Goal: Manage account settings

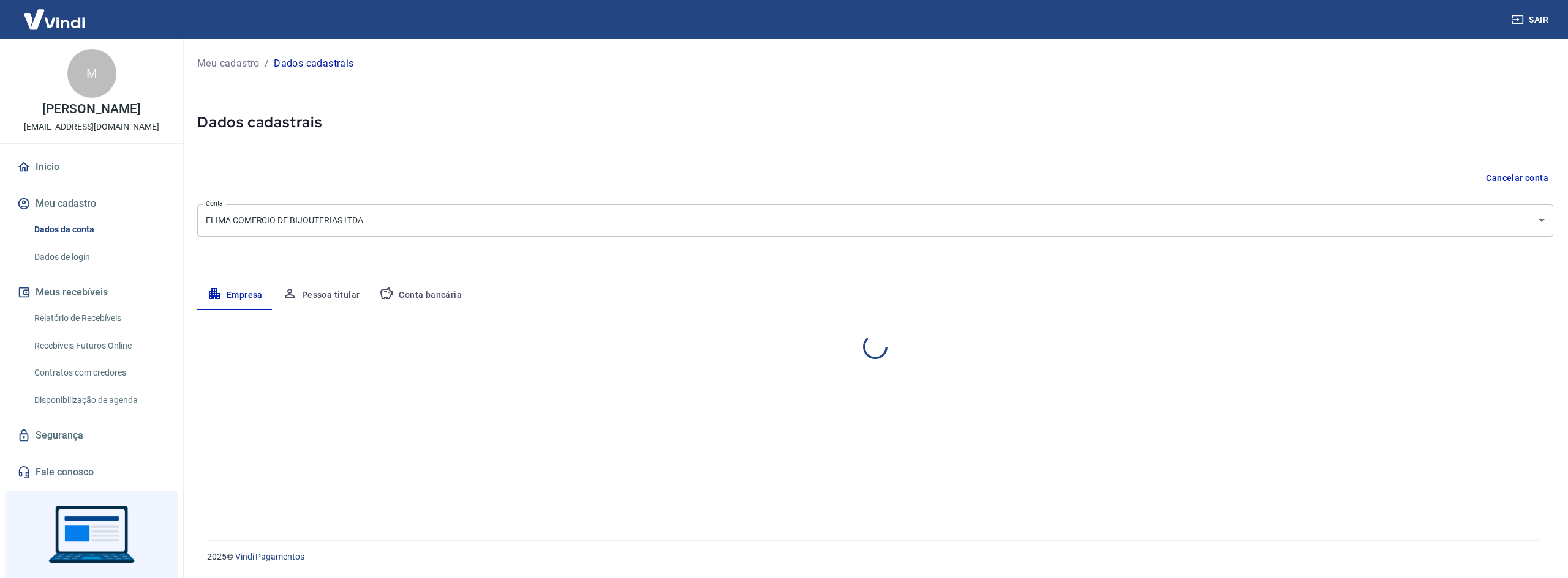
select select "RJ"
select select "business"
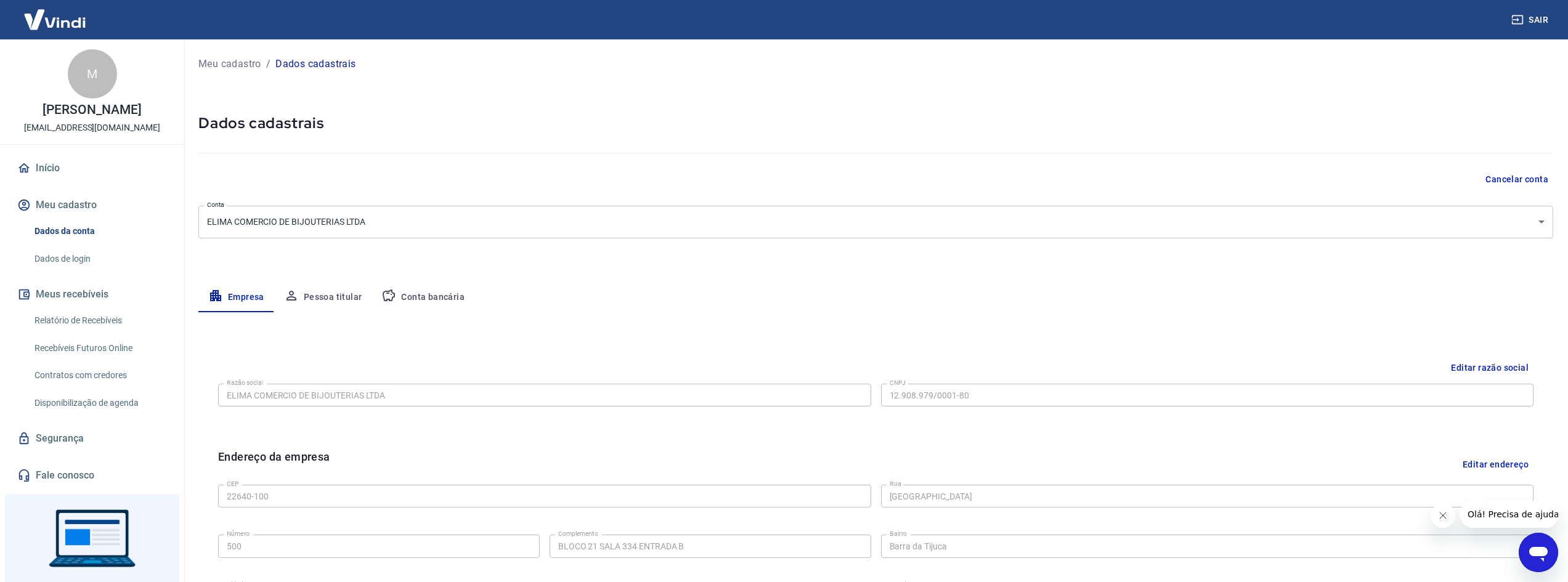
click at [409, 299] on button "Conta bancária" at bounding box center [423, 297] width 103 height 30
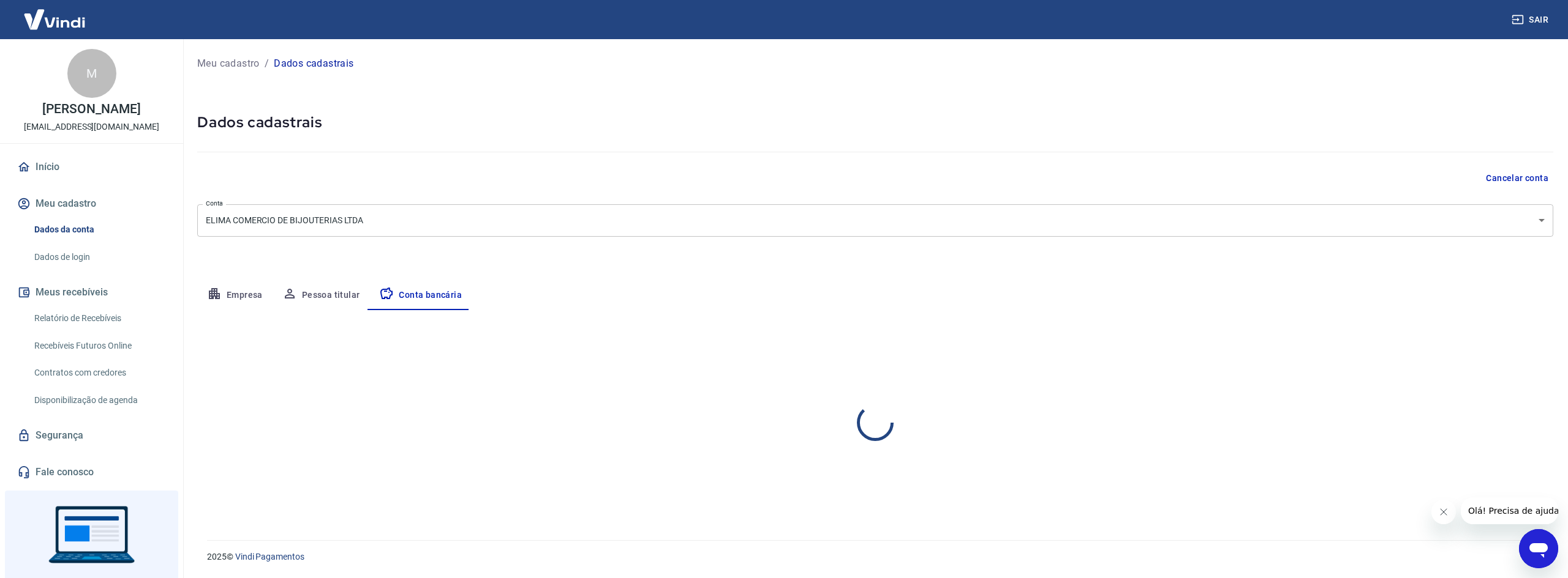
select select "1"
click at [329, 295] on button "Pessoa titular" at bounding box center [321, 295] width 97 height 29
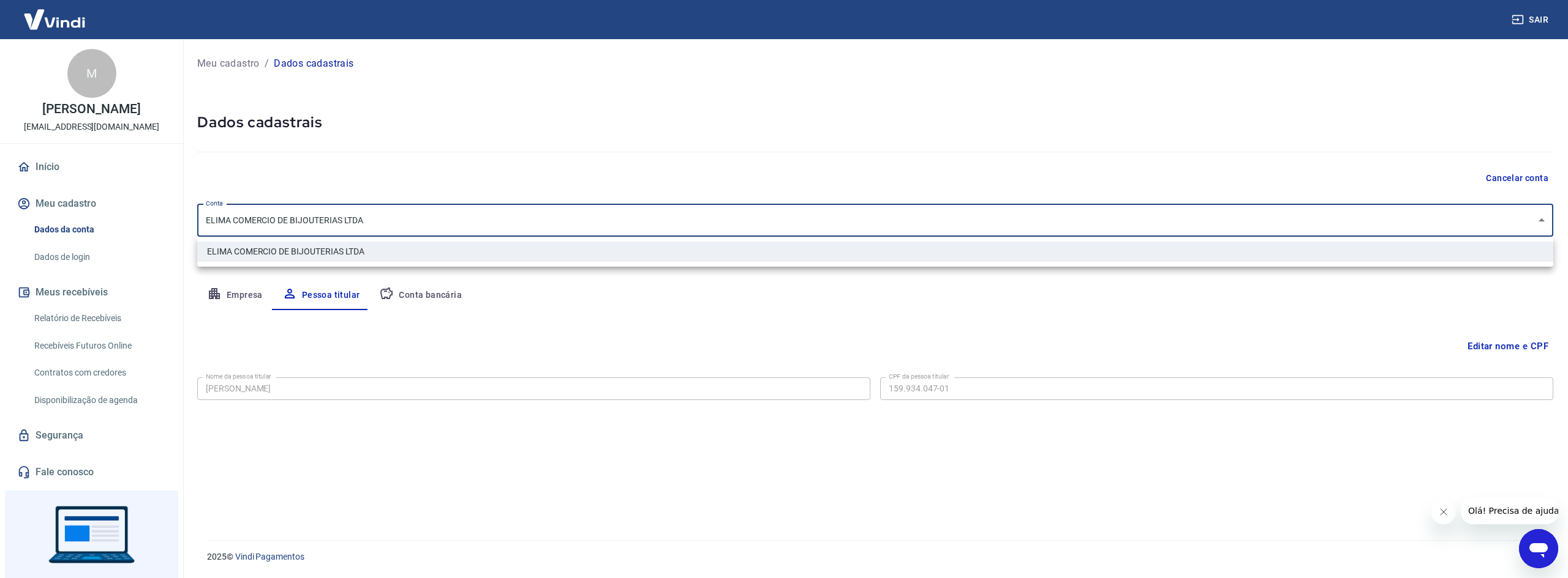
click at [1542, 222] on body "Sair M Maria Eduarda contatosite@prataeprata.com.br Início Meu cadastro Dados d…" at bounding box center [784, 289] width 1568 height 578
click at [1542, 222] on div at bounding box center [784, 289] width 1568 height 578
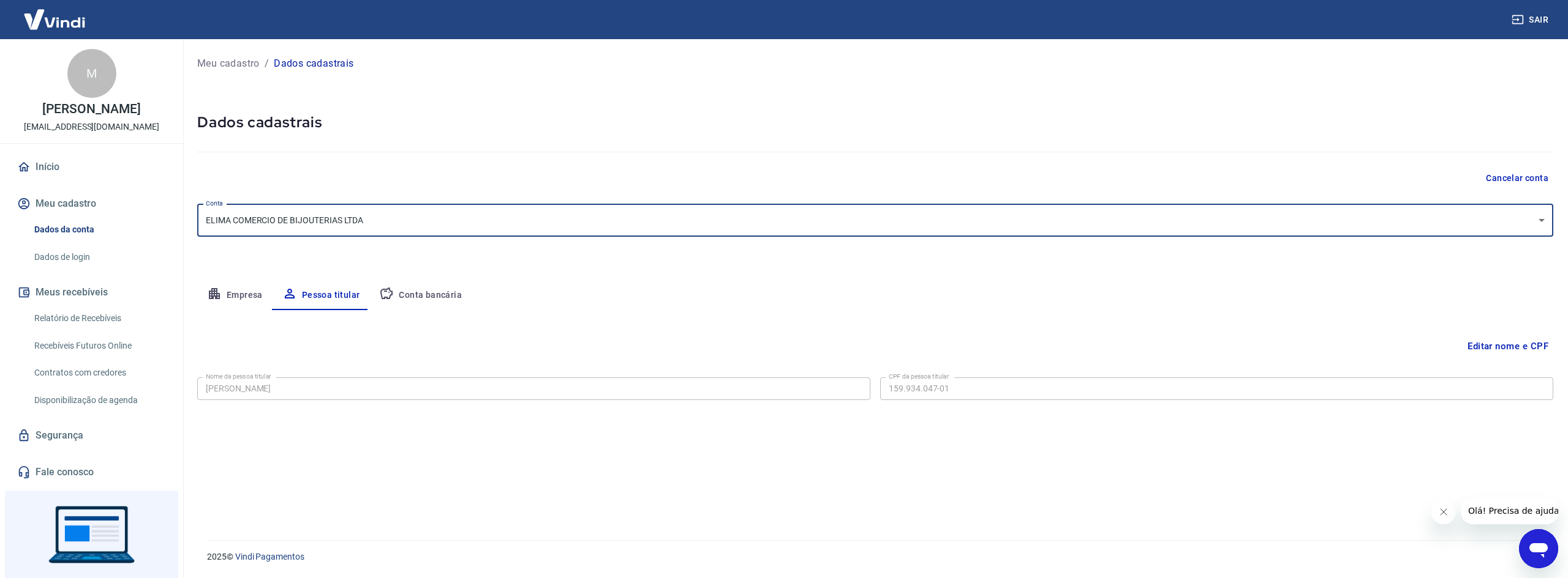
click at [246, 297] on button "Empresa" at bounding box center [235, 295] width 76 height 29
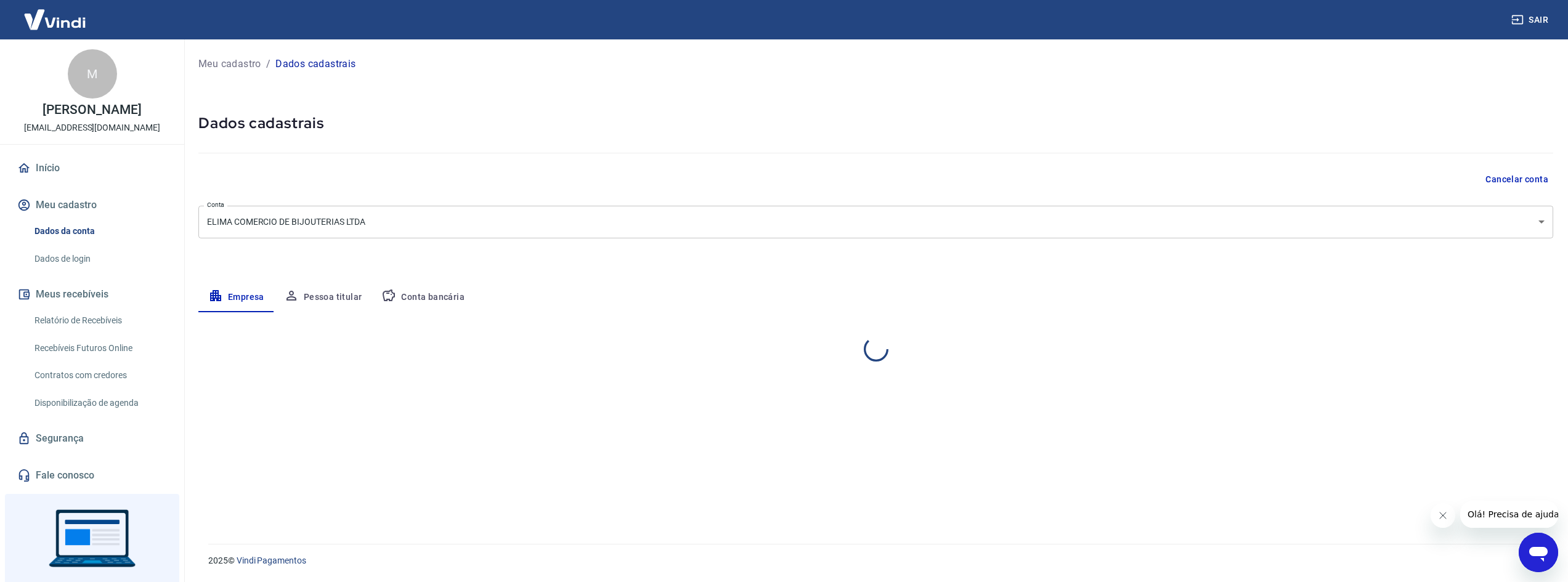
select select "RJ"
select select "business"
select select "RJ"
select select "business"
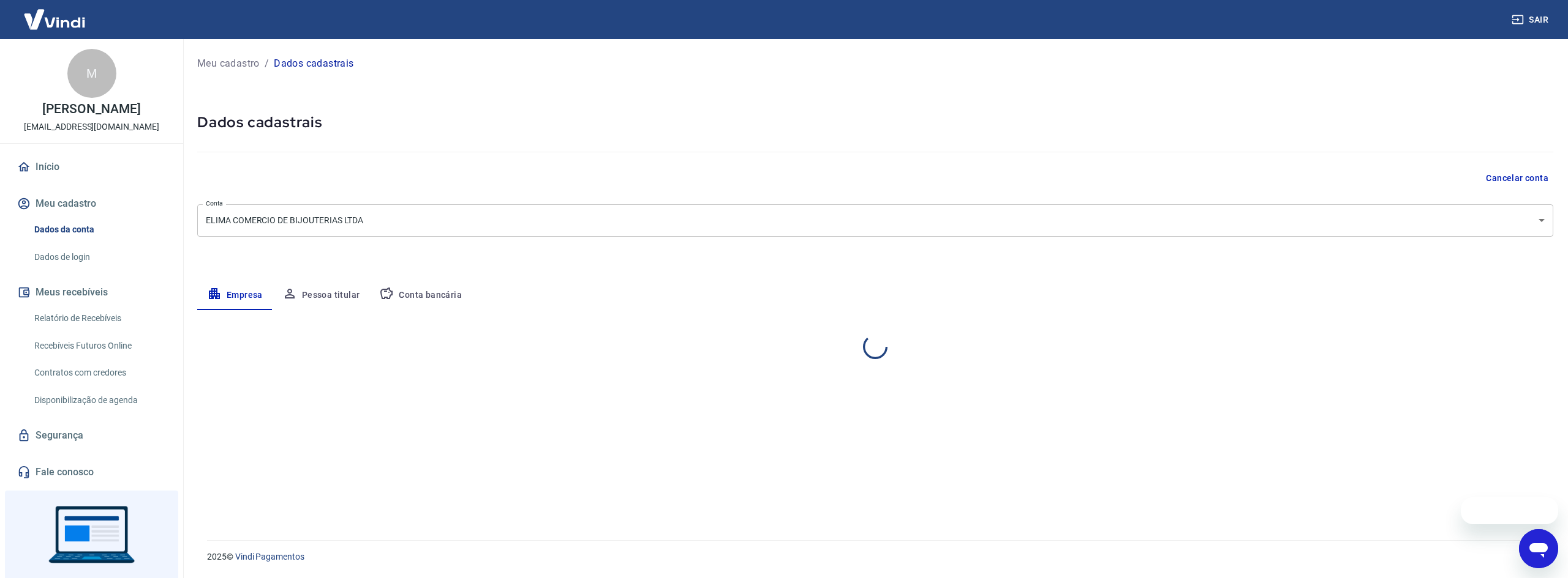
select select "RJ"
select select "business"
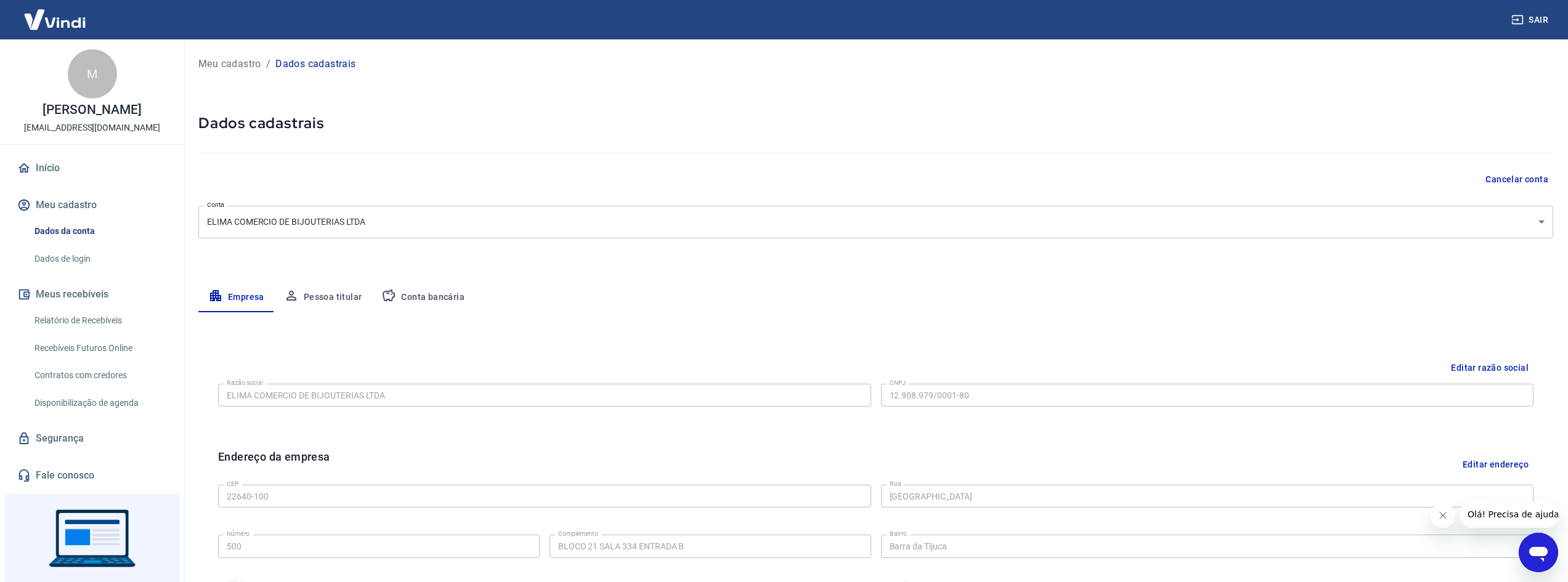
click at [1480, 368] on button "Editar razão social" at bounding box center [1490, 368] width 87 height 22
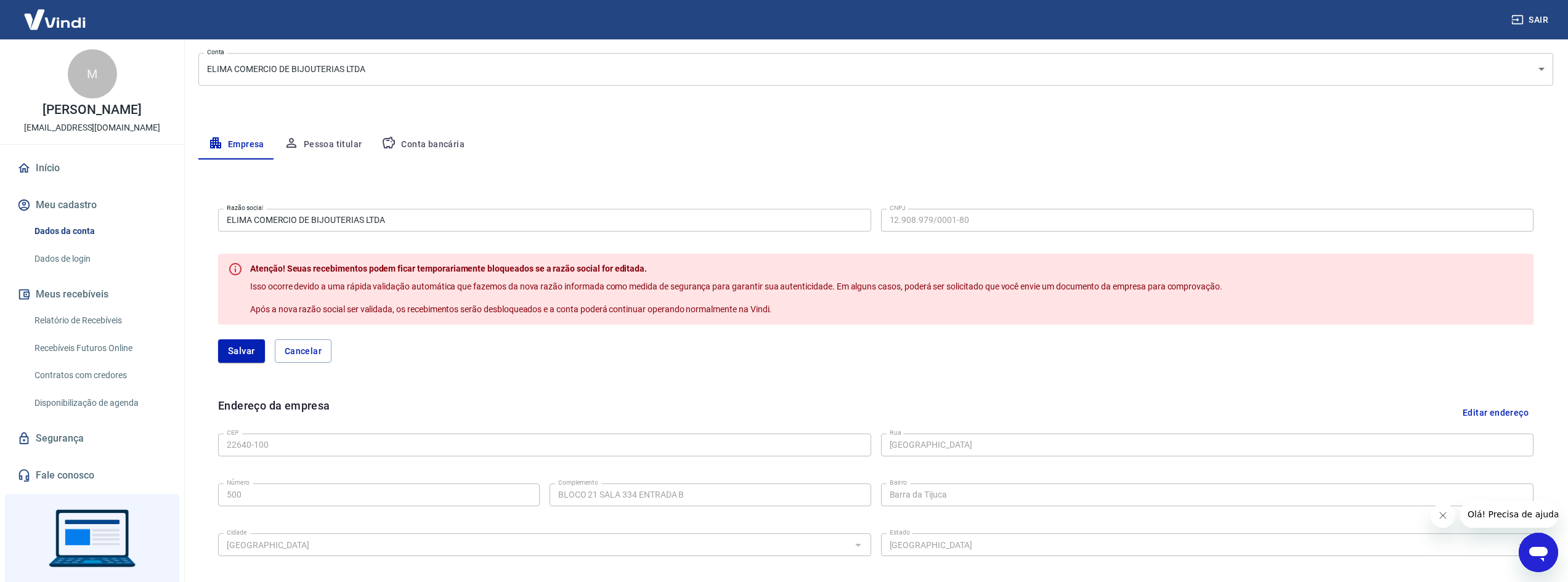
scroll to position [123, 0]
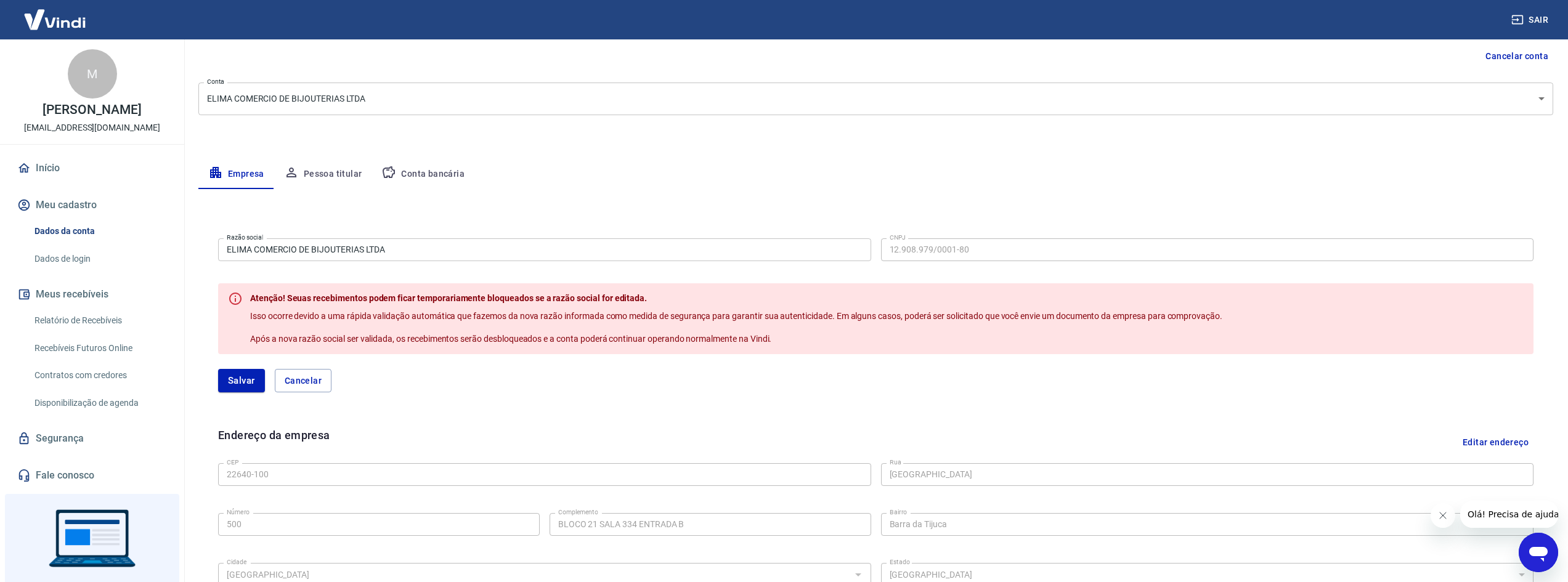
click at [349, 173] on button "Pessoa titular" at bounding box center [323, 174] width 98 height 30
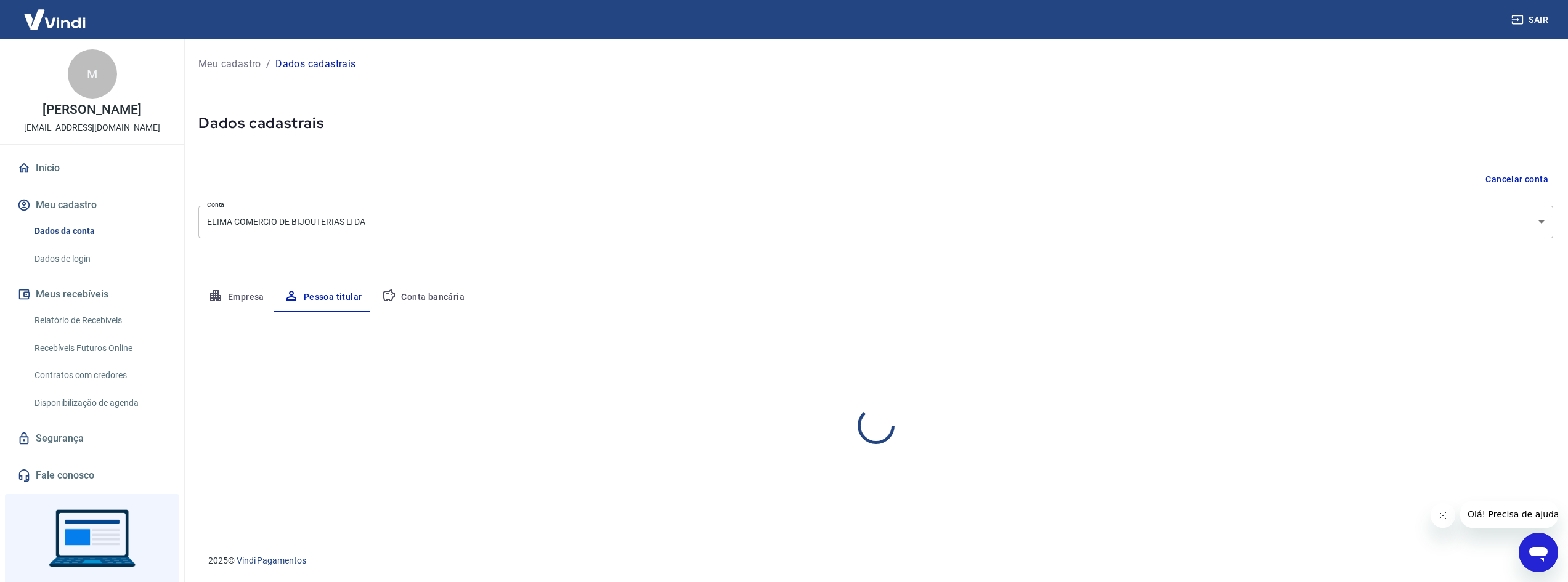
scroll to position [0, 0]
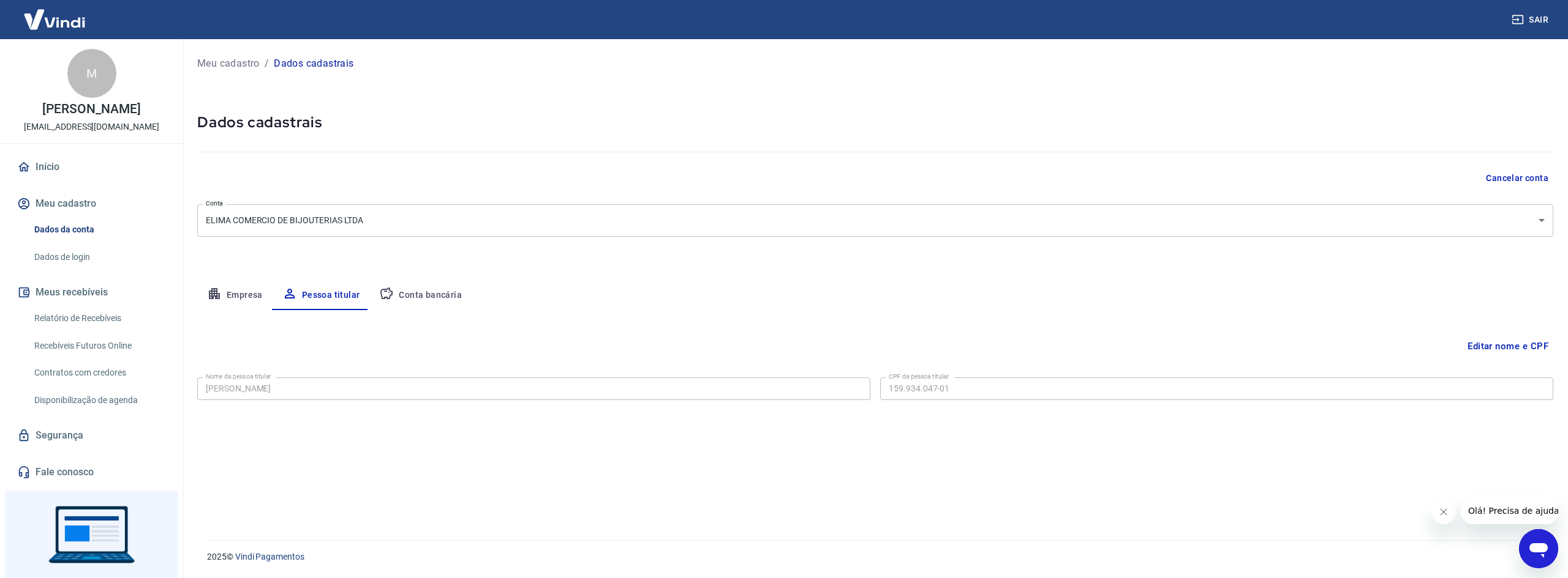
click at [240, 295] on button "Empresa" at bounding box center [235, 295] width 76 height 29
select select "RJ"
select select "business"
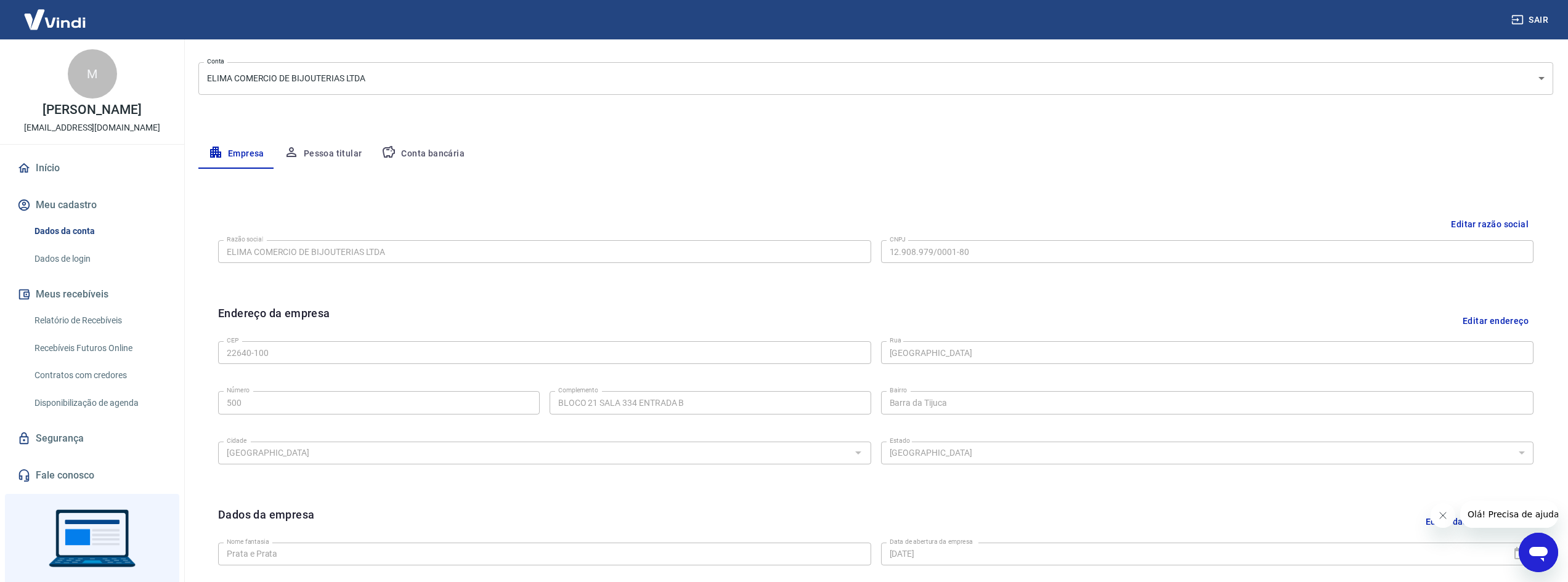
scroll to position [247, 0]
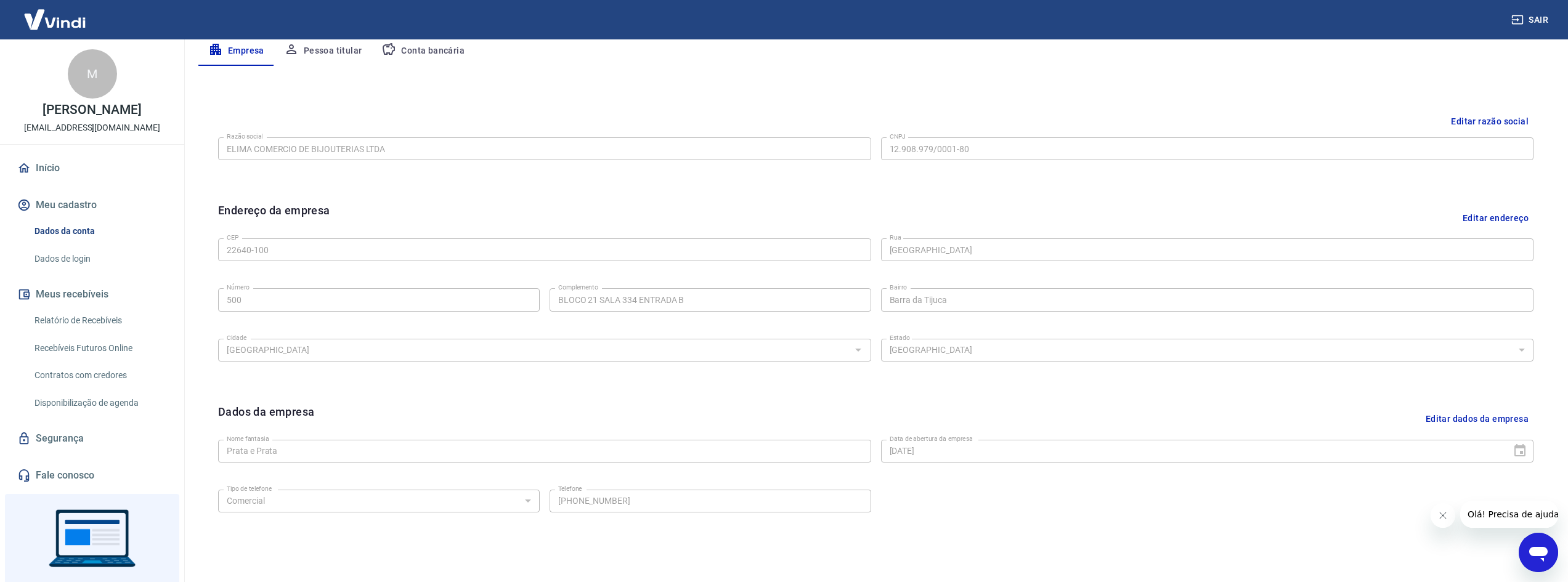
click at [1539, 557] on icon "Abrir janela de mensagens" at bounding box center [1538, 553] width 22 height 22
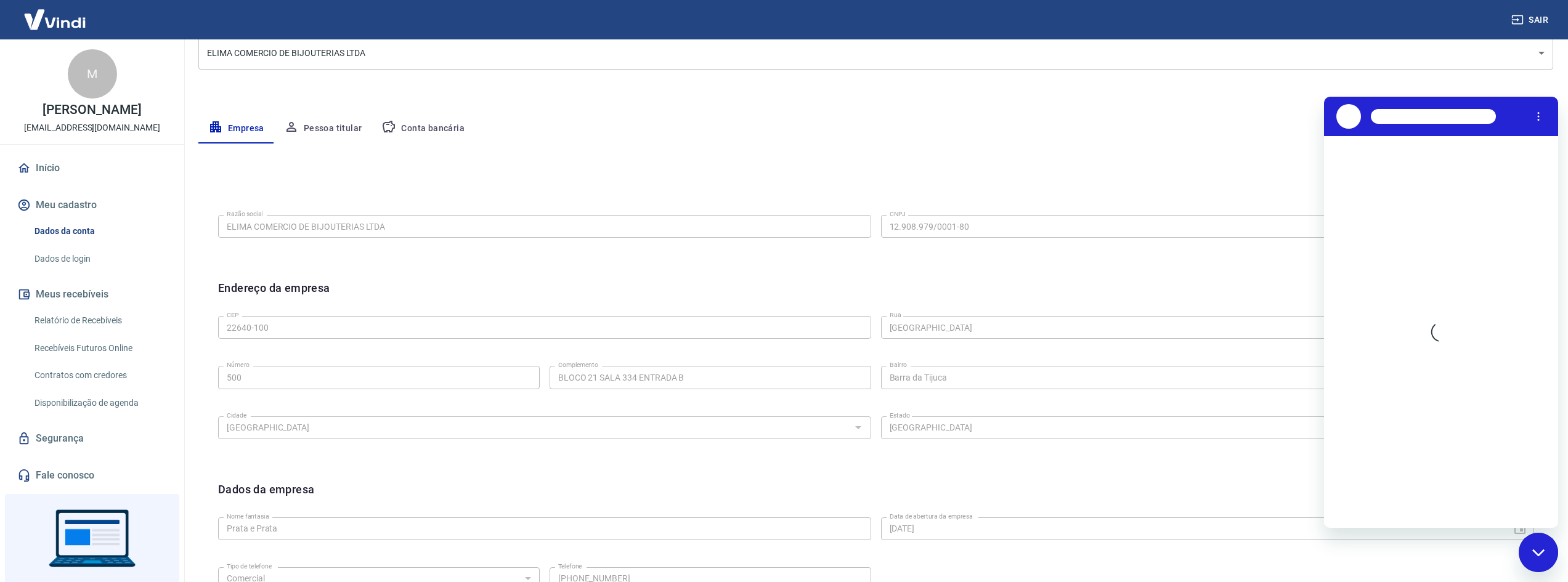
scroll to position [0, 0]
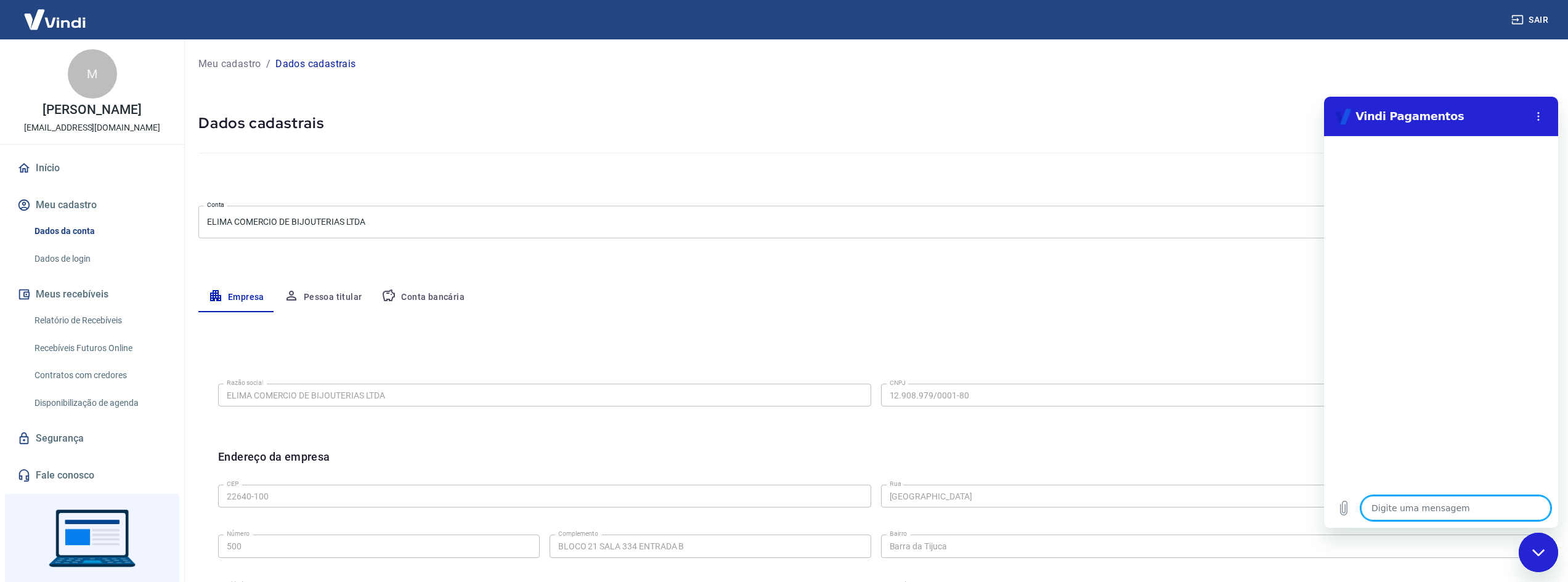
type textarea "p"
type textarea "x"
type textarea "pr"
type textarea "x"
type textarea "pre"
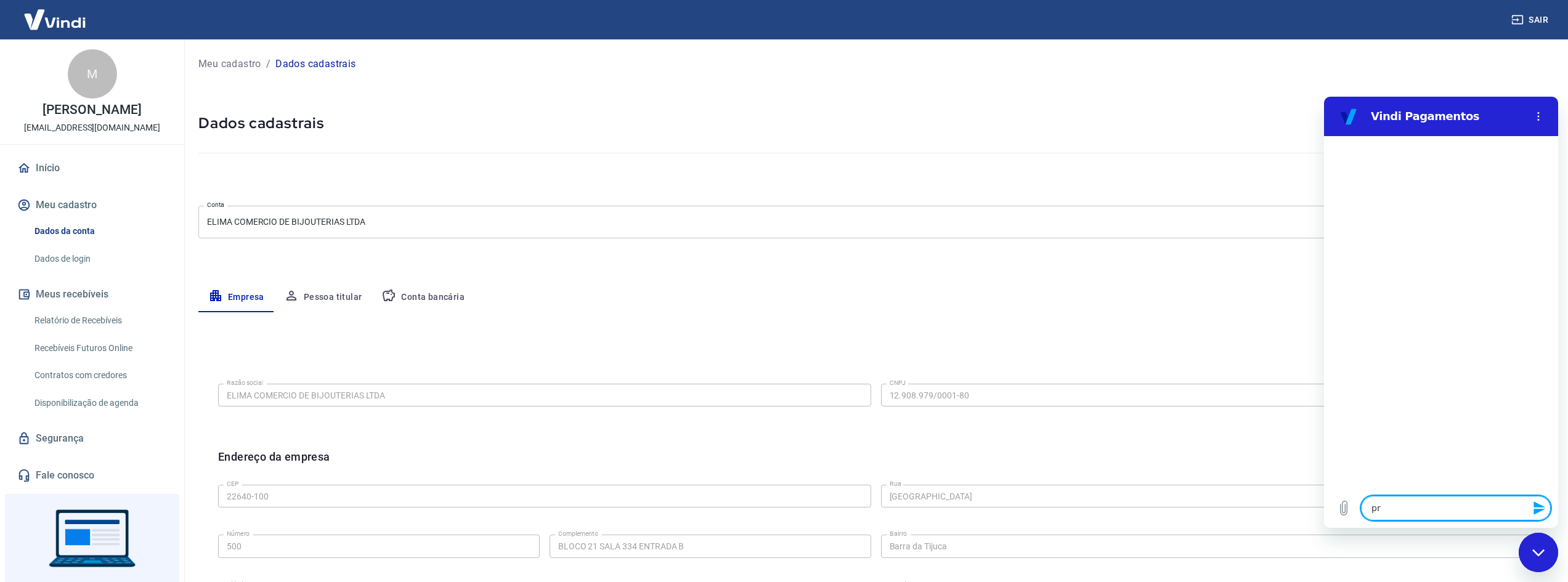
type textarea "x"
type textarea "prec"
type textarea "x"
type textarea "preci"
type textarea "x"
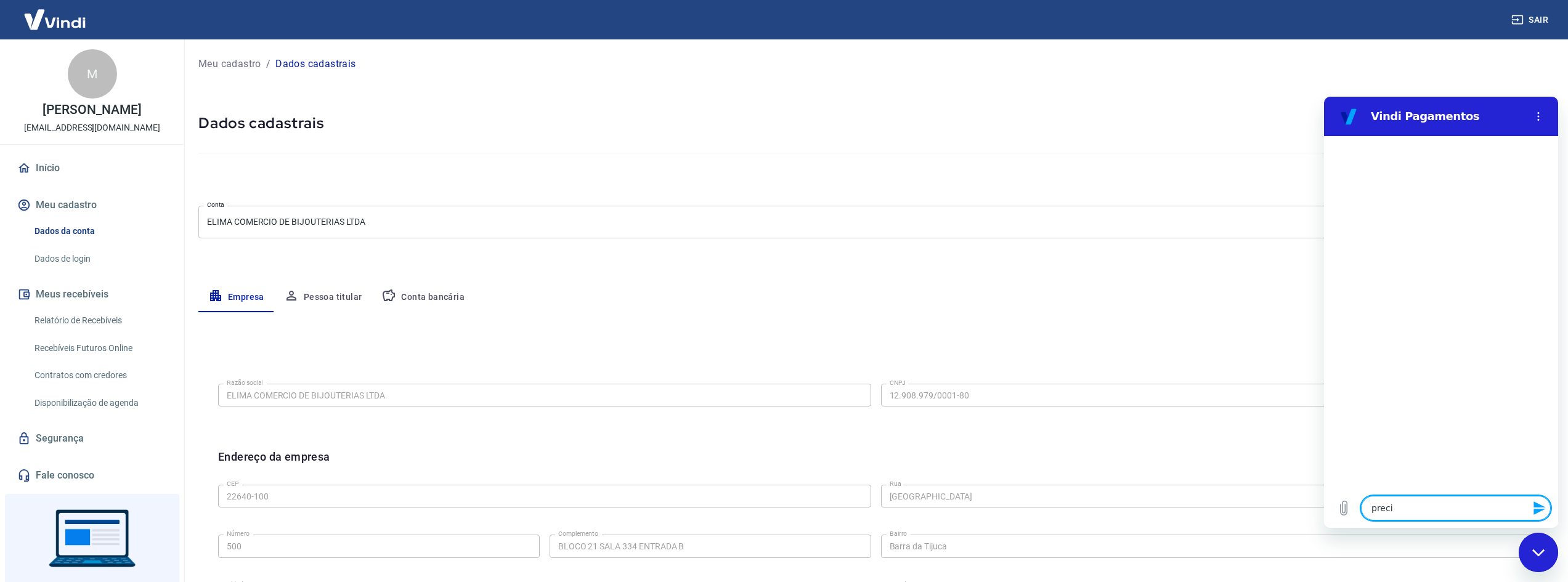
type textarea "precis"
type textarea "x"
type textarea "preciso"
type textarea "x"
type textarea "preciso"
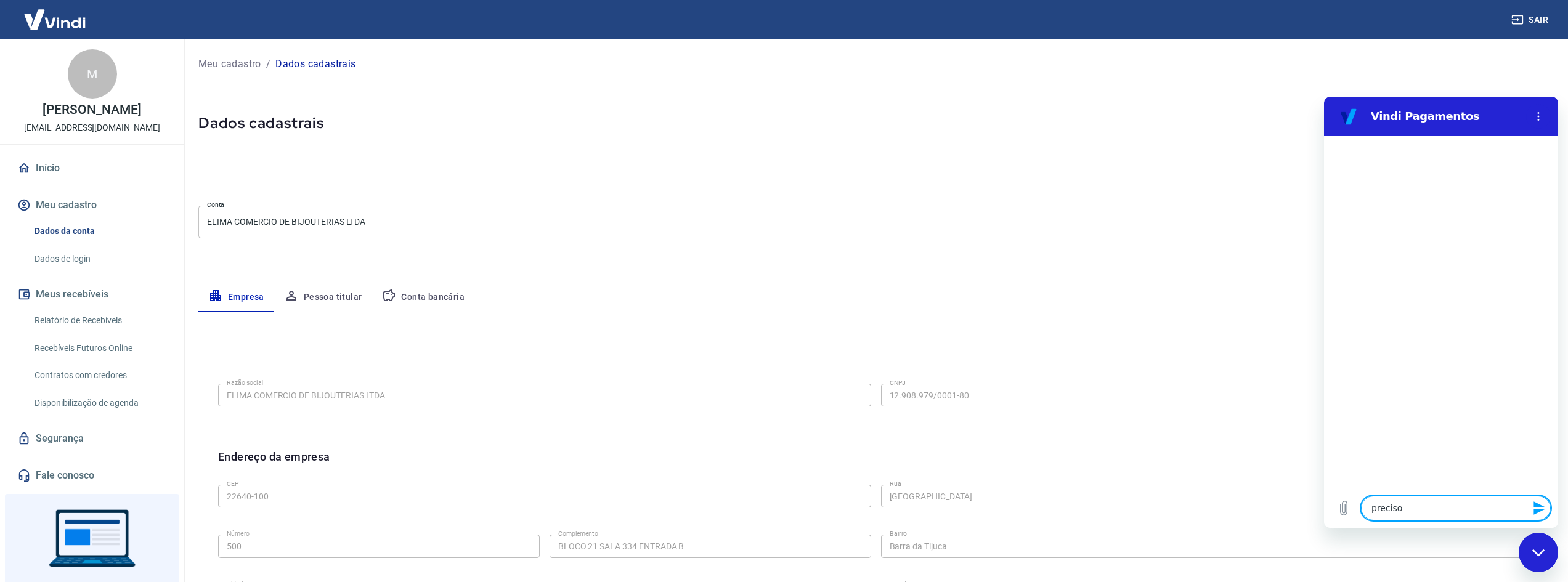
type textarea "x"
type textarea "preciso a"
type textarea "x"
type textarea "preciso al"
type textarea "x"
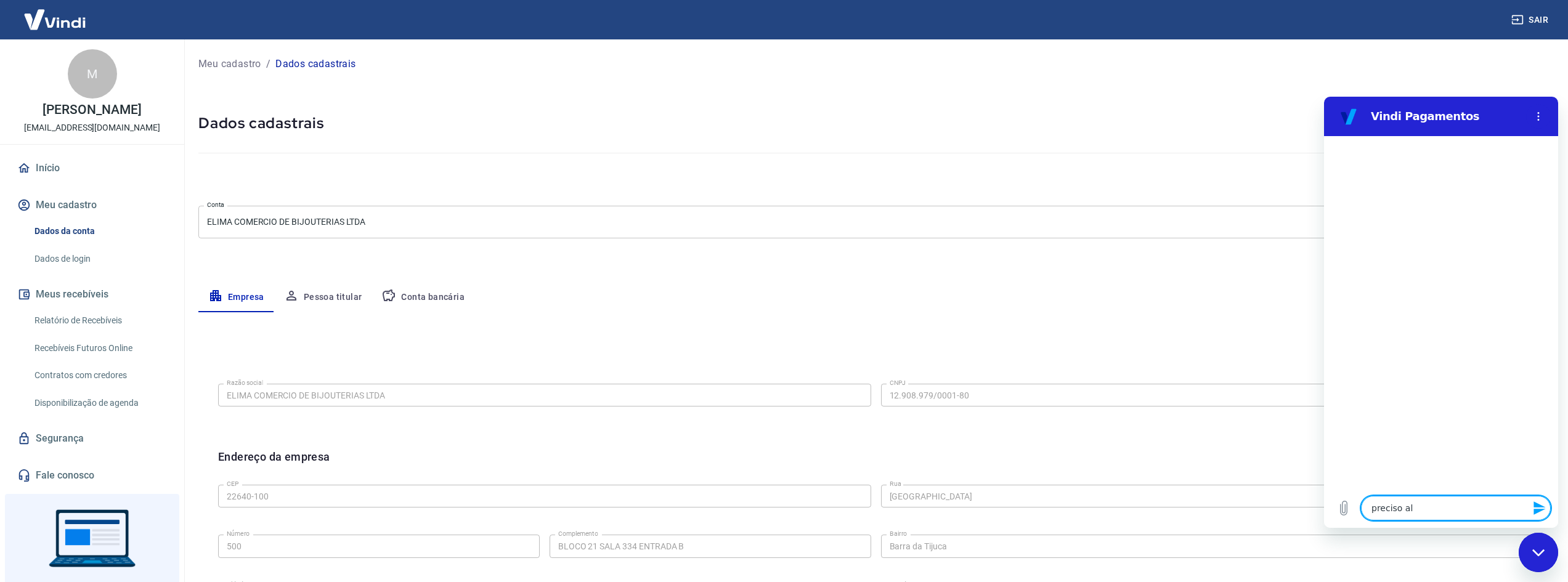
type textarea "preciso alt"
type textarea "x"
type textarea "preciso alte"
type textarea "x"
type textarea "preciso alter"
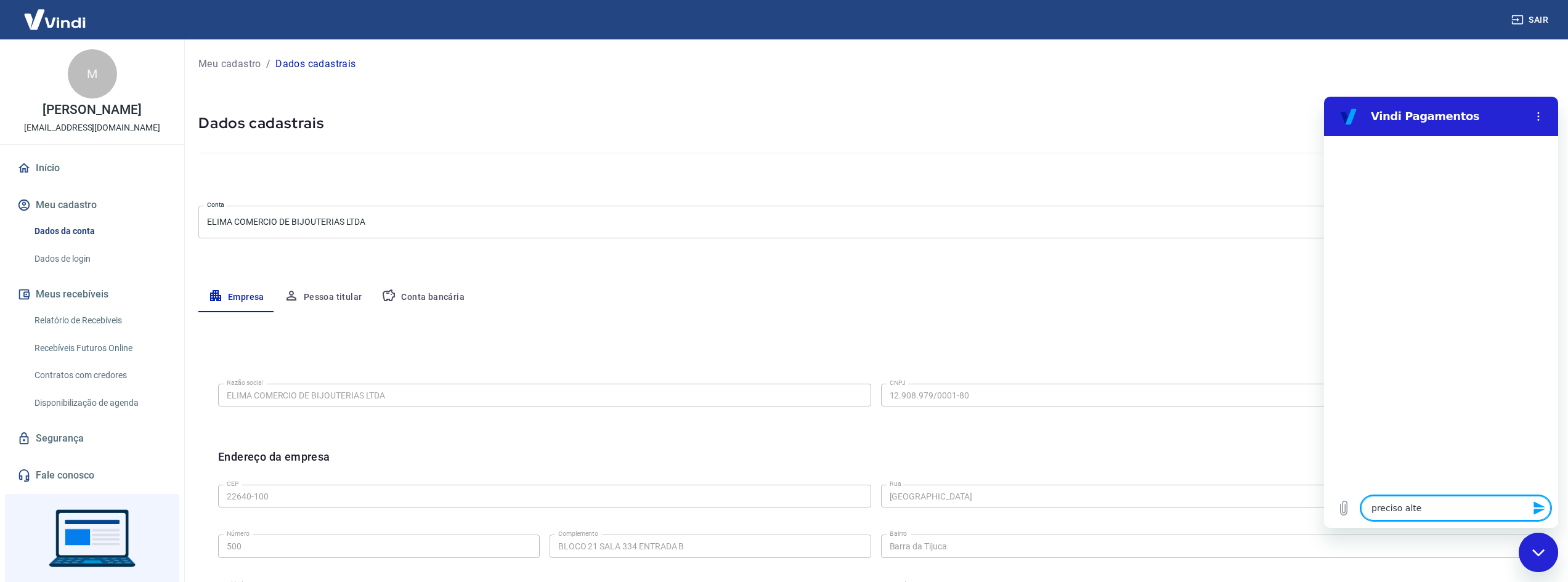
type textarea "x"
type textarea "preciso altera"
type textarea "x"
type textarea "preciso alterar"
type textarea "x"
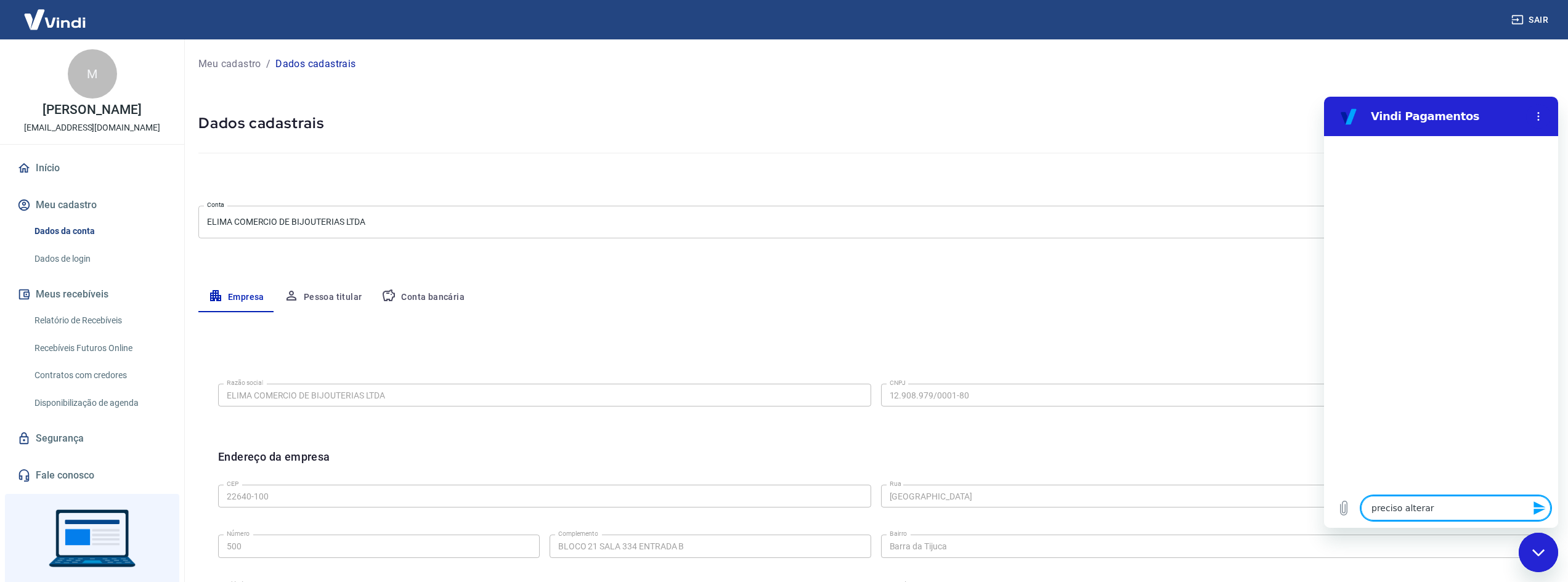
type textarea "preciso alterar"
type textarea "x"
type textarea "preciso alterar o"
type textarea "x"
type textarea "preciso alterar o"
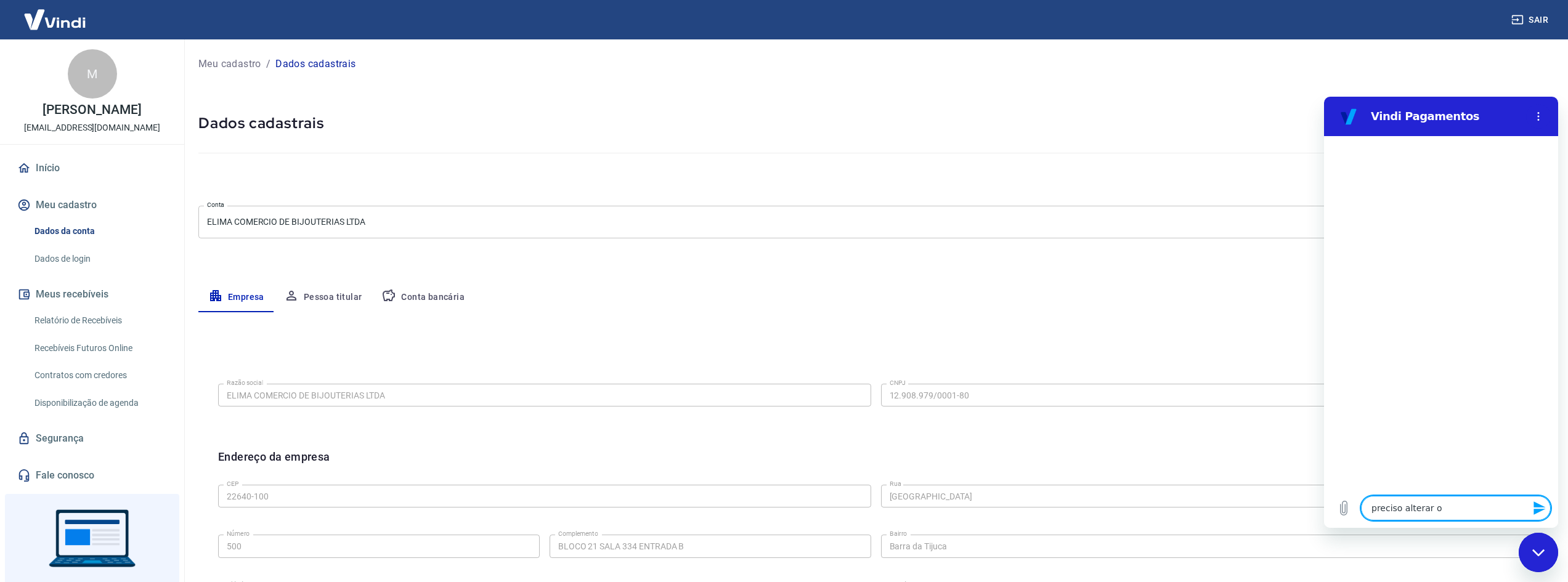
type textarea "x"
type textarea "preciso alterar o C"
type textarea "x"
type textarea "preciso alterar o CN"
type textarea "x"
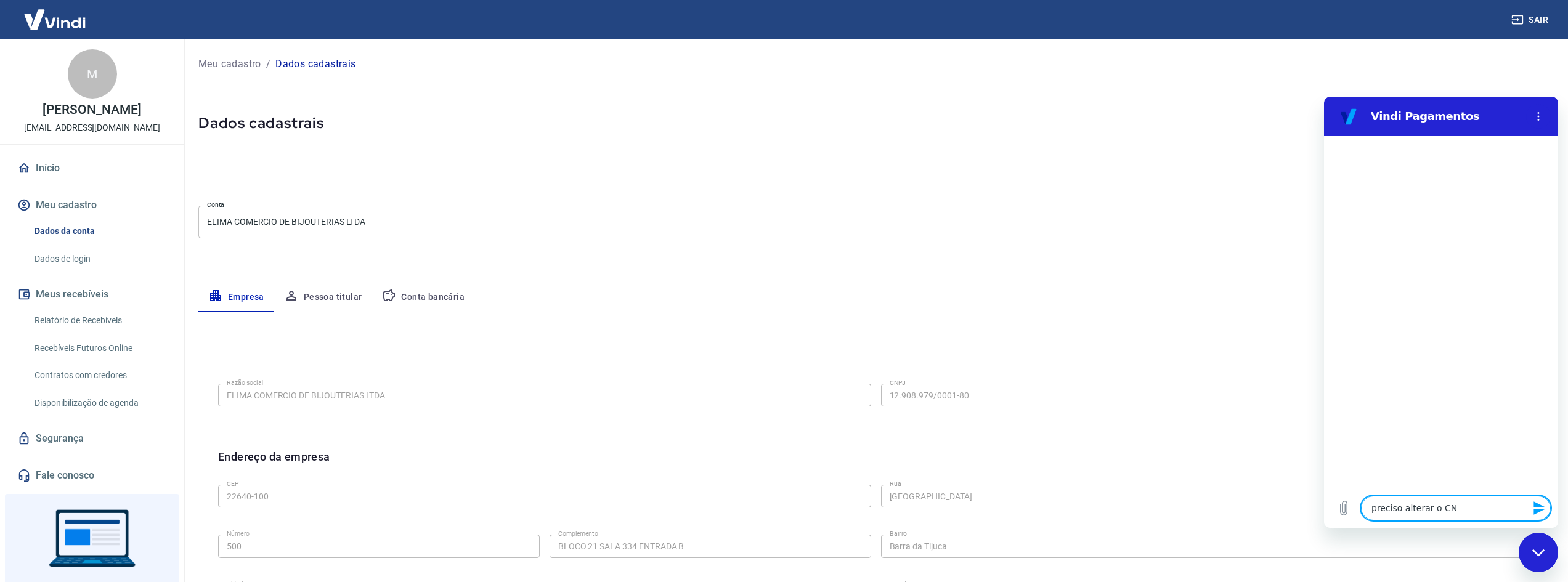
type textarea "preciso alterar o CNP"
type textarea "x"
type textarea "preciso alterar o CNPJ"
type textarea "x"
type textarea "preciso alterar o CNPJ"
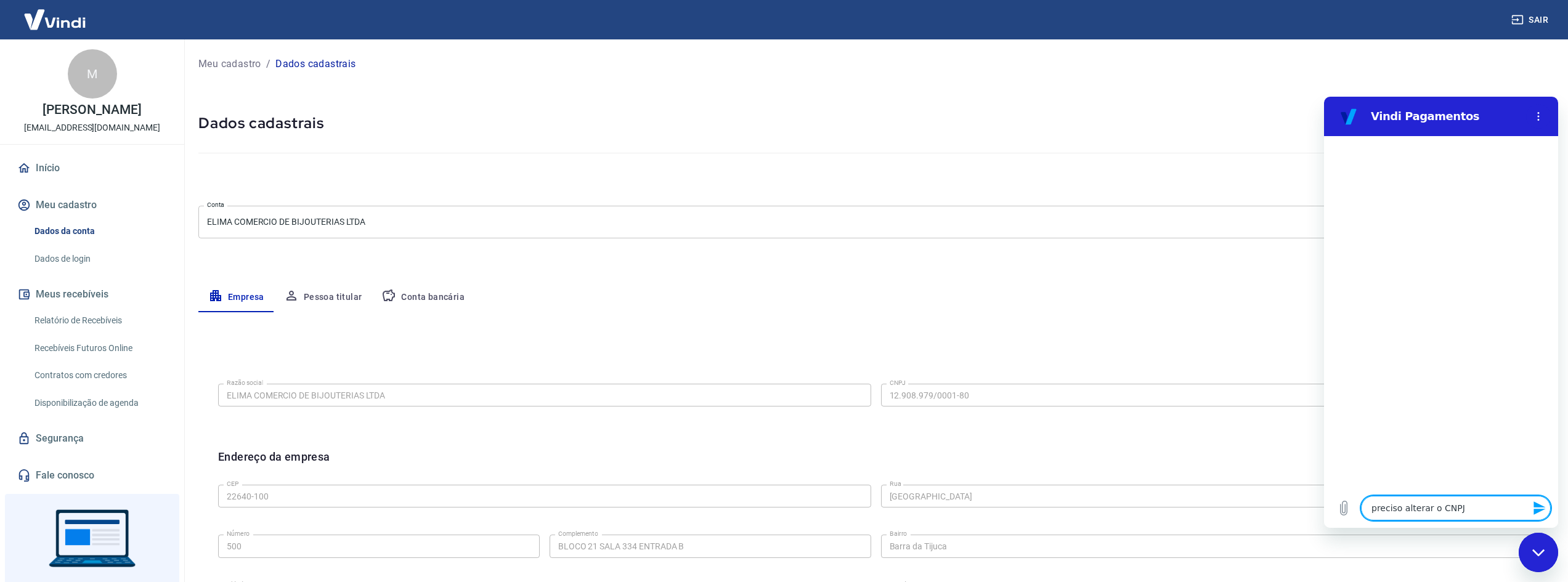
type textarea "x"
type textarea "preciso alterar o CNPJ d"
type textarea "x"
type textarea "preciso alterar o CNPJ da"
type textarea "x"
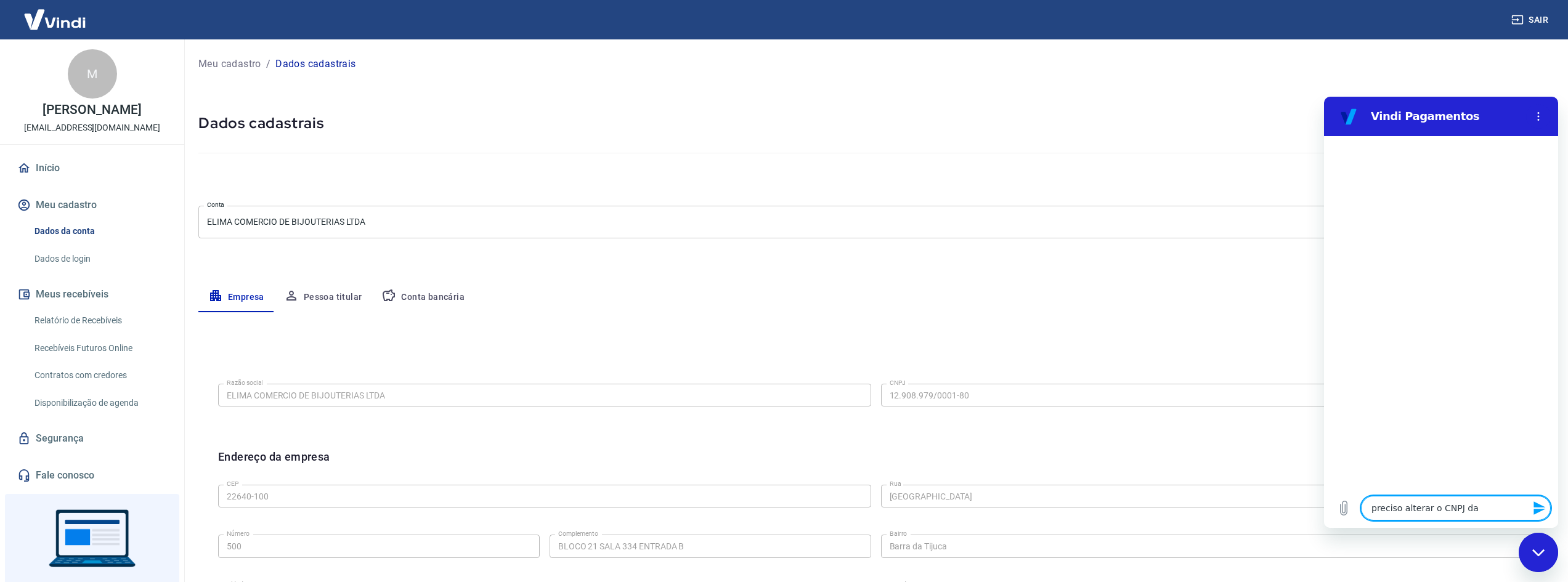
type textarea "preciso alterar o CNPJ da"
type textarea "x"
type textarea "preciso alterar o CNPJ da e"
type textarea "x"
type textarea "preciso alterar o CNPJ da em"
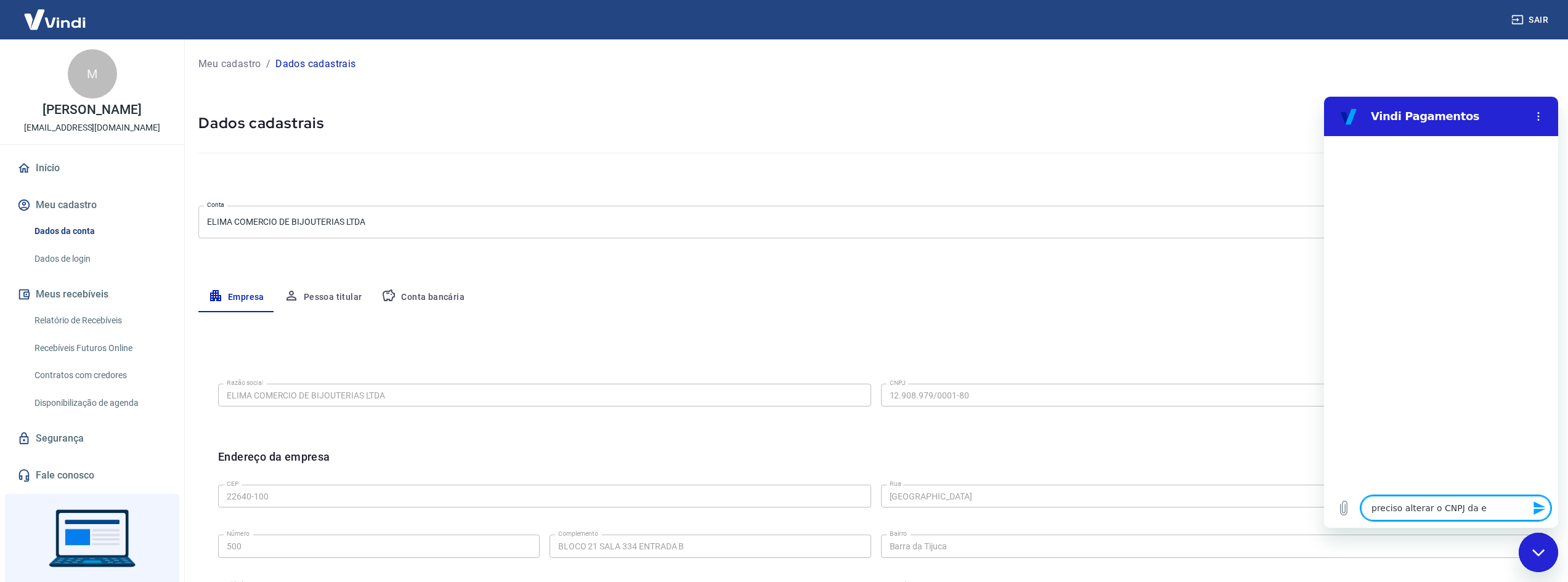
type textarea "x"
type textarea "preciso alterar o CNPJ da emp"
type textarea "x"
type textarea "preciso alterar o CNPJ da empr"
type textarea "x"
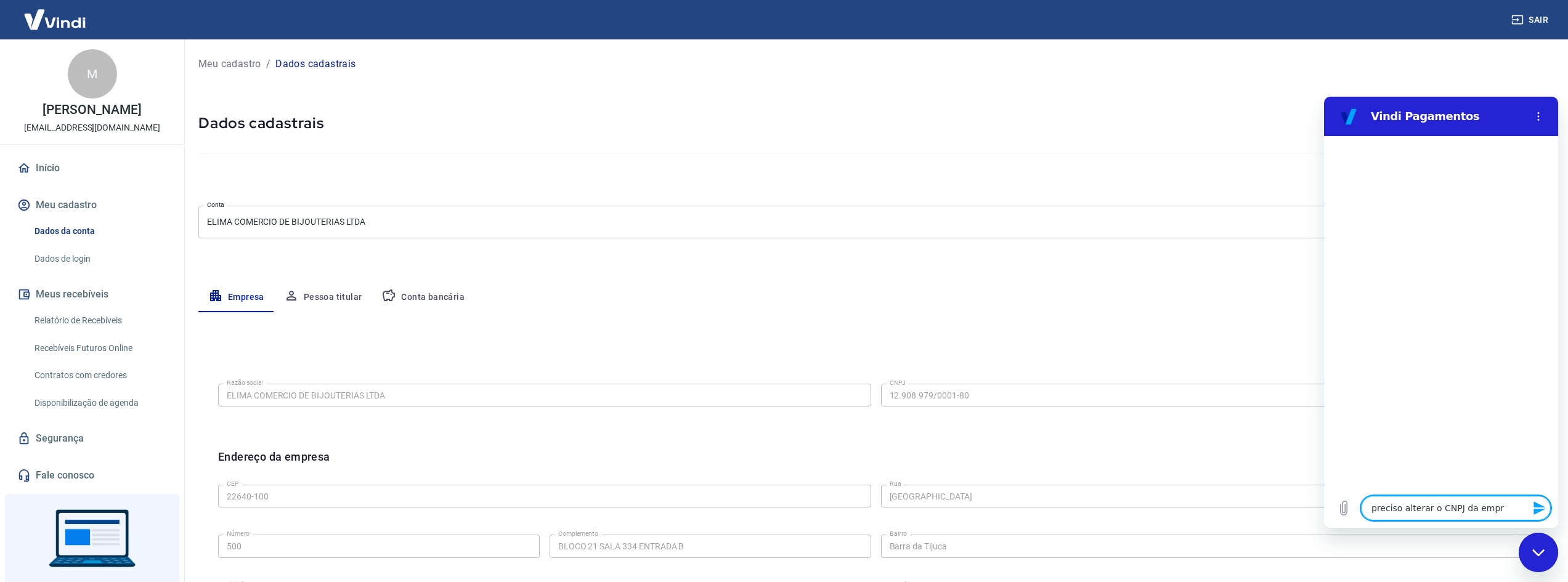
type textarea "preciso alterar o CNPJ da empre"
type textarea "x"
type textarea "preciso alterar o CNPJ da empres"
type textarea "x"
type textarea "preciso alterar o CNPJ da empresa"
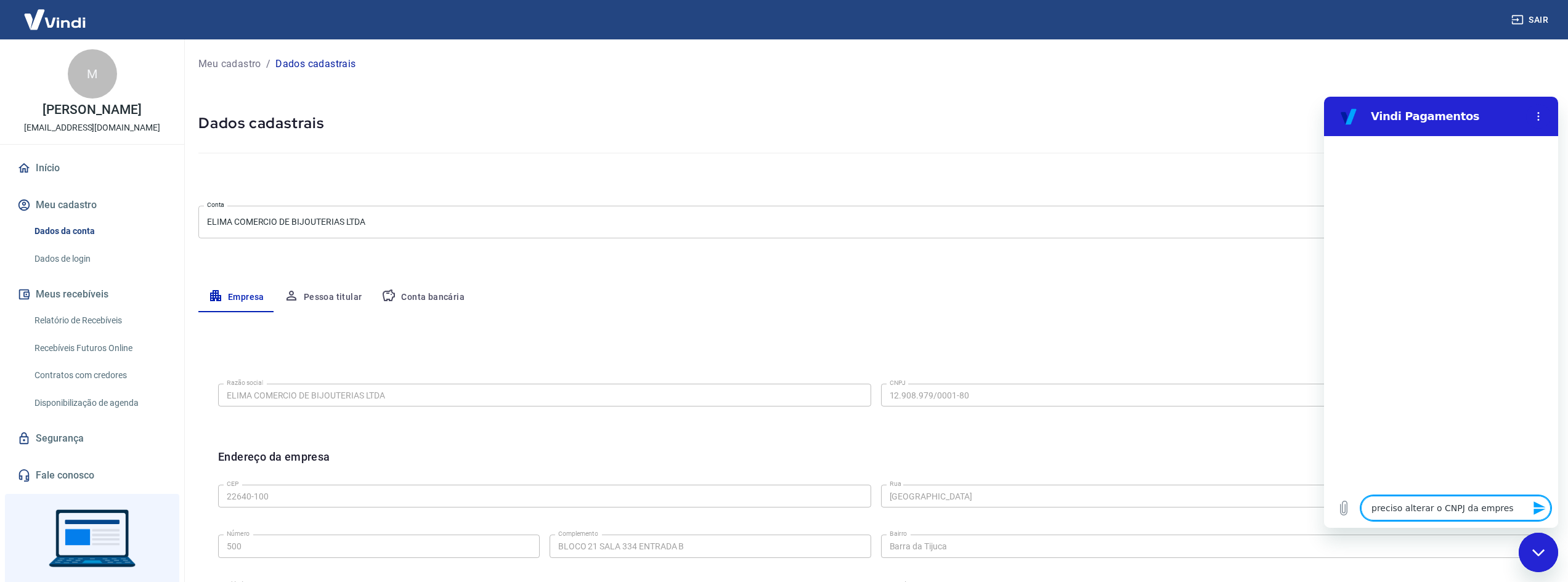
type textarea "x"
type textarea "preciso alterar o CNPJ da empresa"
type textarea "x"
type textarea "preciso alterar o CNPJ da empresa v"
type textarea "x"
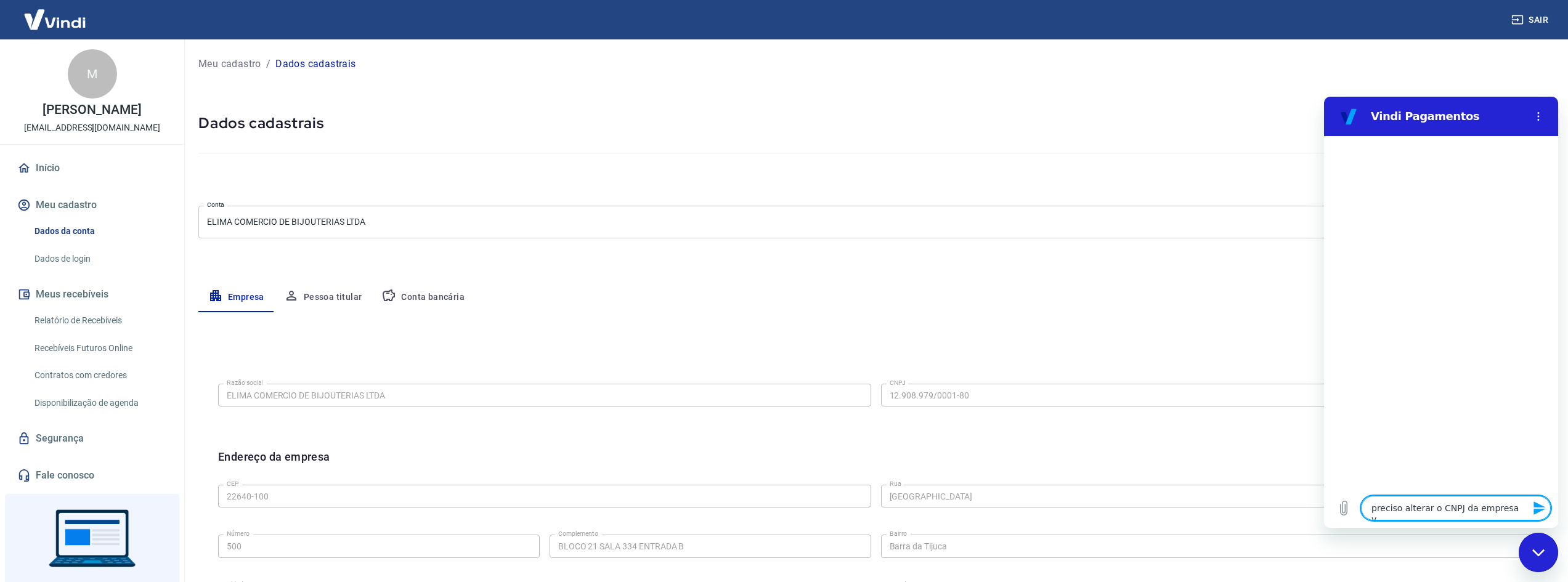
type textarea "preciso alterar o CNPJ da empresa vi"
type textarea "x"
type textarea "preciso alterar o CNPJ da empresa vin"
type textarea "x"
type textarea "preciso alterar o CNPJ da empresa vinc"
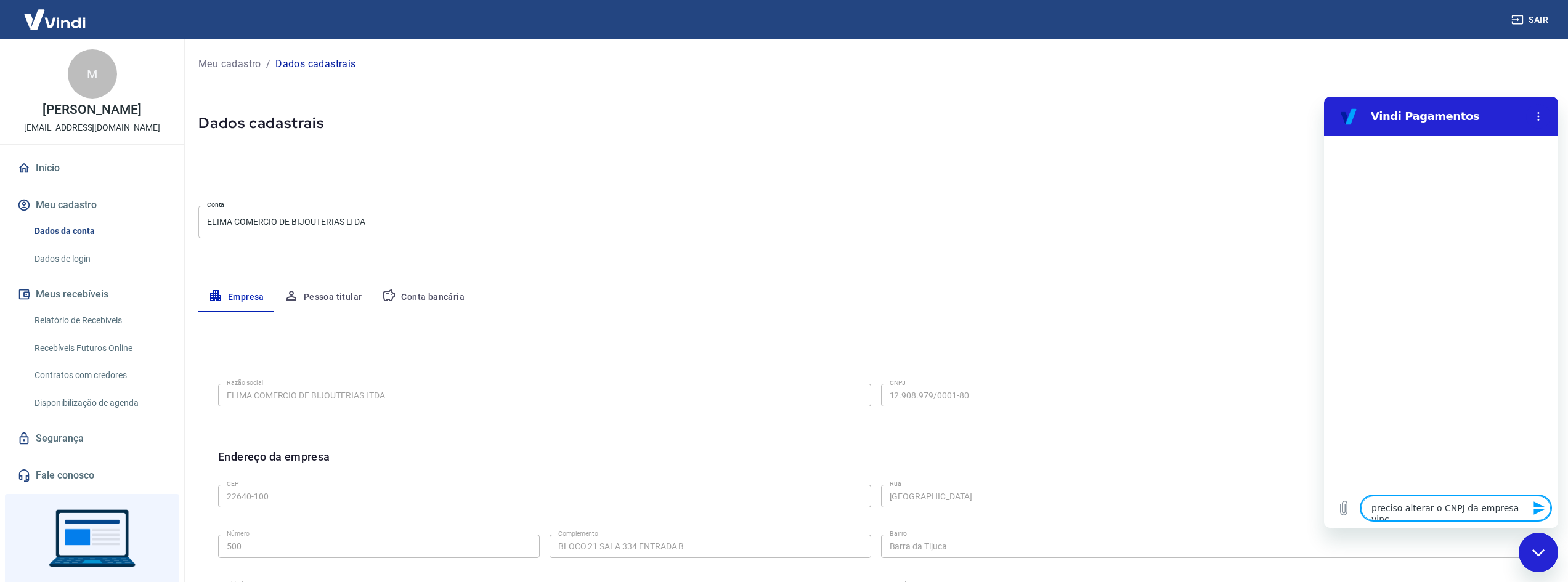
type textarea "x"
type textarea "preciso alterar o CNPJ da empresa vincu"
type textarea "x"
type textarea "preciso alterar o CNPJ da empresa vincul"
type textarea "x"
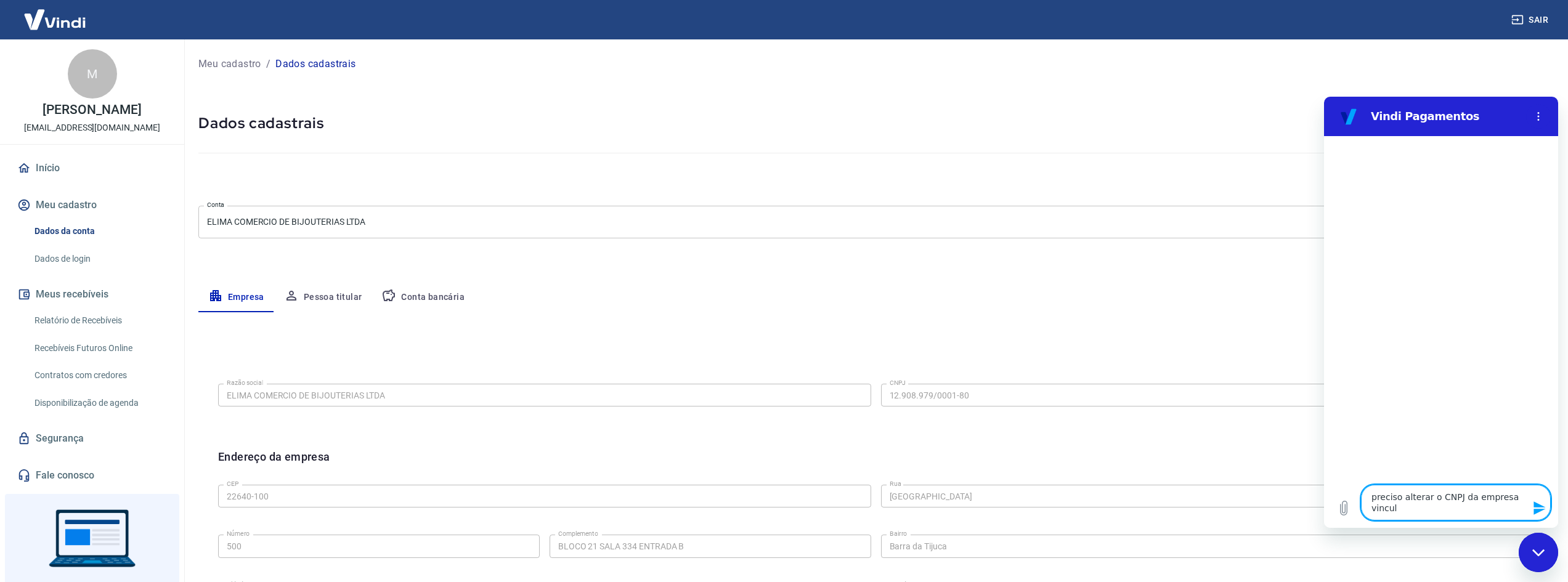
type textarea "preciso alterar o CNPJ da empresa vincula"
type textarea "x"
type textarea "preciso alterar o CNPJ da empresa vinculad"
type textarea "x"
type textarea "preciso alterar o CNPJ da empresa vinculada"
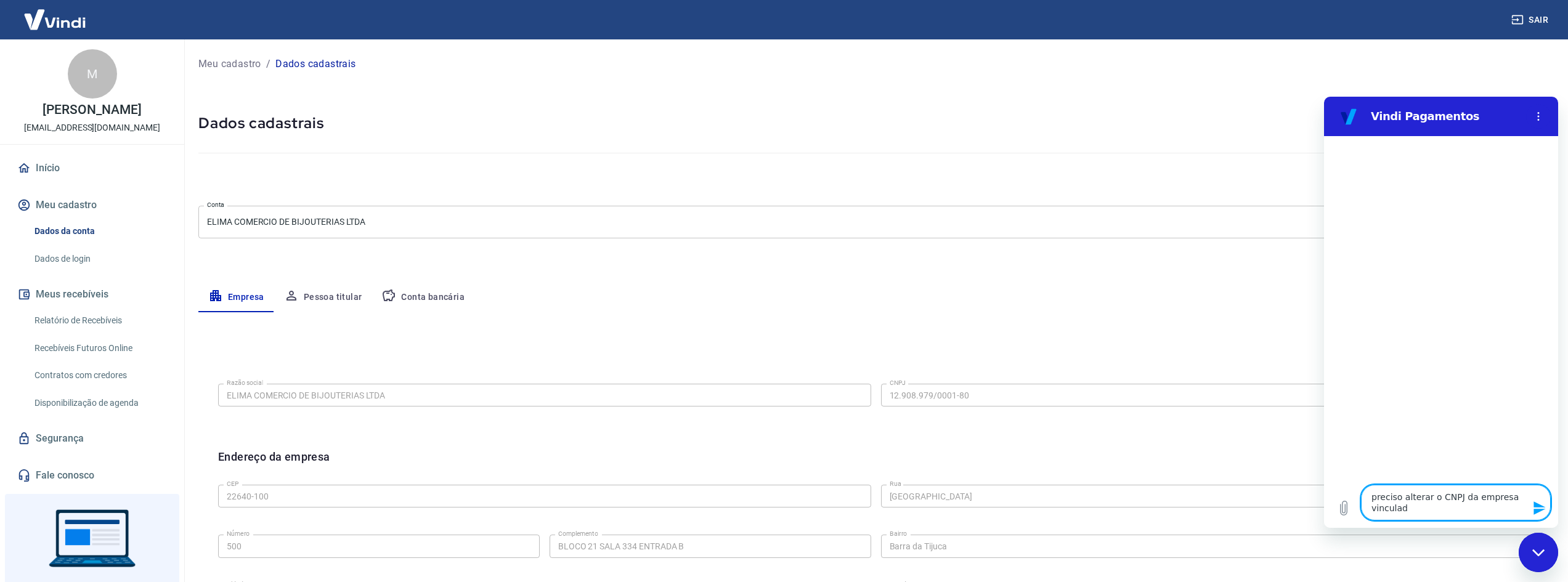
type textarea "x"
type textarea "preciso alterar o CNPJ da empresa vinculada"
type textarea "x"
type textarea "preciso alterar o CNPJ da empresa vinculada a"
type textarea "x"
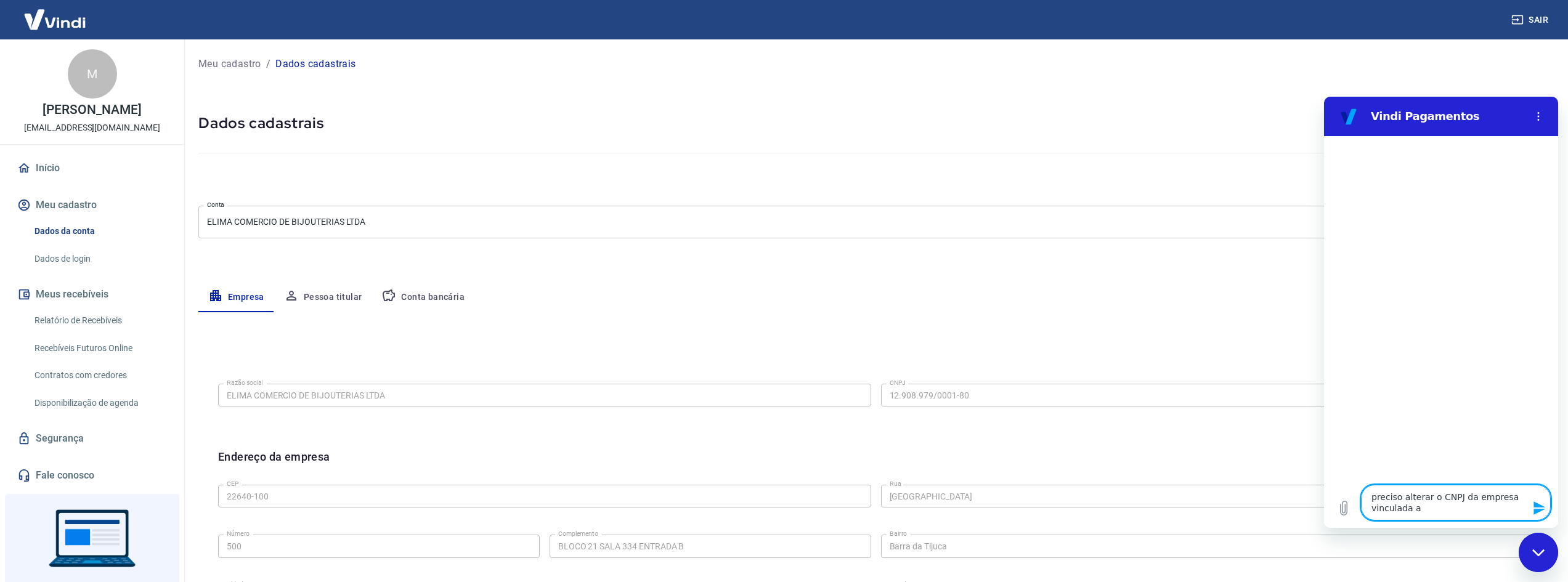
type textarea "preciso alterar o CNPJ da empresa vinculada a"
type textarea "x"
type textarea "preciso alterar o CNPJ da empresa vinculada a v"
type textarea "x"
type textarea "preciso alterar o CNPJ da empresa vinculada a vi"
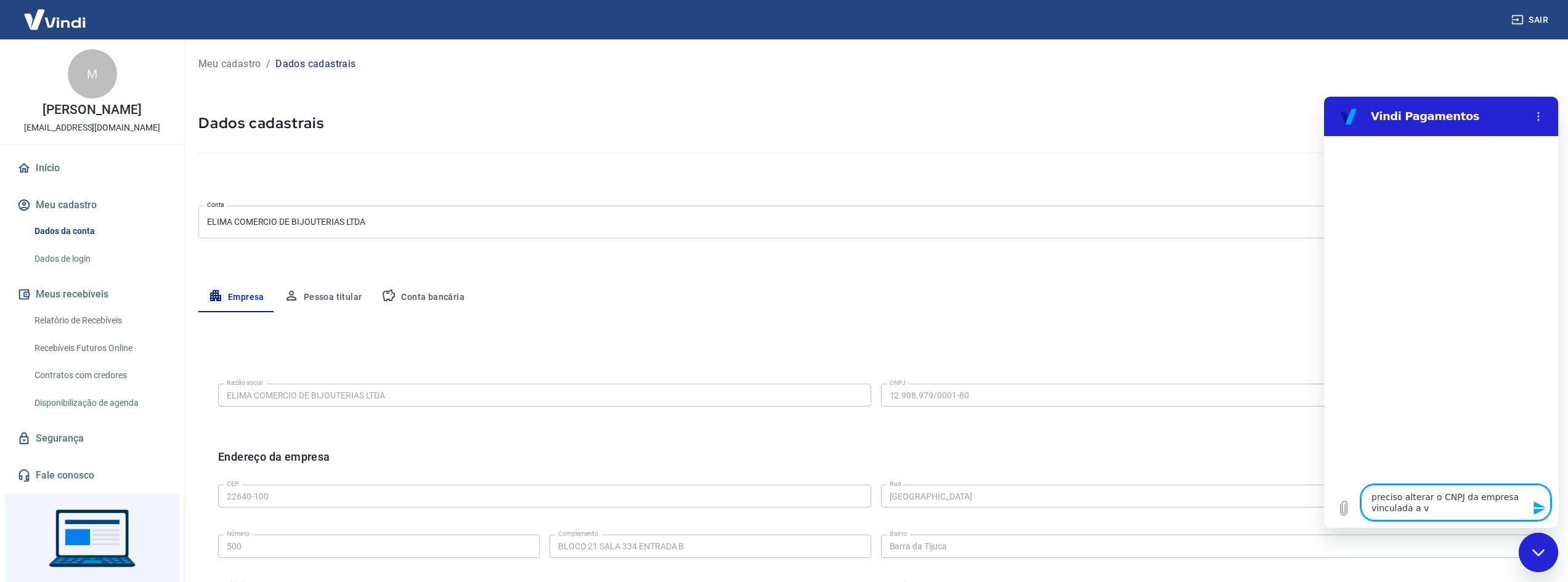
type textarea "x"
type textarea "preciso alterar o CNPJ da empresa vinculada a vin"
type textarea "x"
type textarea "preciso alterar o CNPJ da empresa vinculada a vind"
type textarea "x"
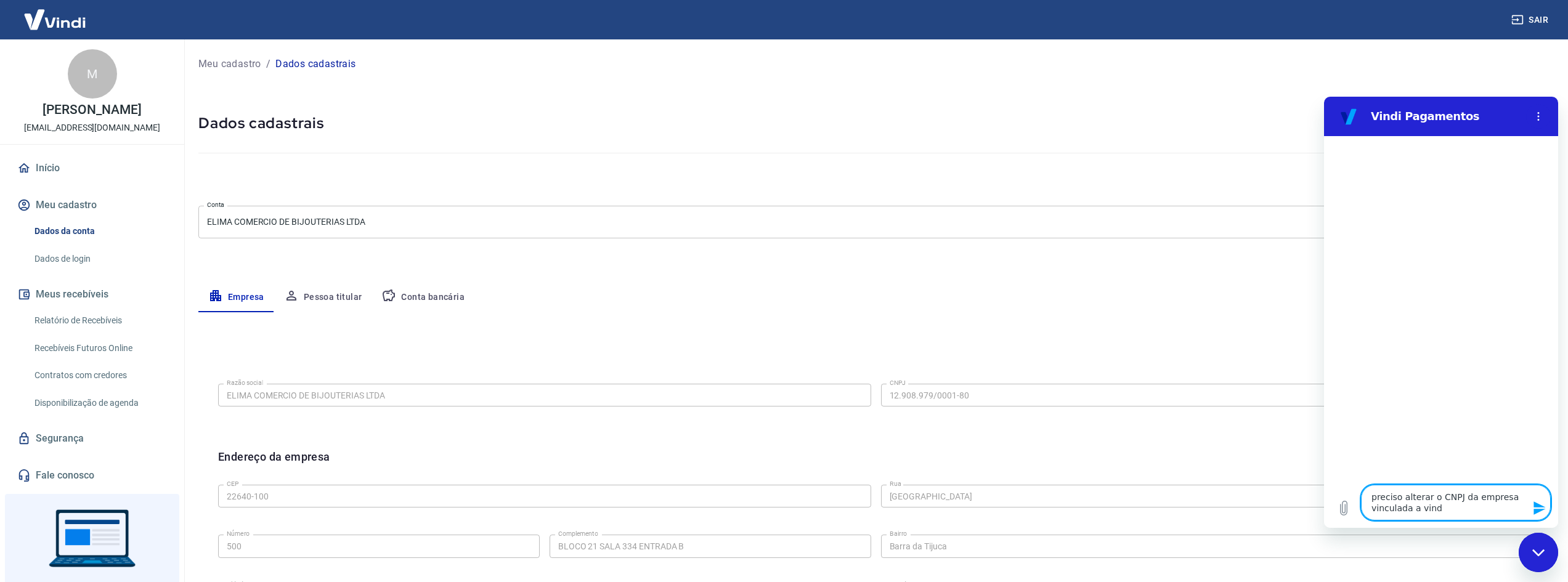
type textarea "preciso alterar o CNPJ da empresa vinculada a vindi"
type textarea "x"
type textarea "preciso alterar o CNPJ da empresa vinculada a vindi"
type textarea "x"
type textarea "preciso alterar o CNPJ da empresa vinculada a vindi p"
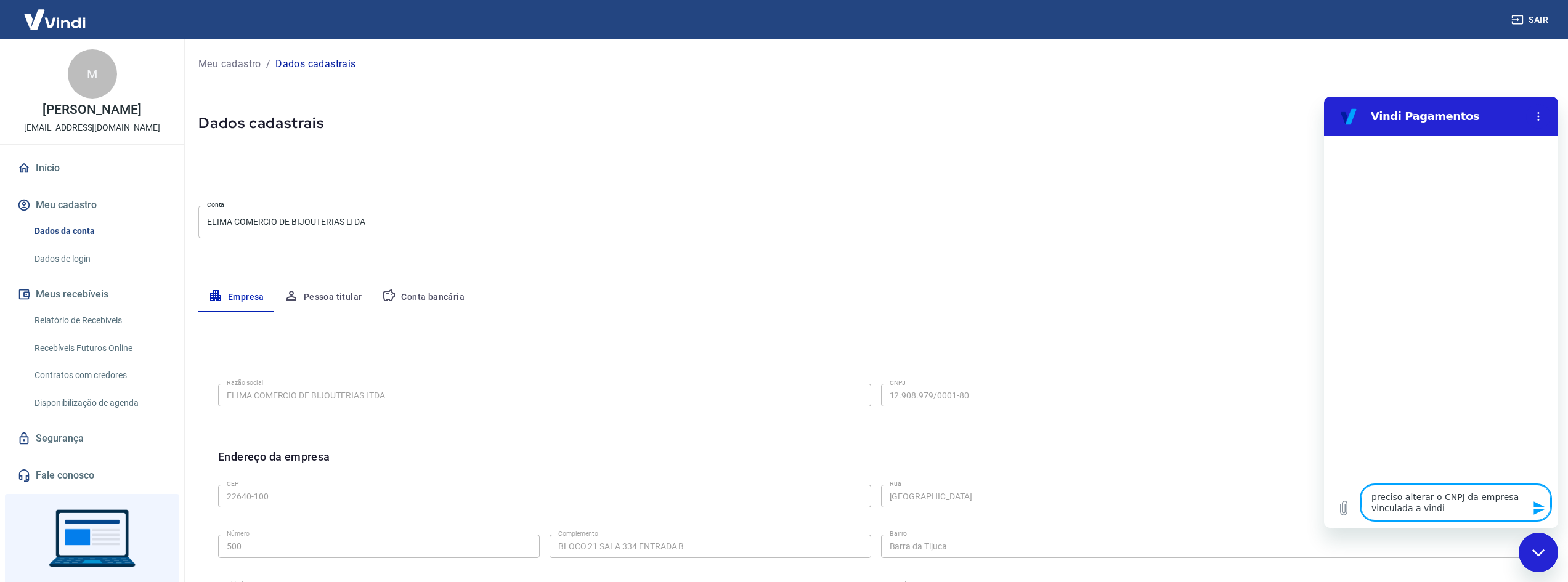
type textarea "x"
type textarea "preciso alterar o CNPJ da empresa vinculada a vindi pa"
type textarea "x"
type textarea "preciso alterar o CNPJ da empresa vinculada a vindi par"
type textarea "x"
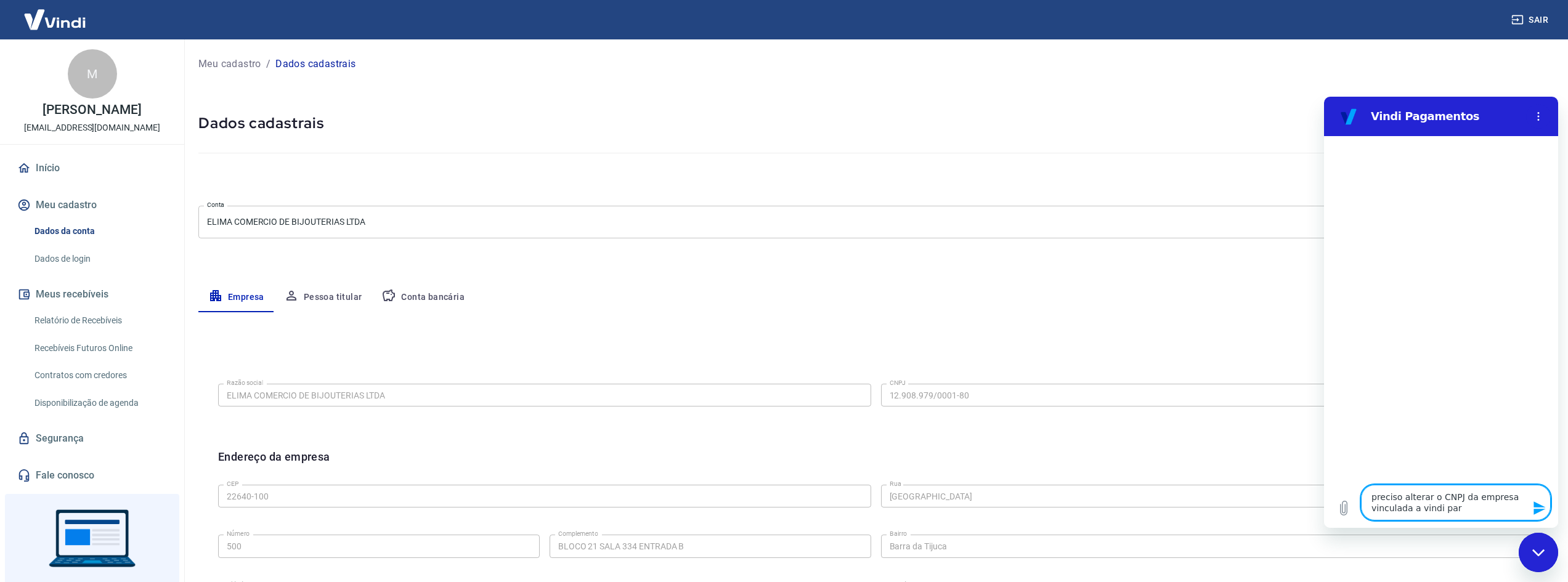
type textarea "preciso alterar o CNPJ da empresa vinculada a vindi para"
type textarea "x"
type textarea "preciso alterar o CNPJ da empresa vinculada a vindi para"
type textarea "x"
type textarea "preciso alterar o CNPJ da empresa vinculada a vindi para o"
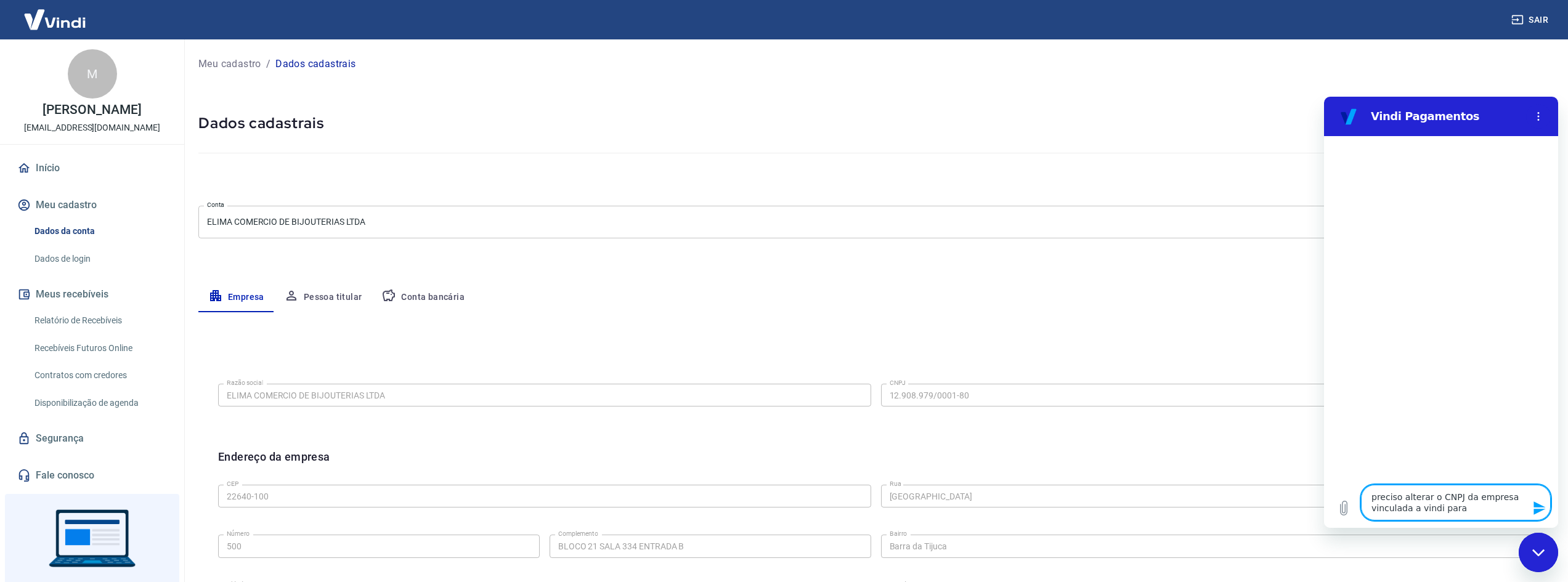
type textarea "x"
type textarea "preciso alterar o CNPJ da empresa vinculada a vindi para ou"
type textarea "x"
type textarea "preciso alterar o CNPJ da empresa vinculada a vindi para out"
type textarea "x"
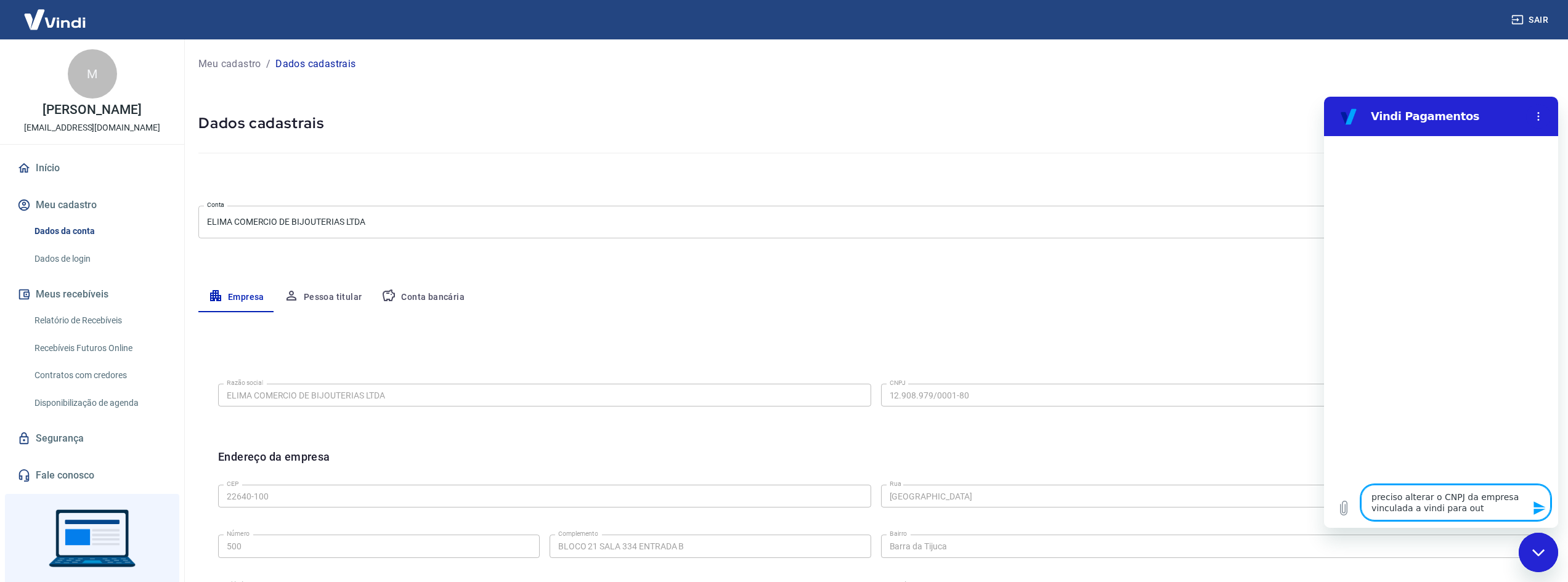
type textarea "preciso alterar o CNPJ da empresa vinculada a vindi para outr"
type textarea "x"
type textarea "preciso alterar o CNPJ da empresa vinculada a vindi para outra"
type textarea "x"
type textarea "preciso alterar o CNPJ da empresa vinculada a vindi para outra"
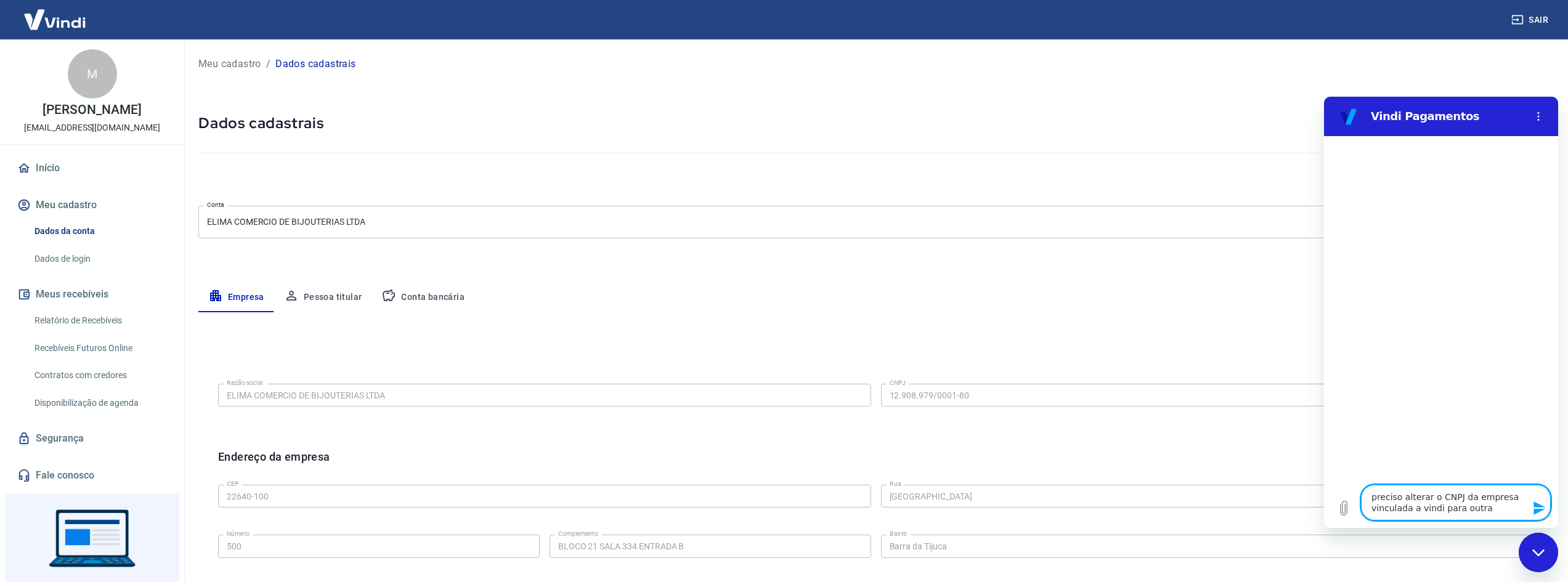
type textarea "x"
type textarea "preciso alterar o CNPJ da empresa vinculada a vindi para outra e"
type textarea "x"
type textarea "preciso alterar o CNPJ da empresa vinculada a vindi para outra em"
type textarea "x"
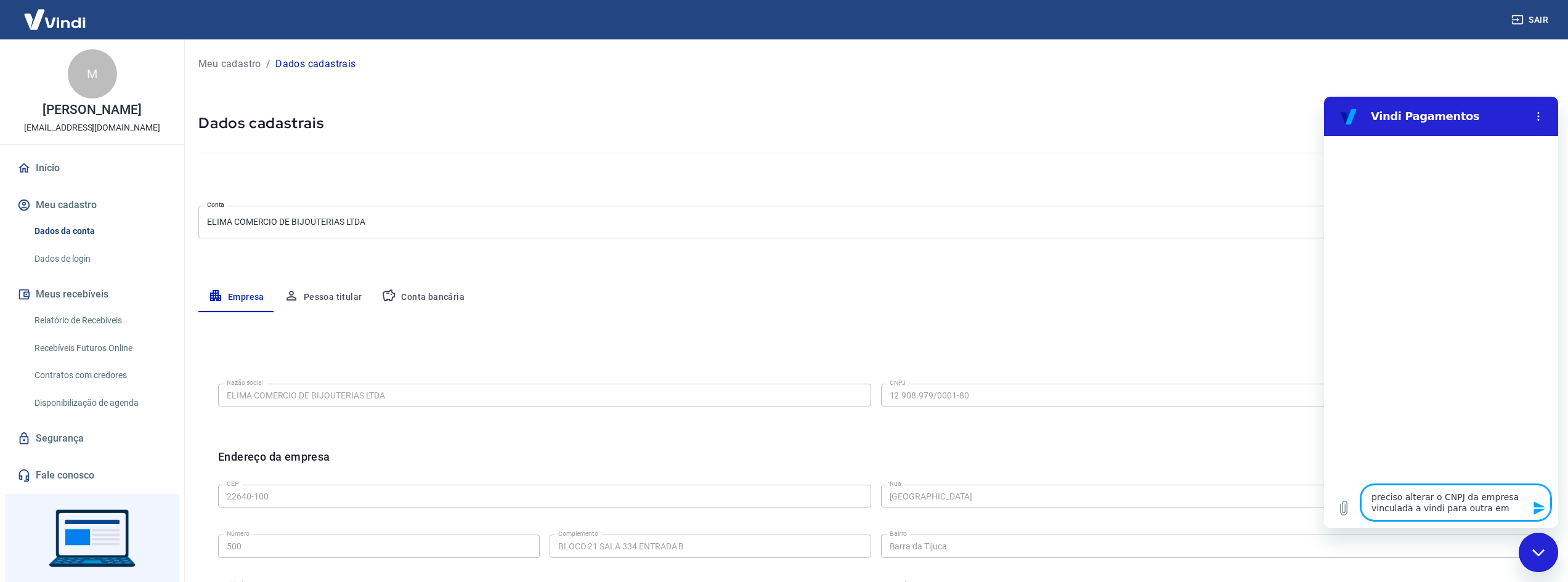
type textarea "preciso alterar o CNPJ da empresa vinculada a vindi para outra emp"
type textarea "x"
type textarea "preciso alterar o CNPJ da empresa vinculada a vindi para outra empr"
type textarea "x"
type textarea "preciso alterar o CNPJ da empresa vinculada a vindi para outra empre"
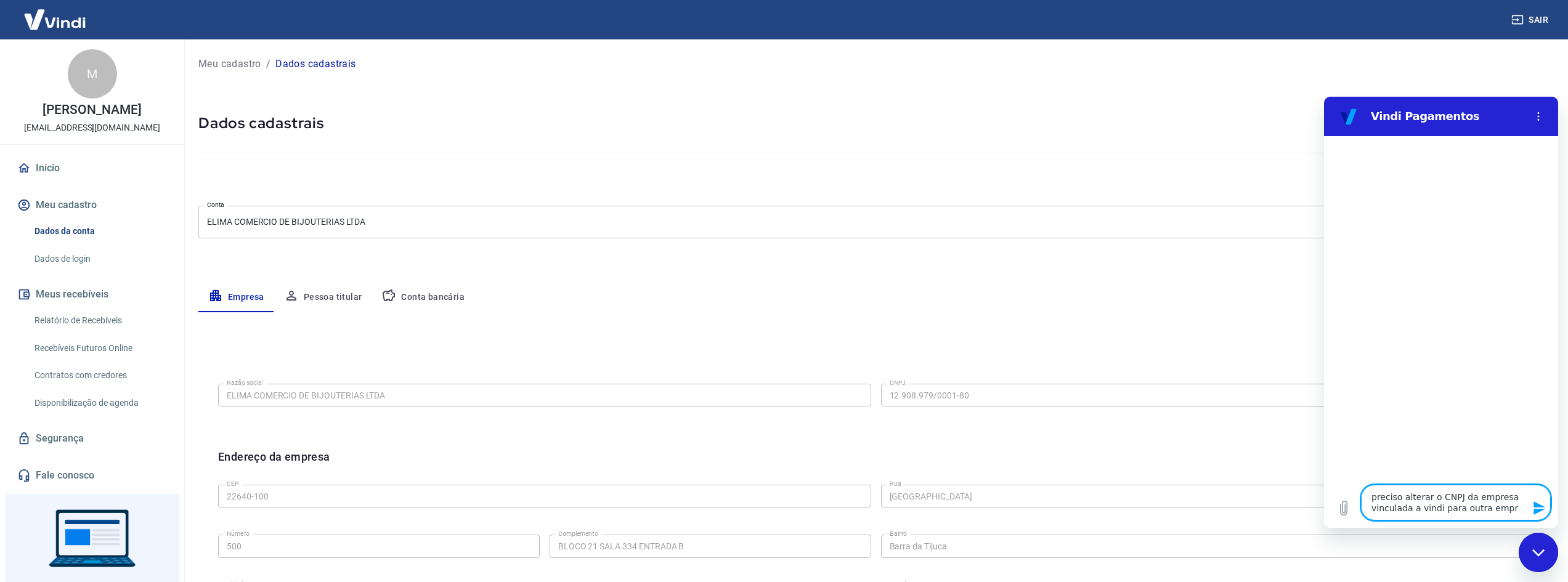
type textarea "x"
type textarea "preciso alterar o CNPJ da empresa vinculada a vindi para outra empres"
type textarea "x"
type textarea "preciso alterar o CNPJ da empresa vinculada a vindi para outra empresa"
type textarea "x"
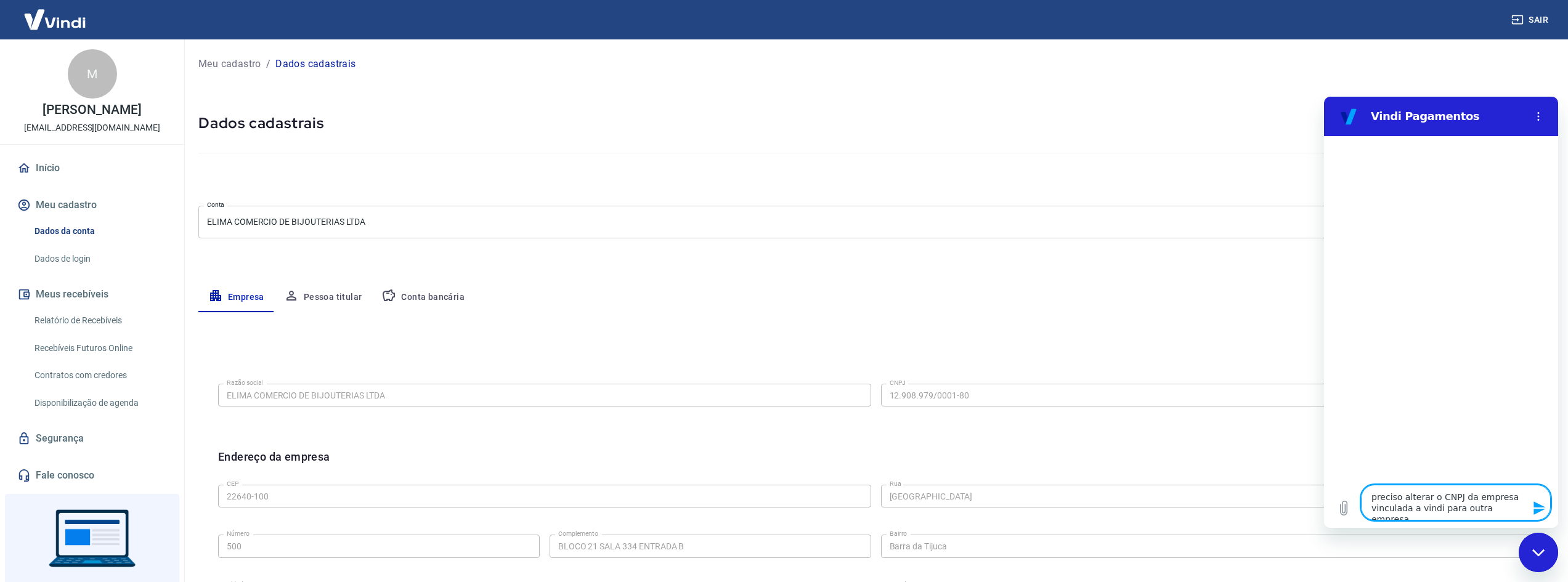
type textarea "preciso alterar o CNPJ da empresa vinculada a vindi para outra empresa"
type textarea "x"
type textarea "preciso alterar o CNPJ da empresa vinculada a vindi para outra empresa d"
type textarea "x"
type textarea "preciso alterar o CNPJ da empresa vinculada a vindi para outra empresa do"
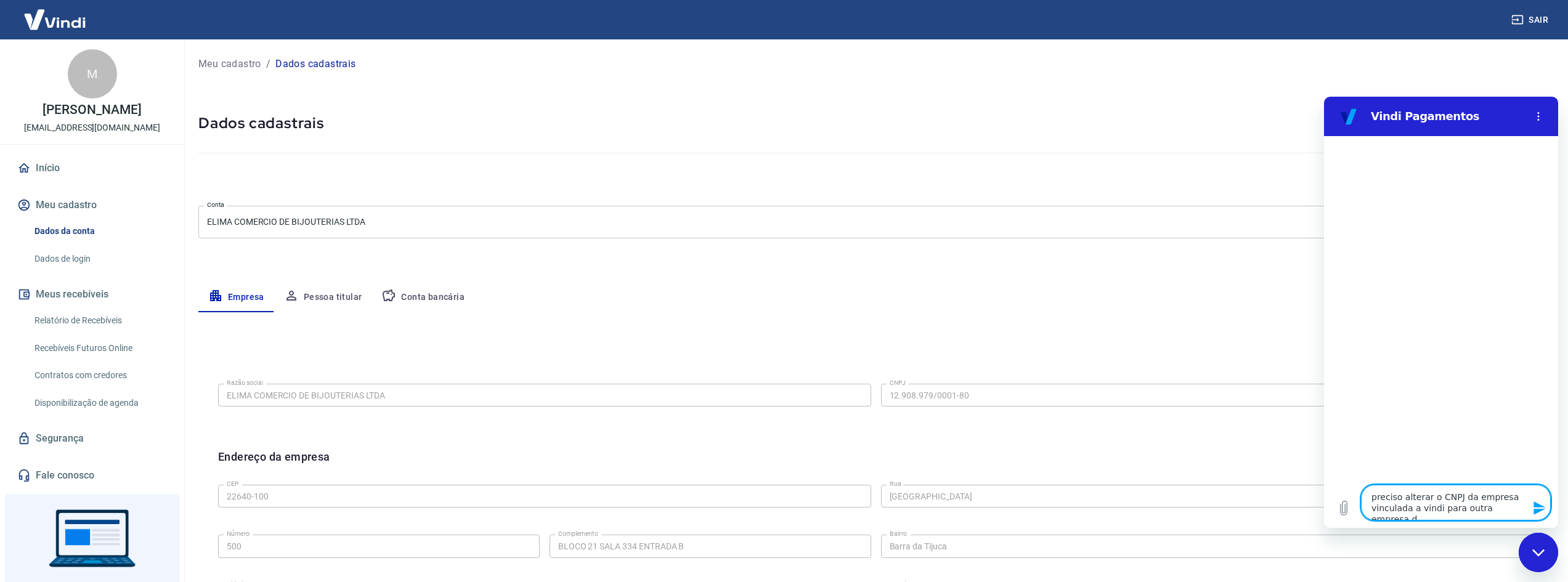
type textarea "x"
type textarea "preciso alterar o CNPJ da empresa vinculada a vindi para outra empresa do"
type textarea "x"
type textarea "preciso alterar o CNPJ da empresa vinculada a vindi para outra empresa do g"
type textarea "x"
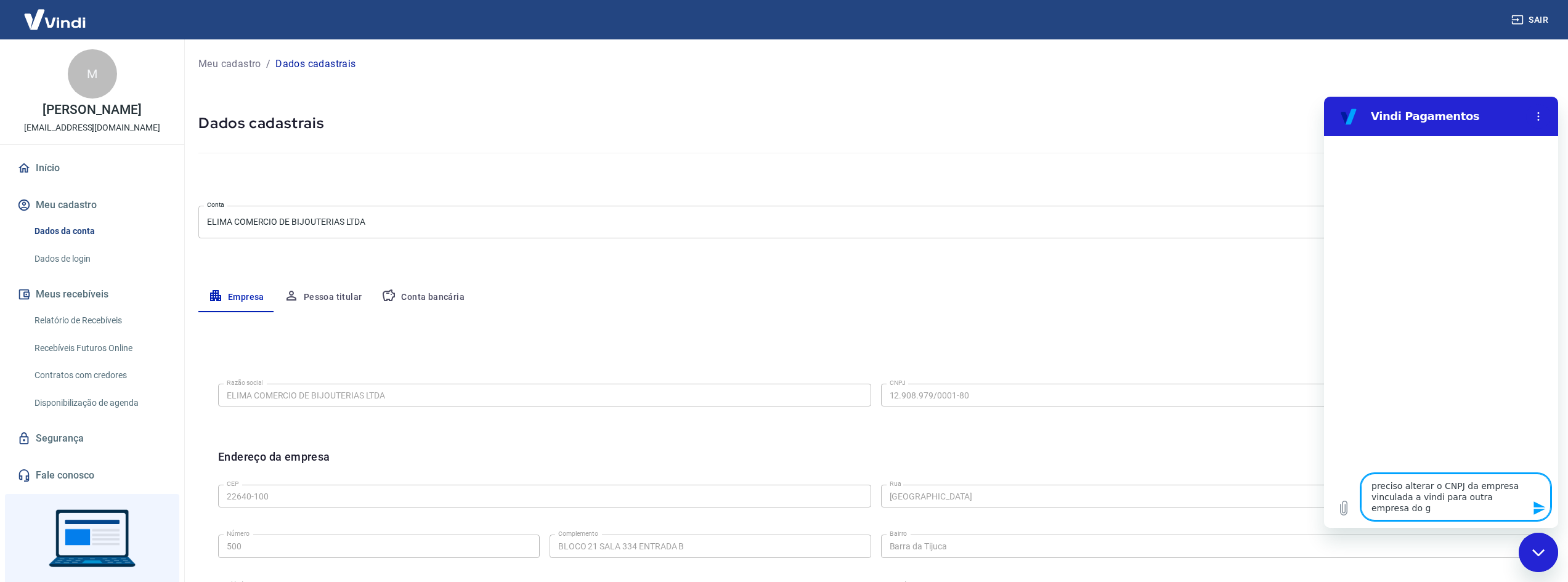
type textarea "preciso alterar o CNPJ da empresa vinculada a vindi para outra empresa do gr"
type textarea "x"
type textarea "preciso alterar o CNPJ da empresa vinculada a vindi para outra empresa do gru"
type textarea "x"
type textarea "preciso alterar o CNPJ da empresa vinculada a vindi para outra empresa do grup"
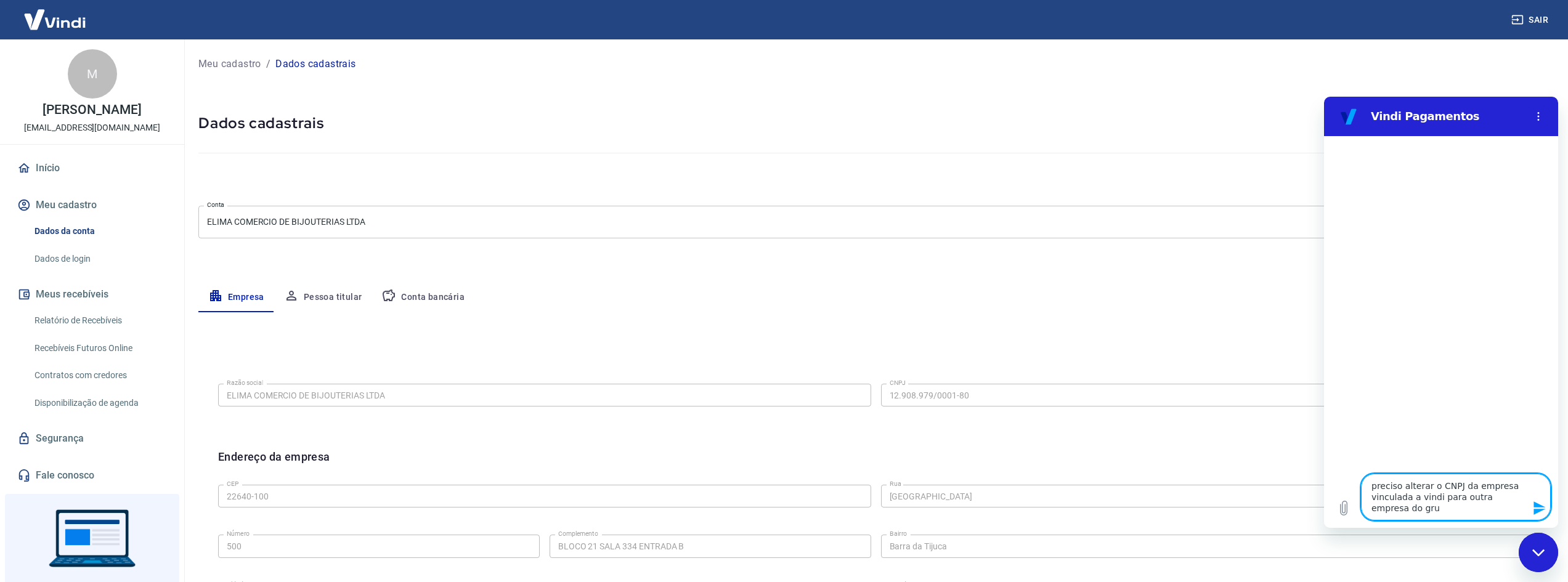
type textarea "x"
type textarea "preciso alterar o CNPJ da empresa vinculada a vindi para outra empresa do grupo"
type textarea "x"
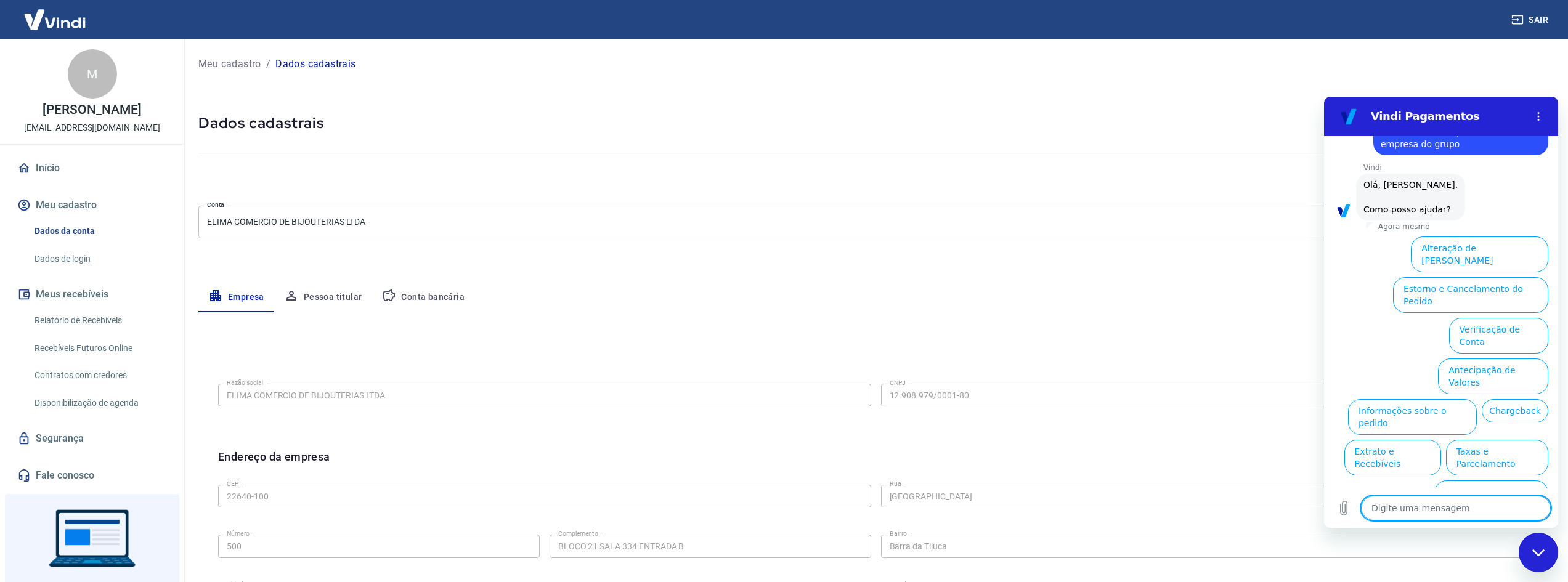
scroll to position [54, 0]
click at [1460, 242] on button "Alteração de [PERSON_NAME]" at bounding box center [1480, 253] width 138 height 36
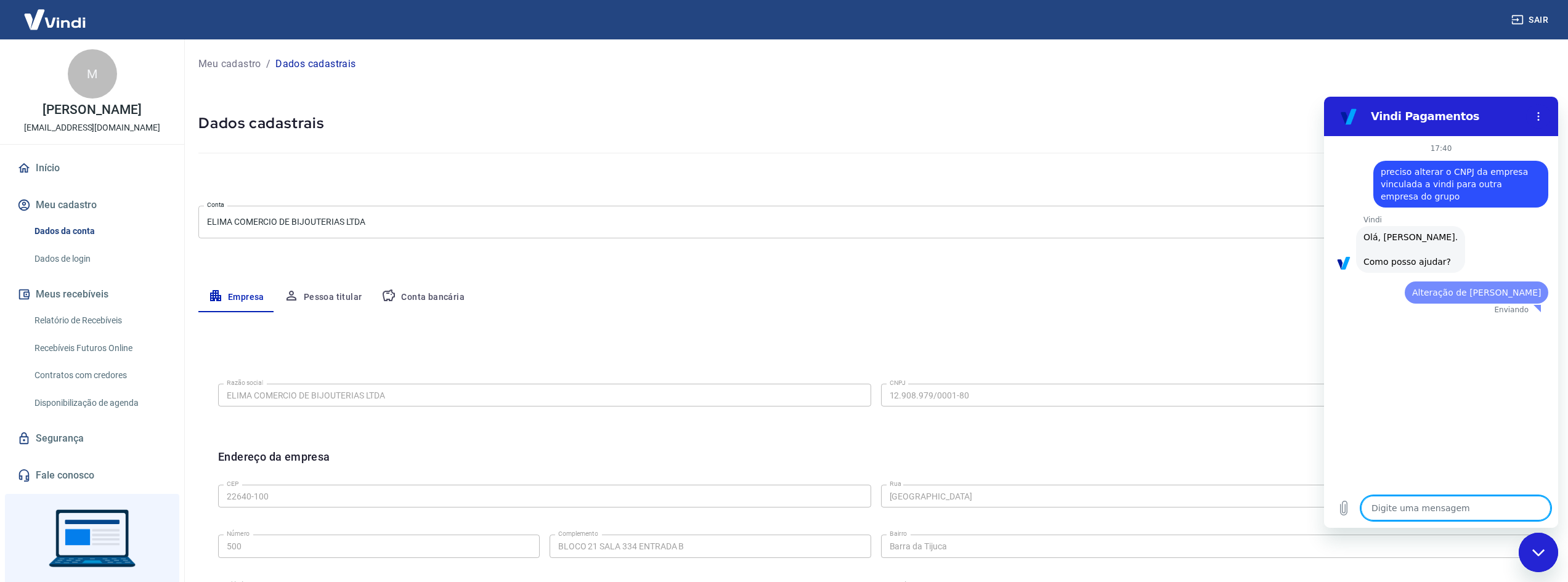
scroll to position [0, 0]
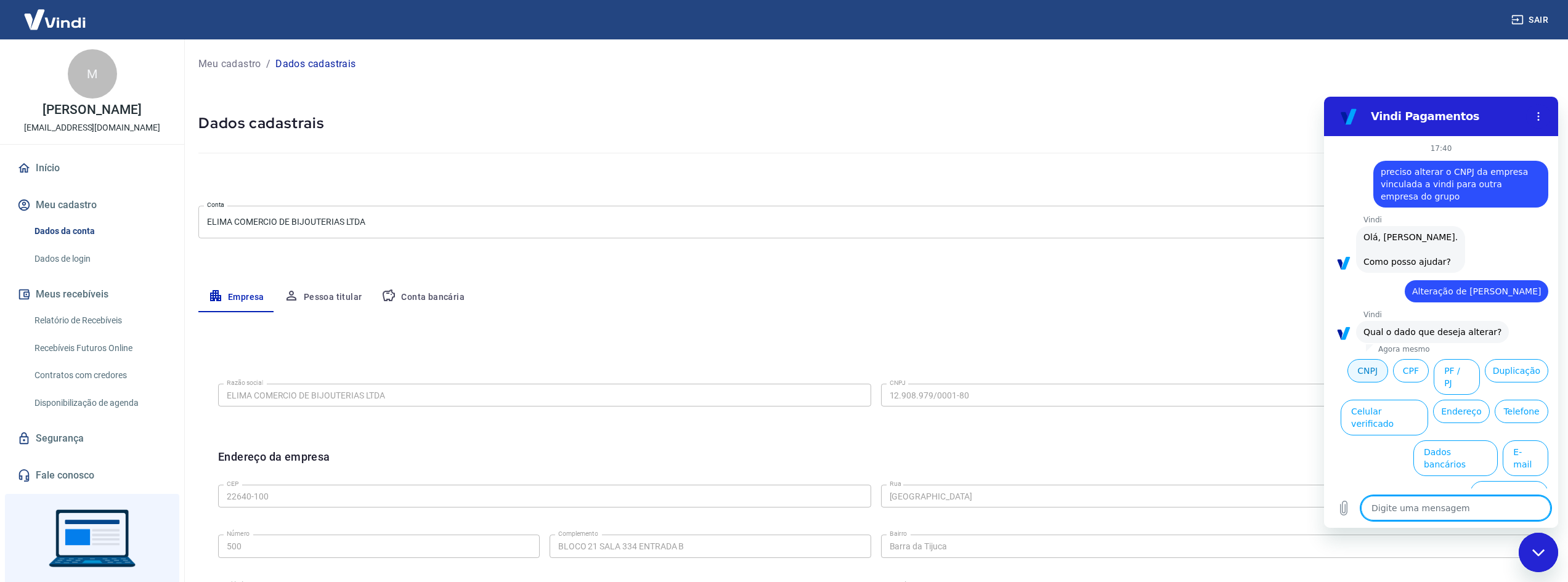
click at [1369, 368] on button "CNPJ" at bounding box center [1367, 371] width 41 height 23
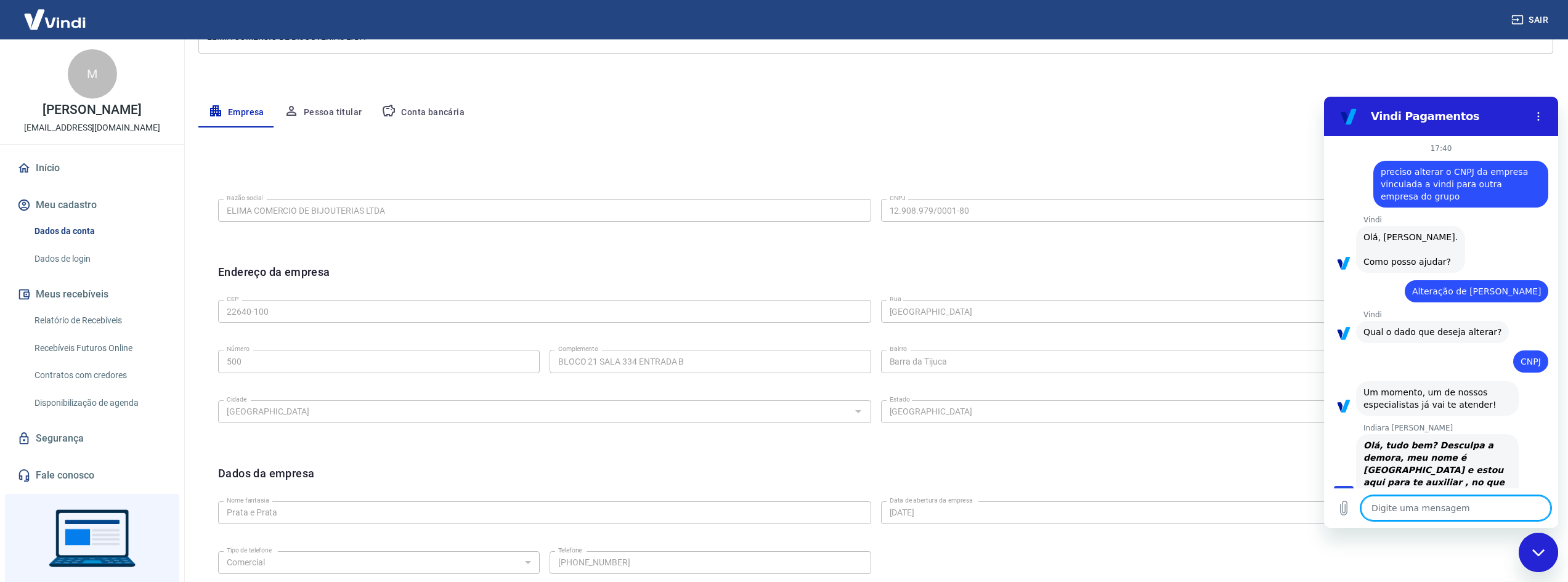
scroll to position [19, 0]
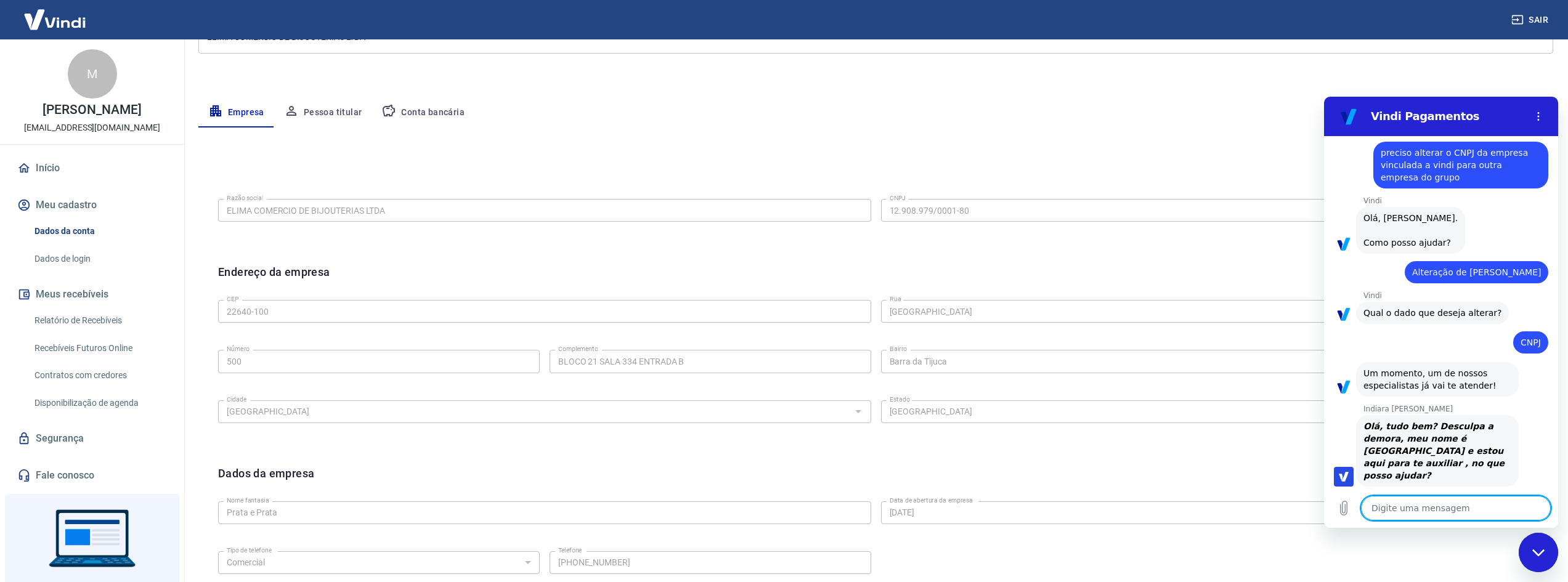
type textarea "x"
click at [1460, 502] on textarea at bounding box center [1455, 508] width 190 height 25
type textarea "q"
type textarea "x"
type textarea "qu"
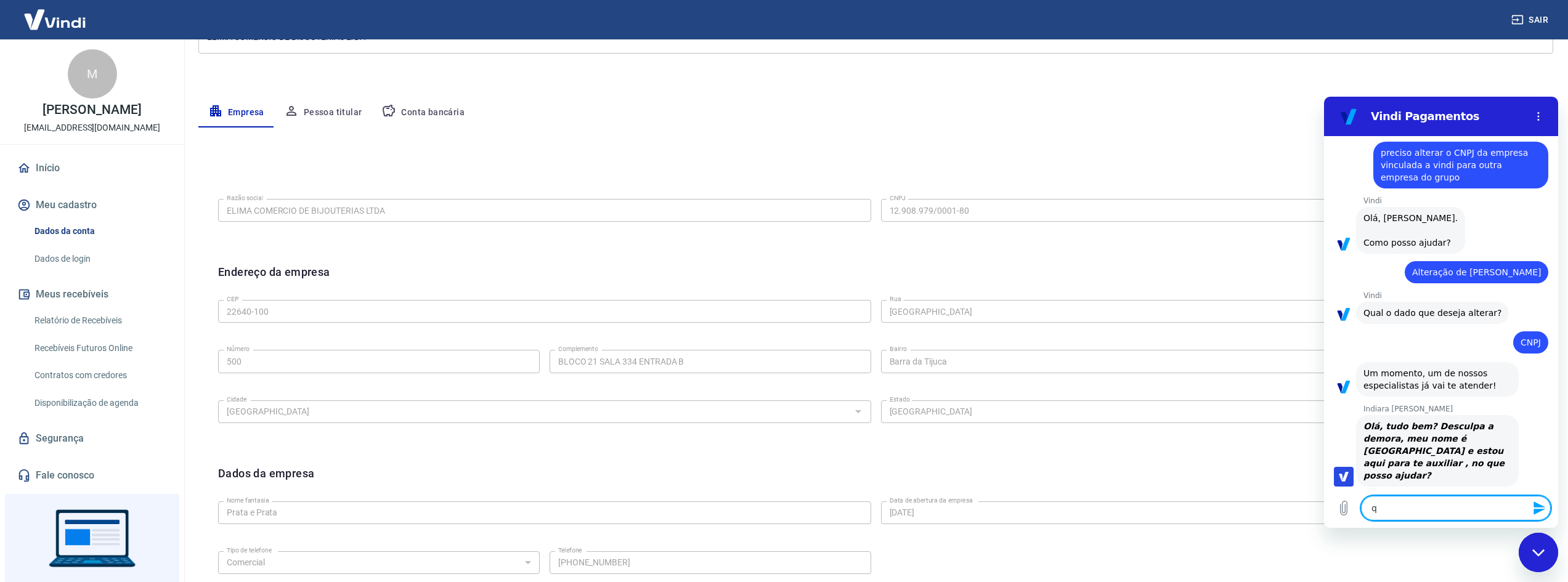
type textarea "x"
type textarea "que"
type textarea "x"
type textarea "quer"
type textarea "x"
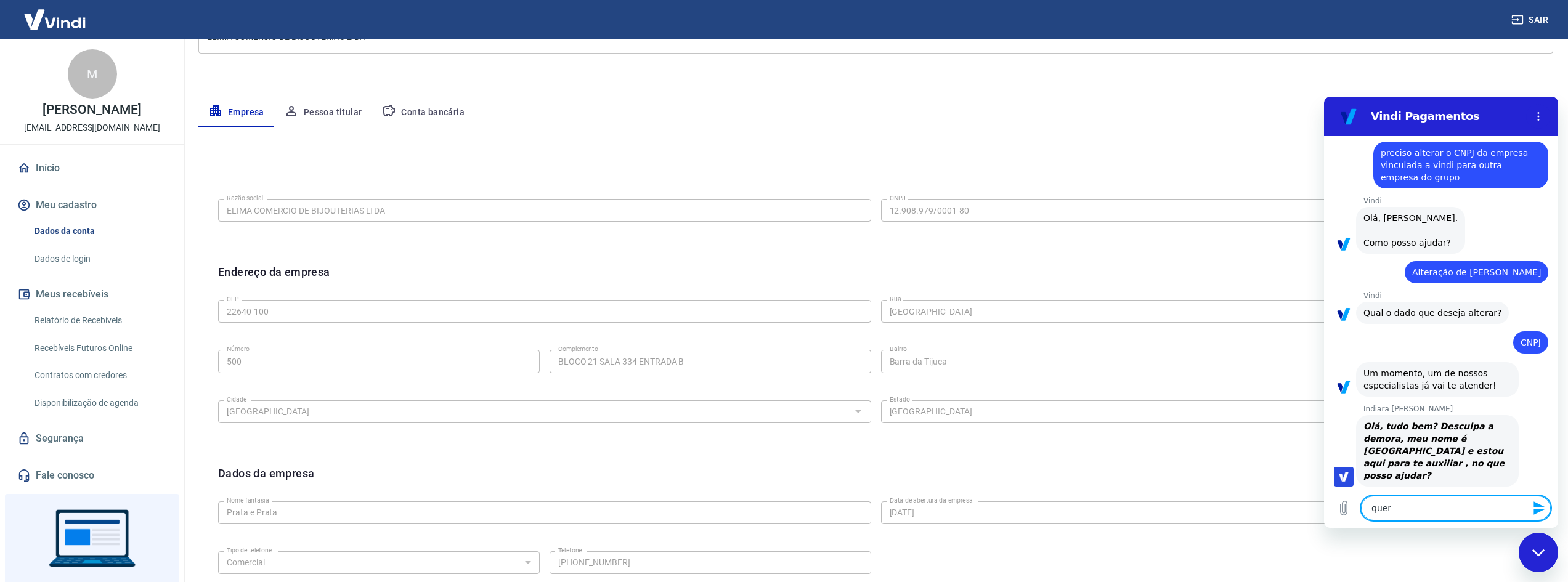
type textarea "quero"
type textarea "x"
type textarea "quero"
type textarea "x"
type textarea "quero m"
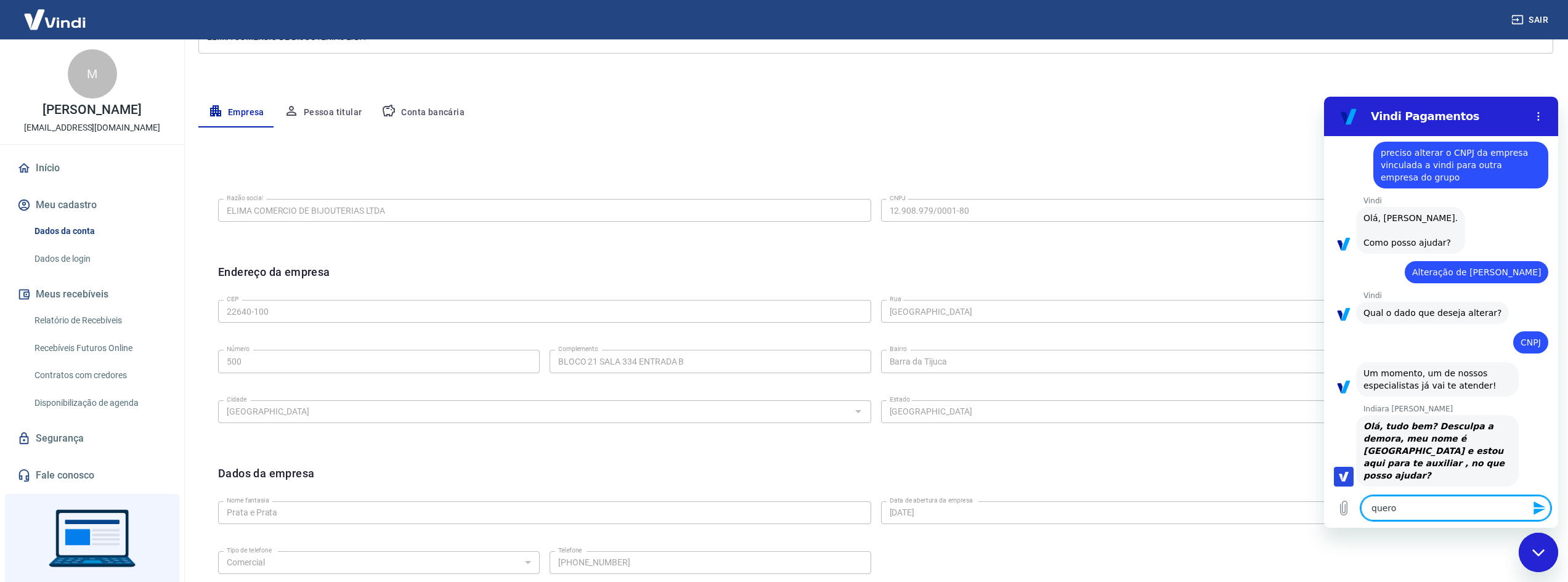
type textarea "x"
type textarea "quero mu"
type textarea "x"
type textarea "quero mud"
type textarea "x"
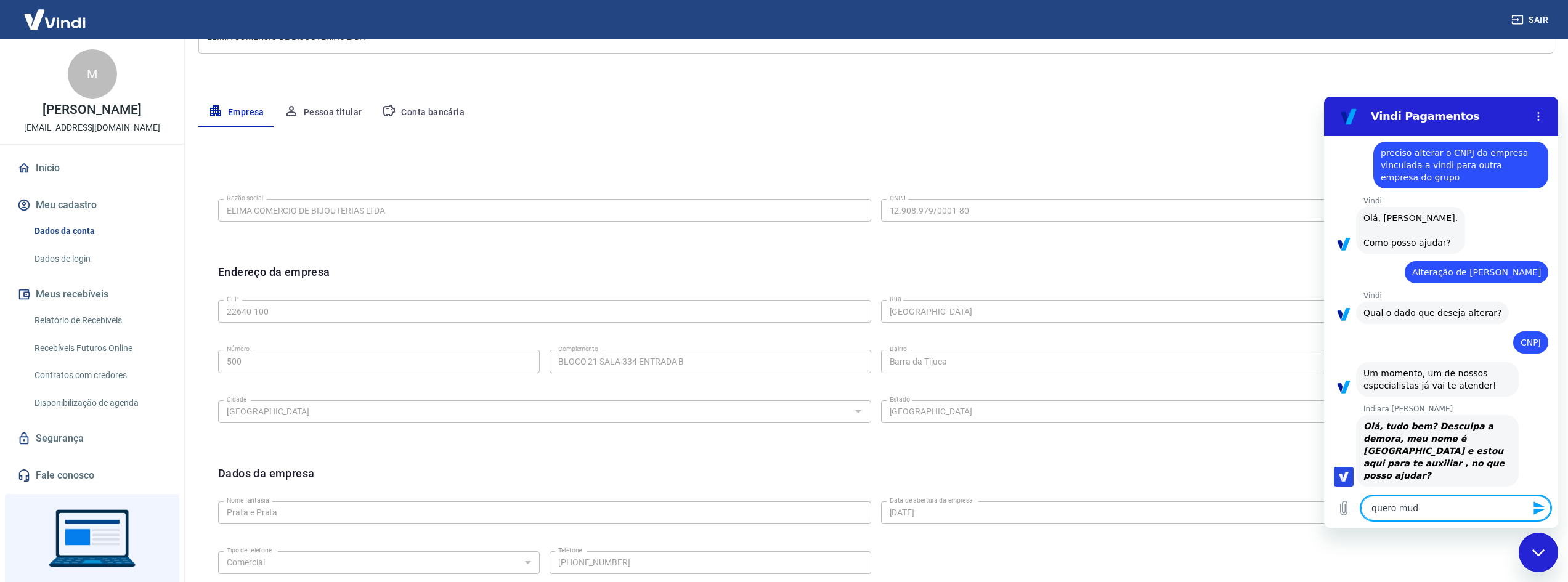
type textarea "quero muda"
type textarea "x"
type textarea "quero mudar"
type textarea "x"
type textarea "quero mudar"
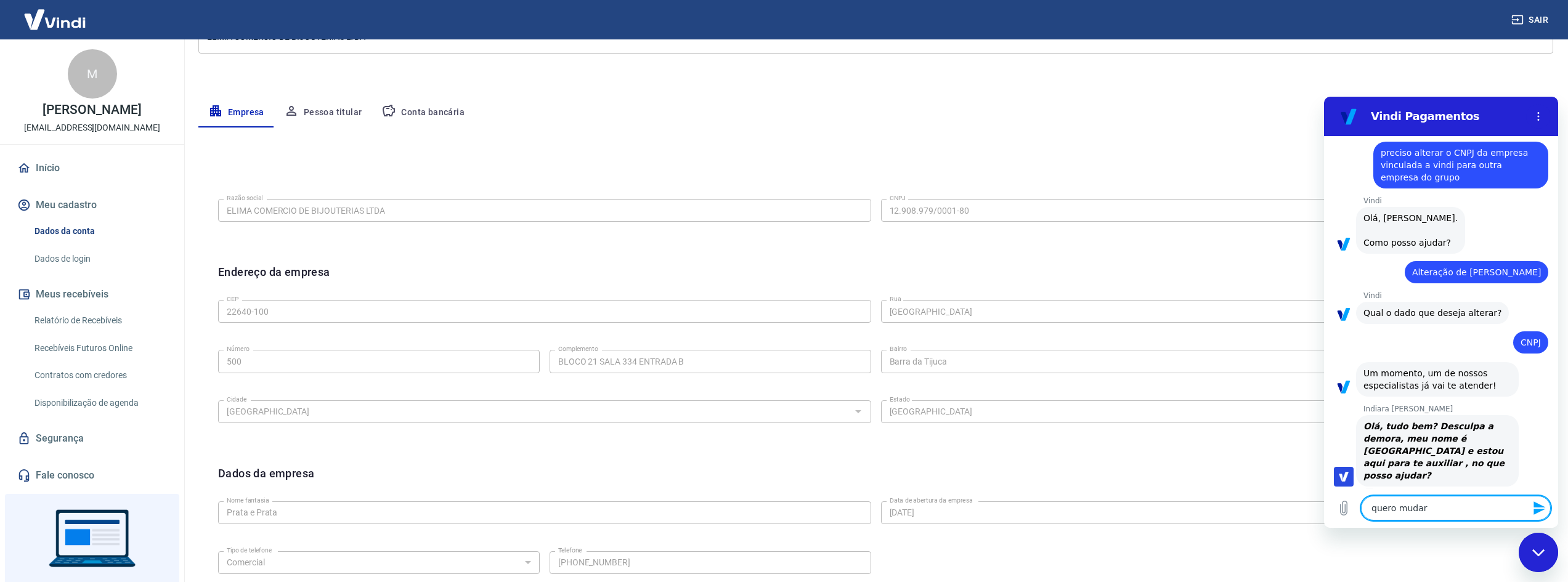
type textarea "x"
type textarea "quero mudar a"
type textarea "x"
type textarea "quero mudar a"
type textarea "x"
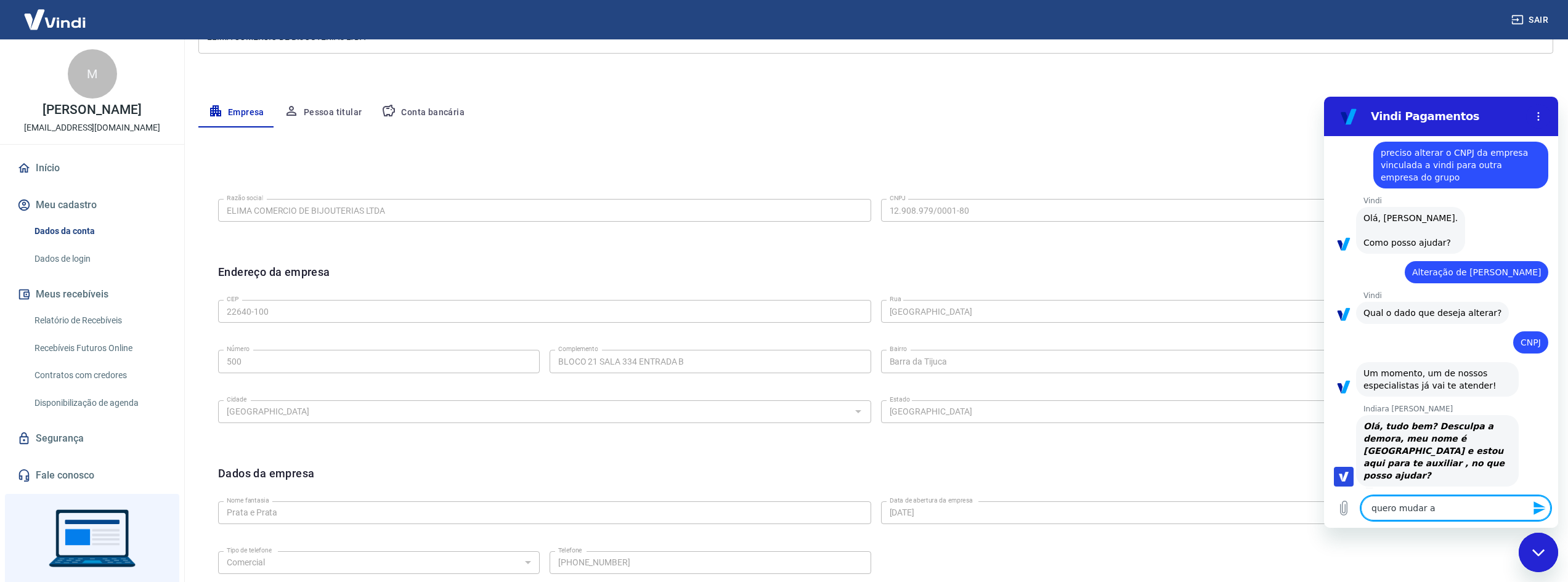
type textarea "quero mudar a c"
type textarea "x"
type textarea "quero mudar a co"
type textarea "x"
type textarea "quero mudar a con"
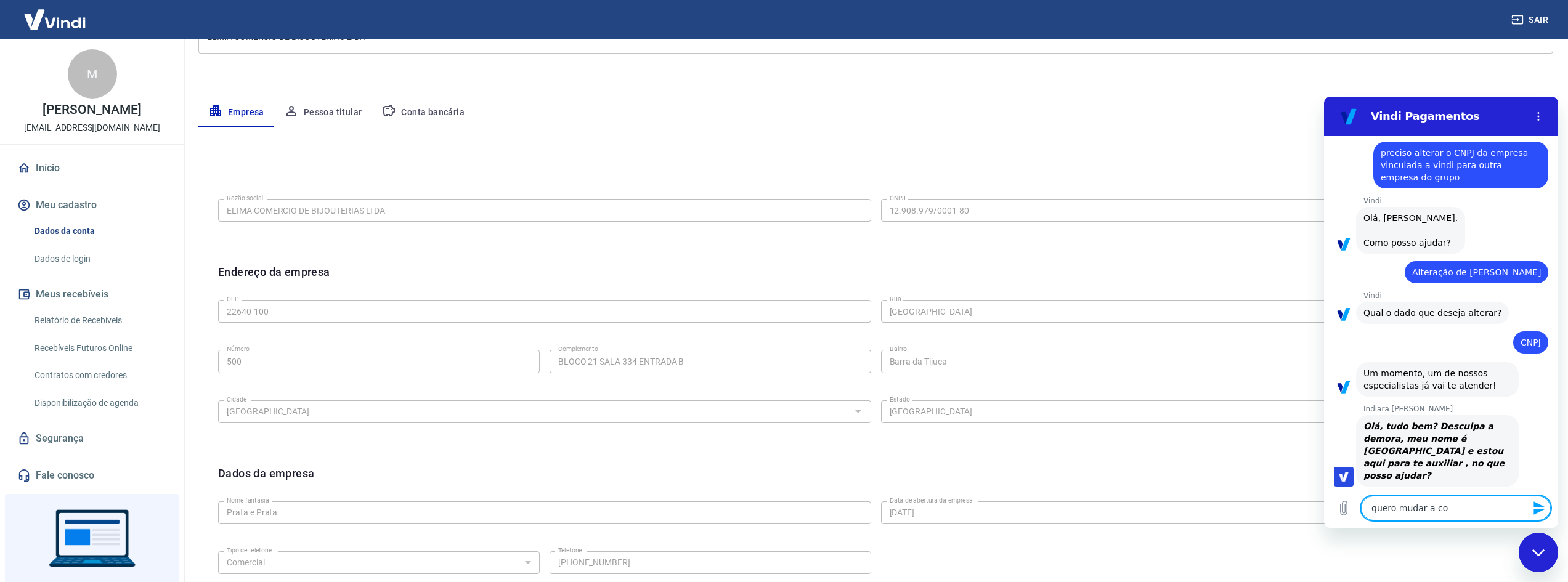
type textarea "x"
type textarea "quero mudar a cont"
type textarea "x"
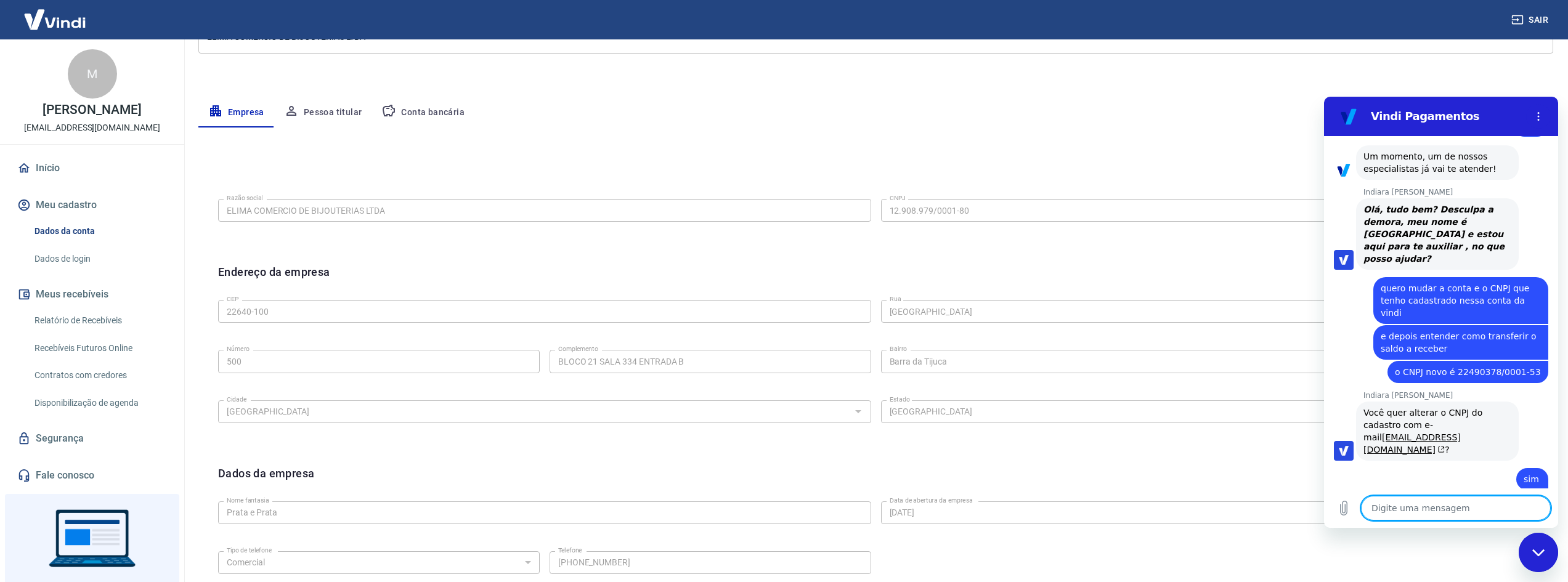
scroll to position [239, 0]
click at [1435, 508] on textarea at bounding box center [1455, 508] width 190 height 25
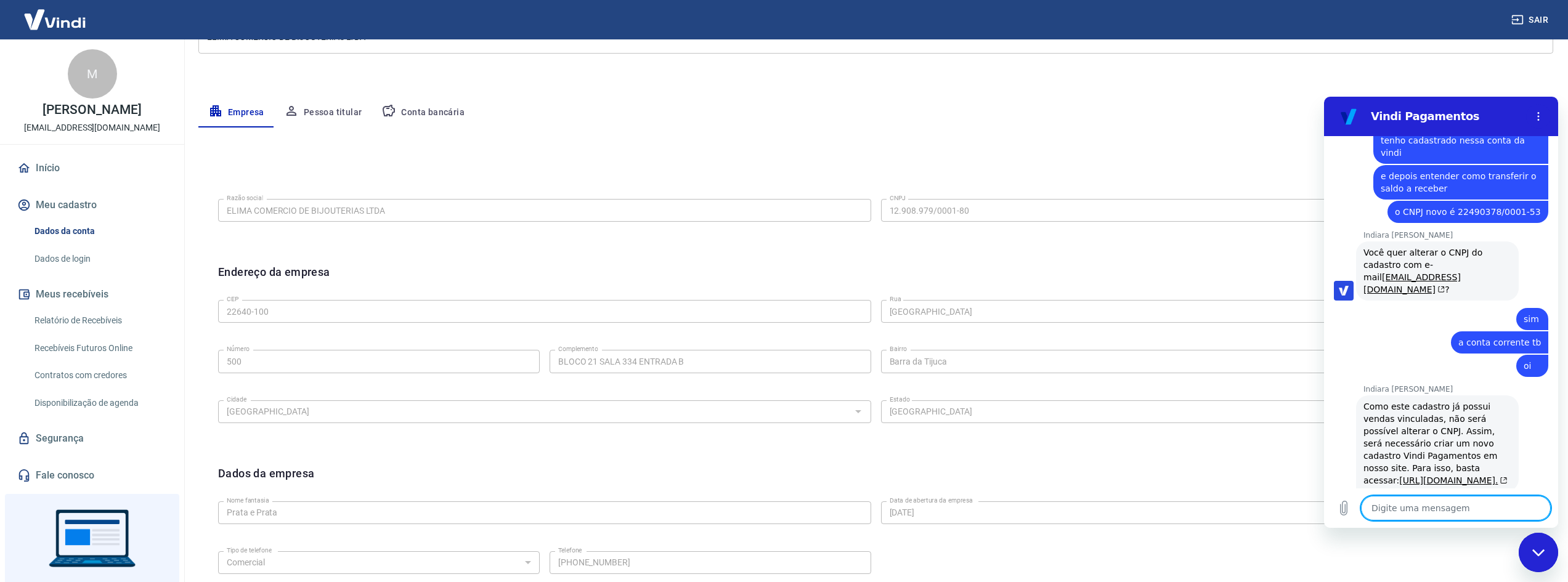
scroll to position [395, 0]
click at [1470, 508] on textarea at bounding box center [1455, 508] width 190 height 25
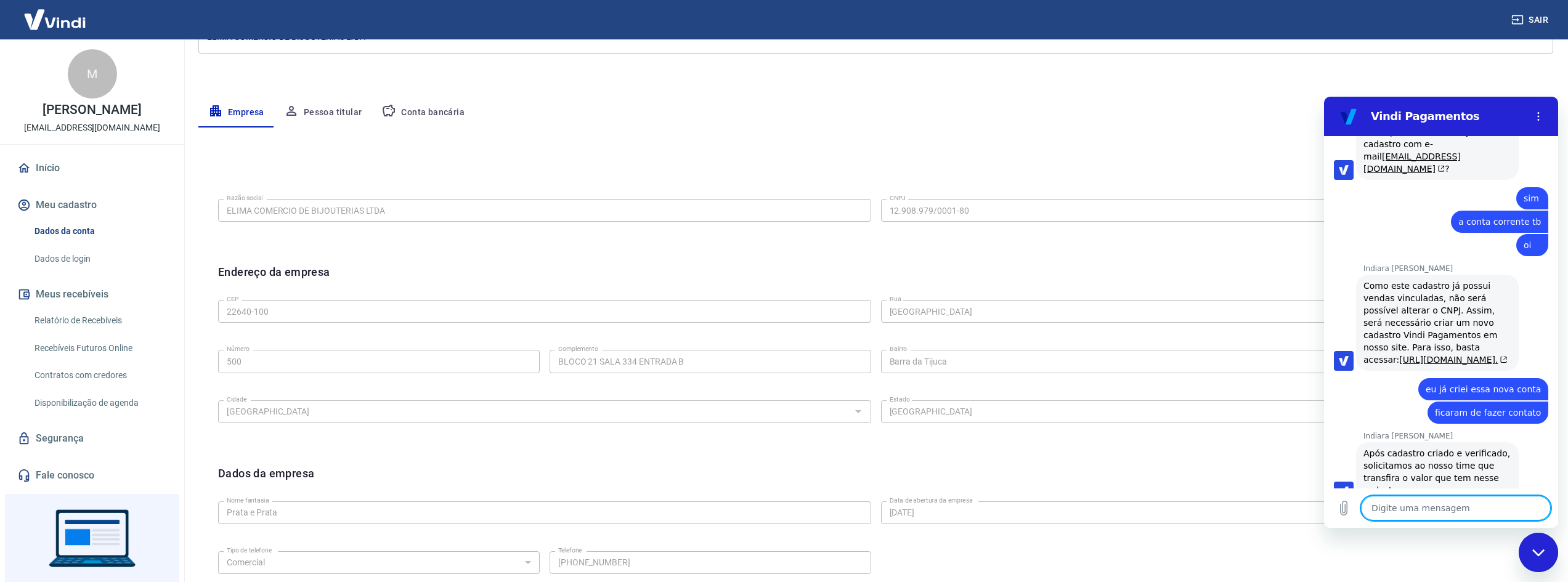
scroll to position [520, 0]
click at [1442, 504] on textarea at bounding box center [1455, 508] width 190 height 25
click at [1409, 511] on textarea at bounding box center [1455, 508] width 190 height 25
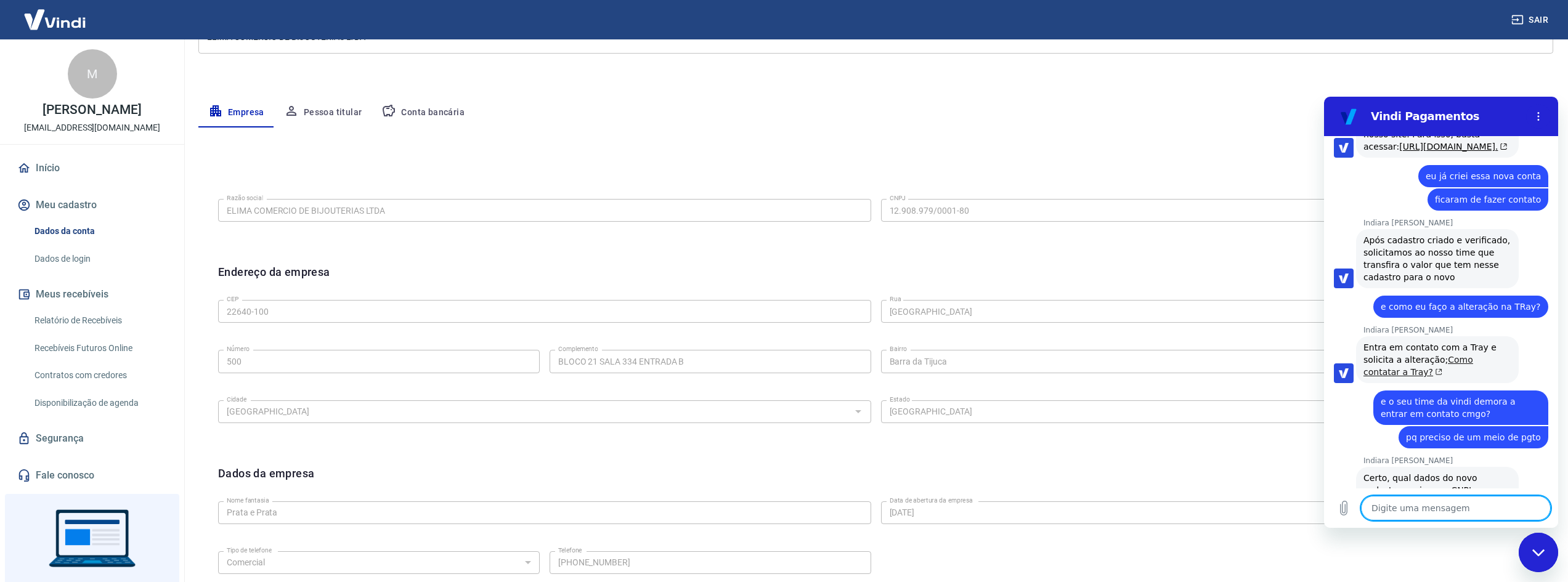
scroll to position [733, 0]
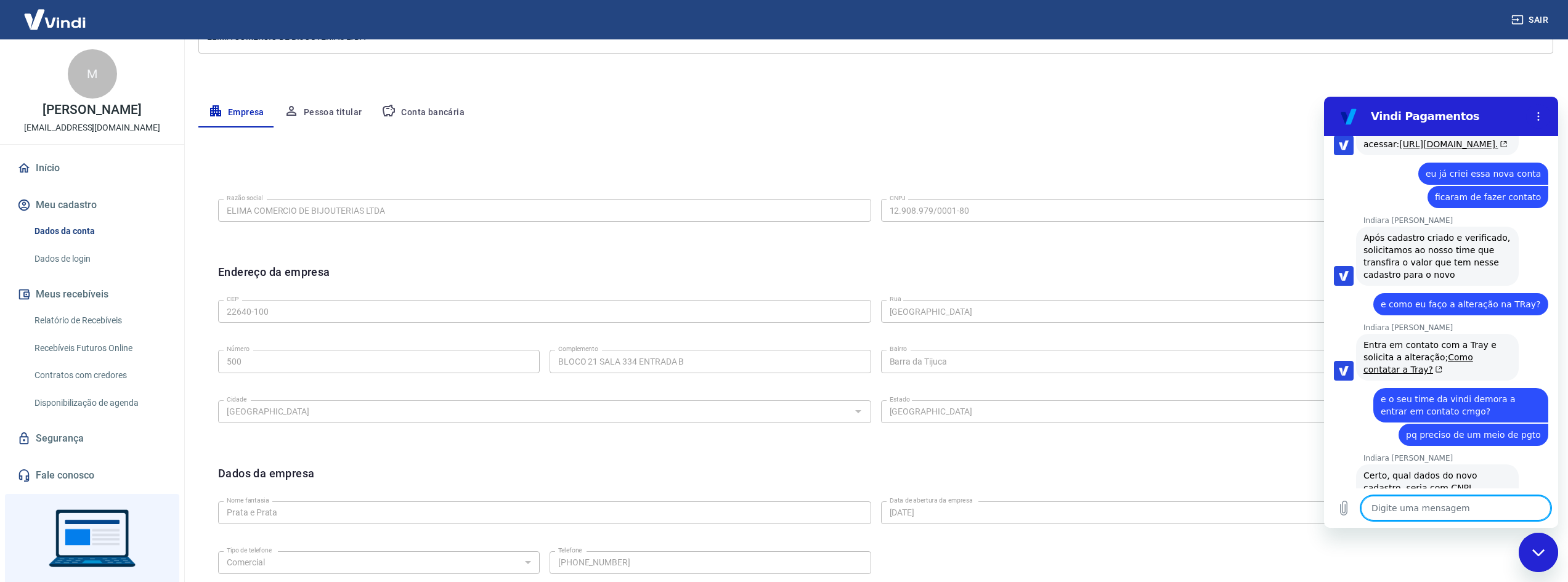
click at [1435, 508] on textarea at bounding box center [1455, 508] width 190 height 25
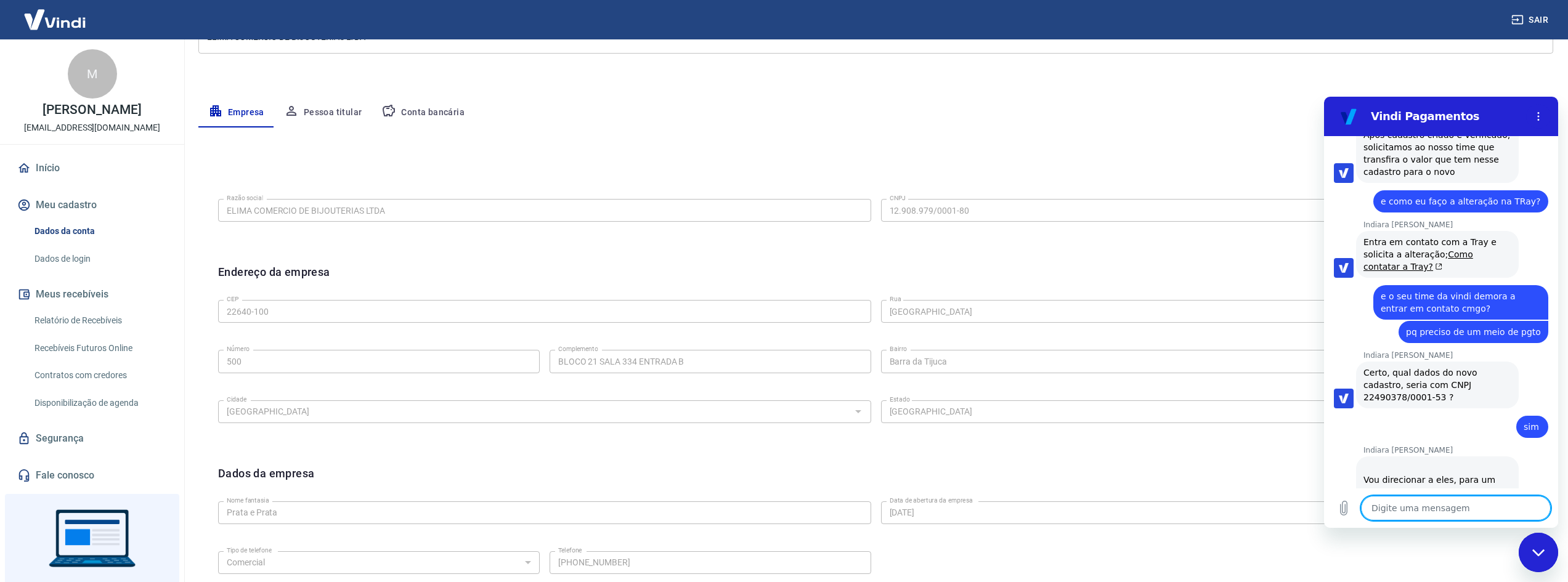
scroll to position [840, 0]
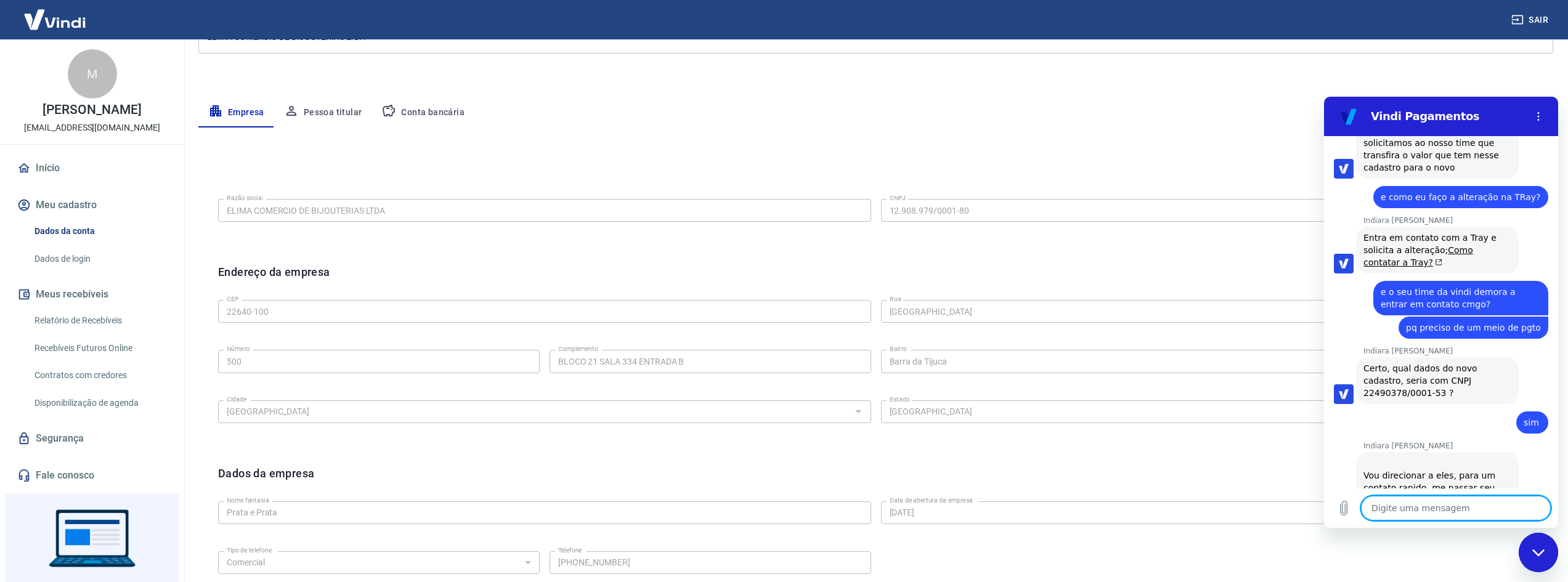
click at [1434, 502] on textarea at bounding box center [1455, 508] width 190 height 25
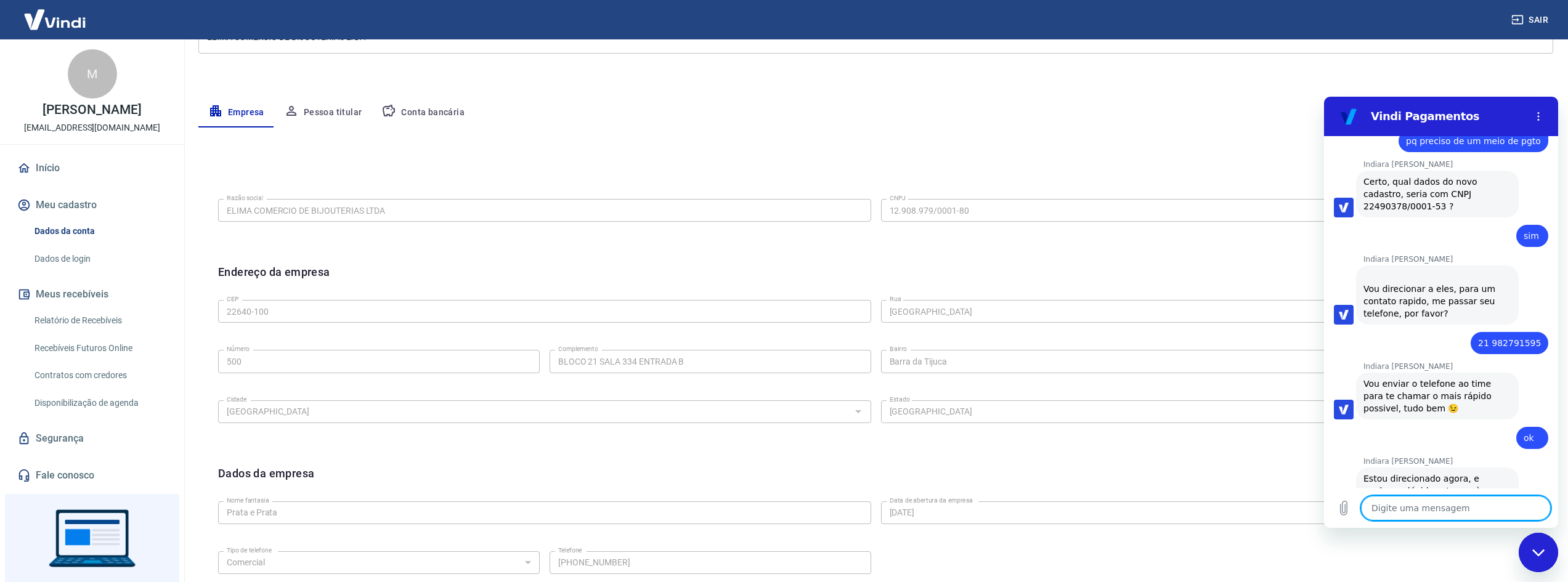
scroll to position [1030, 0]
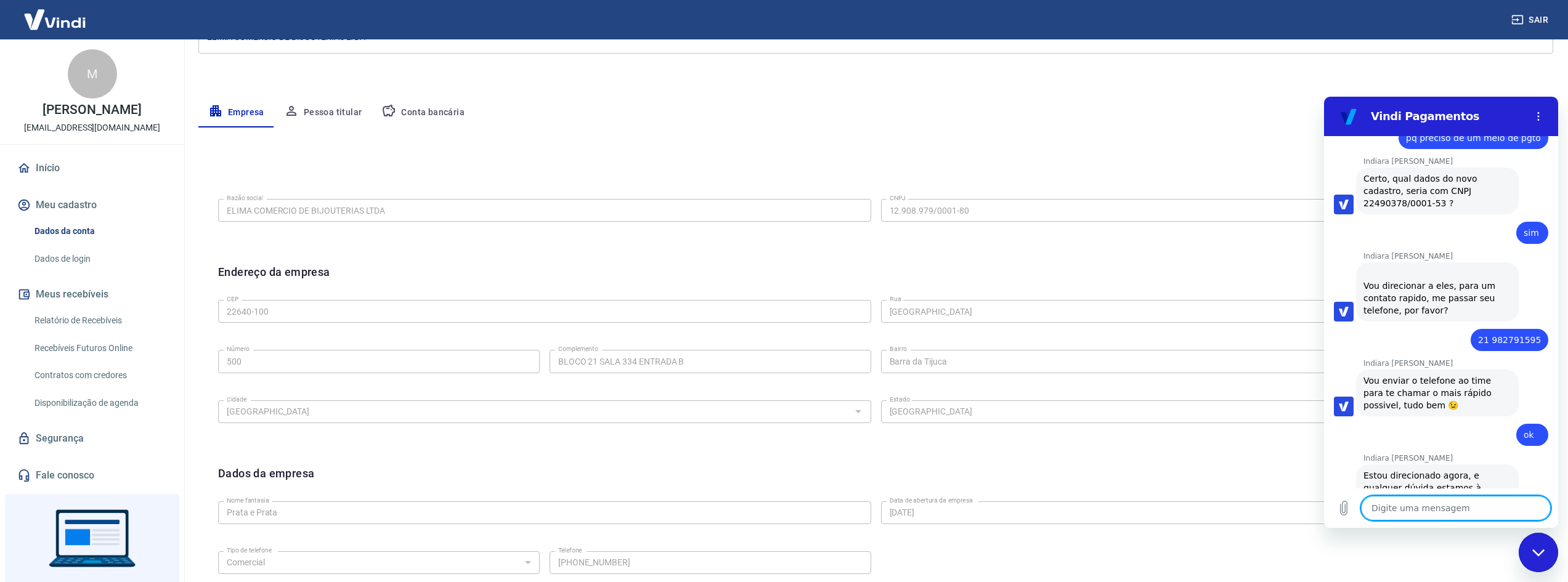
click at [1288, 71] on div "Meu cadastro / Dados cadastrais Dados cadastrais Cancelar conta Conta ELIMA COM…" at bounding box center [876, 252] width 1385 height 797
click at [789, 110] on div "Empresa Pessoa titular Conta bancária" at bounding box center [876, 112] width 1355 height 30
click at [39, 163] on link "Início" at bounding box center [91, 168] width 154 height 27
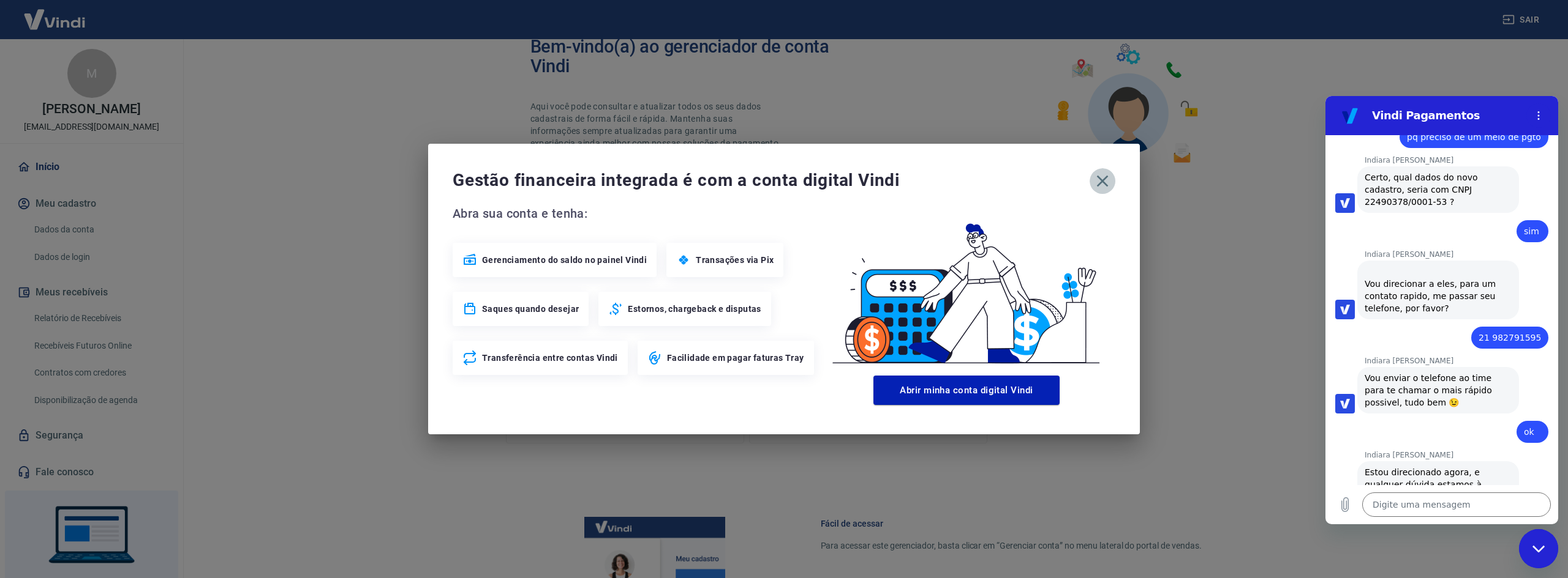
click at [1103, 191] on icon "button" at bounding box center [1102, 181] width 20 height 20
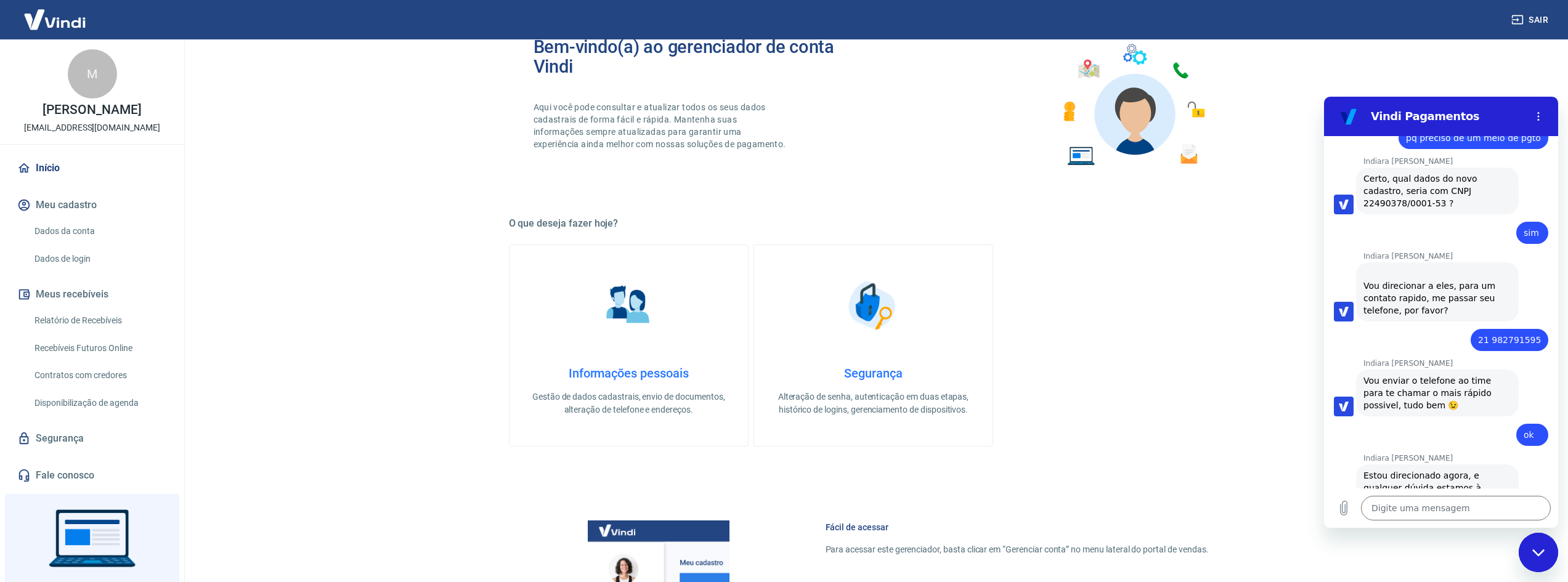
click at [34, 170] on link "Início" at bounding box center [91, 168] width 154 height 27
click at [67, 229] on link "Dados da conta" at bounding box center [99, 231] width 140 height 26
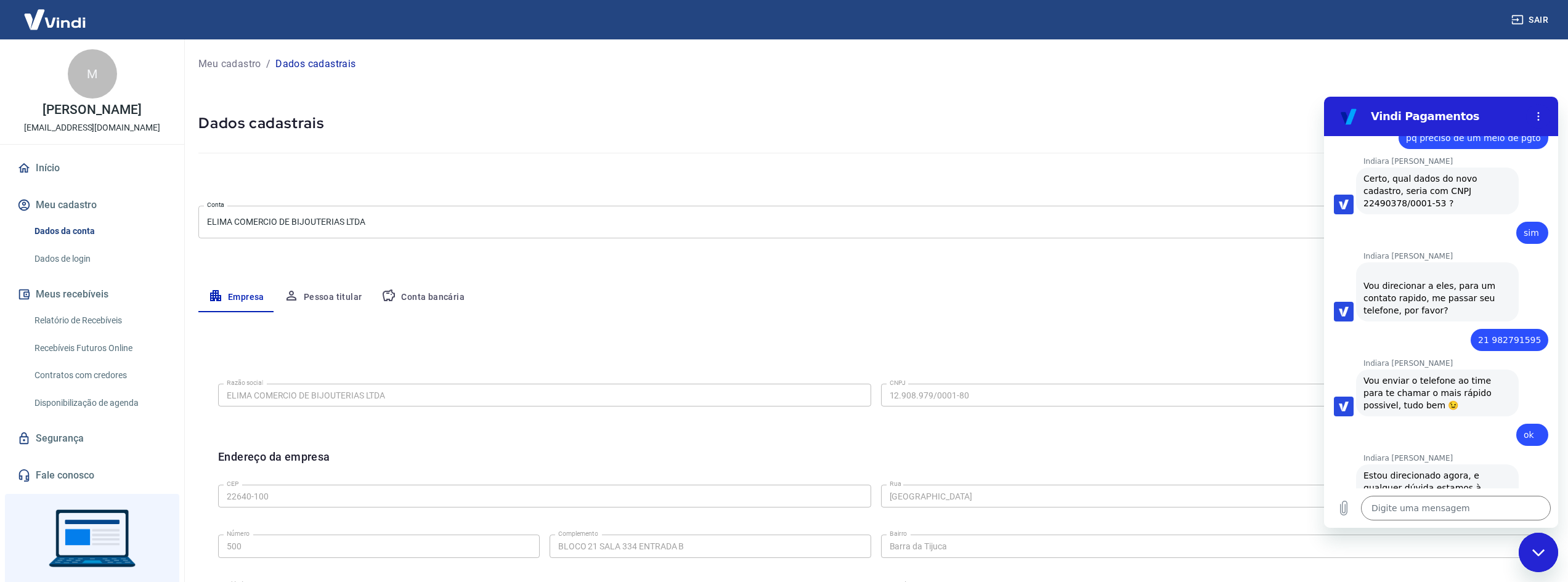
click at [92, 317] on link "Relatório de Recebíveis" at bounding box center [99, 321] width 140 height 26
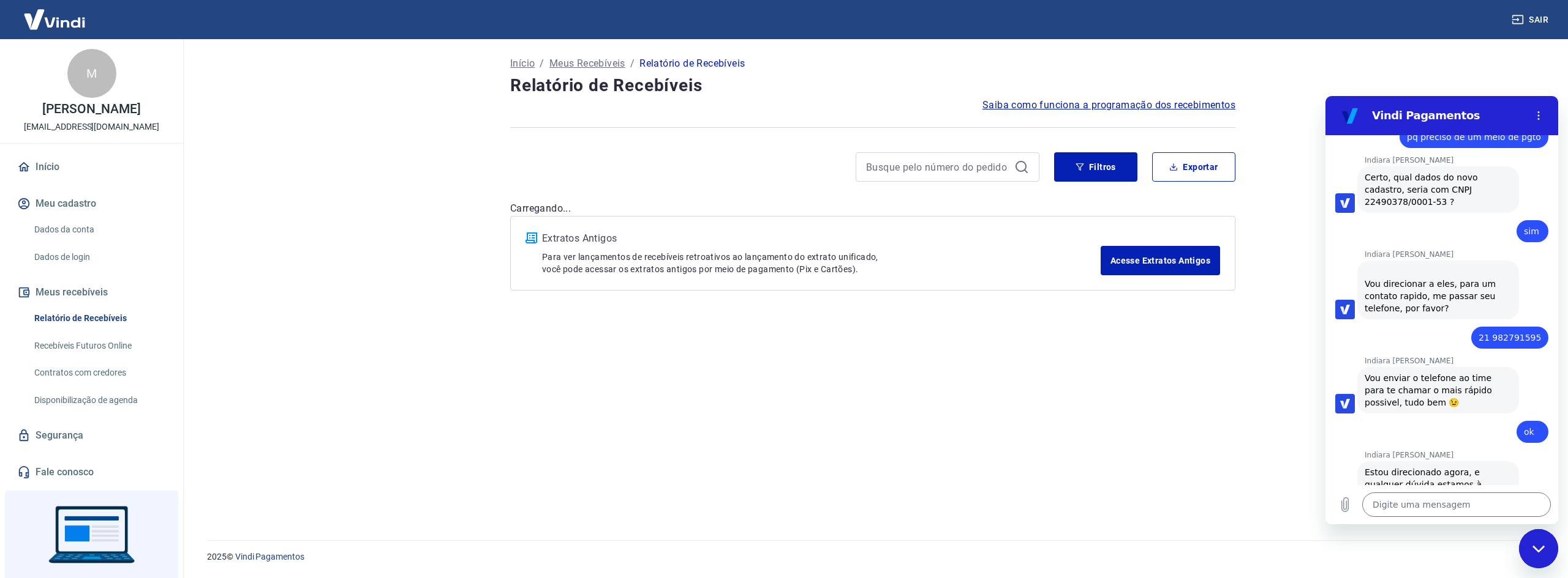
click at [45, 168] on link "Início" at bounding box center [91, 167] width 154 height 27
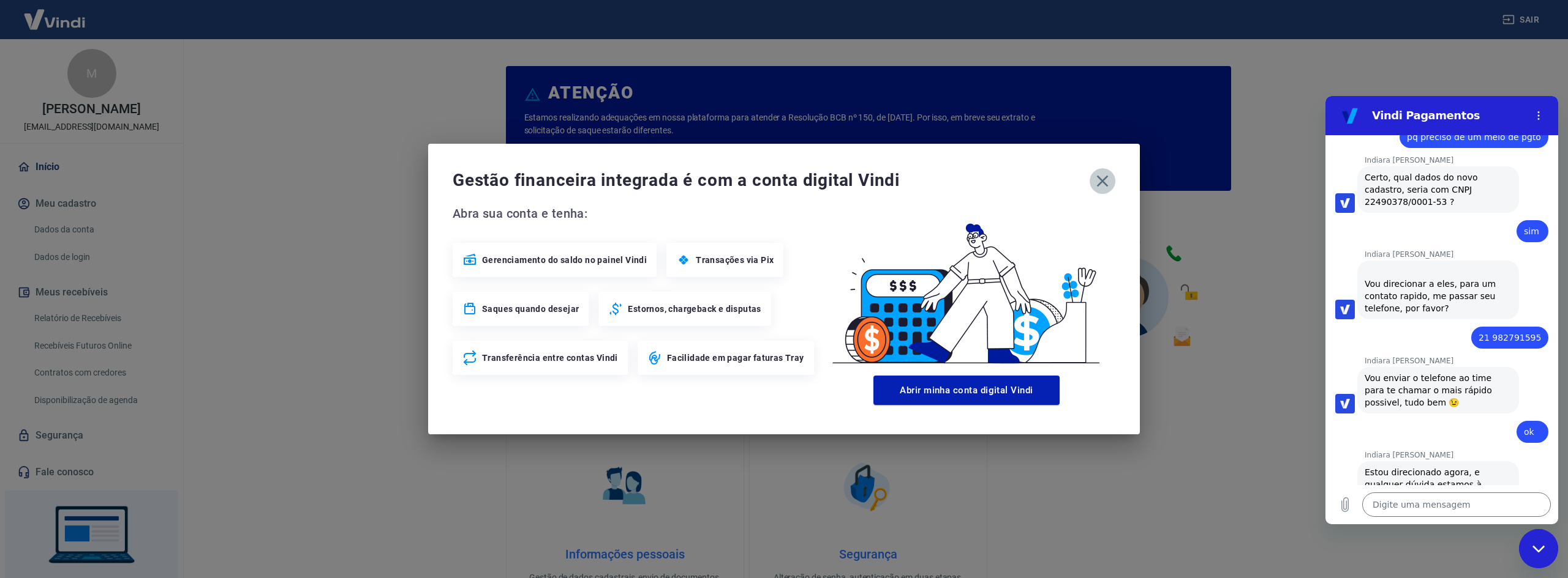
click at [1100, 179] on icon "button" at bounding box center [1103, 181] width 12 height 12
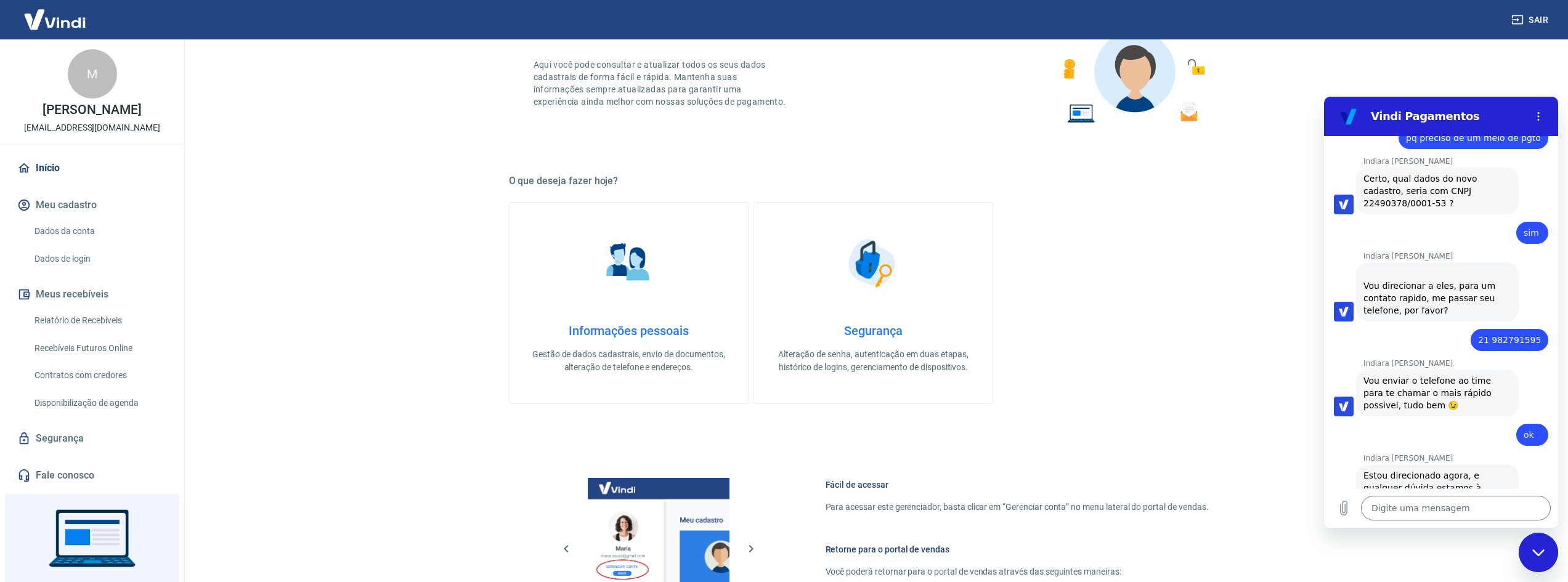
scroll to position [62, 0]
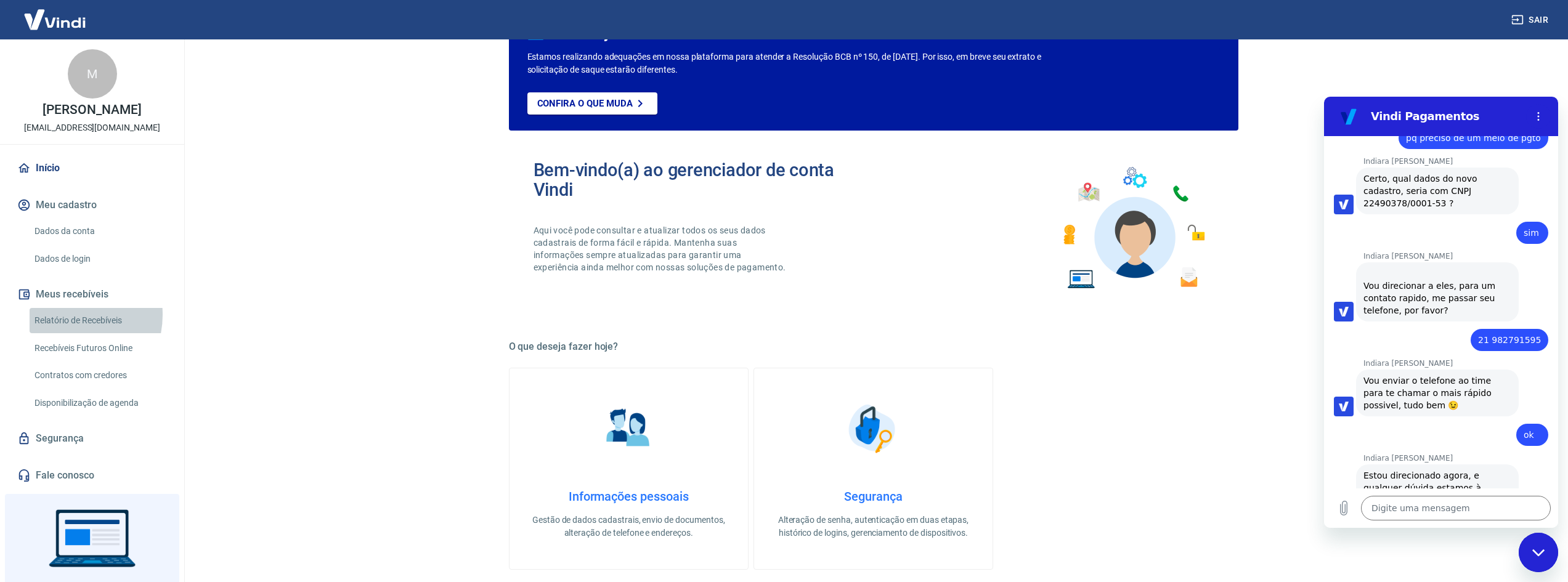
click at [62, 315] on link "Relatório de Recebíveis" at bounding box center [99, 321] width 140 height 26
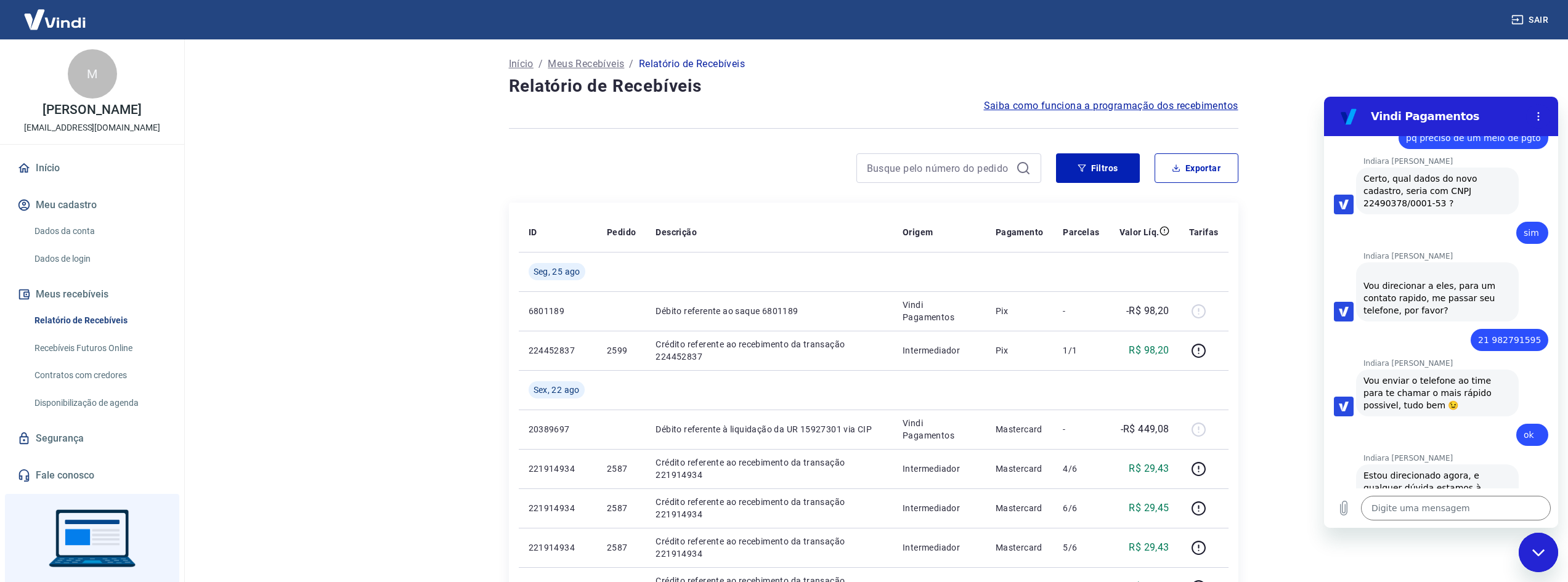
click at [103, 344] on link "Recebíveis Futuros Online" at bounding box center [99, 349] width 140 height 26
